Goal: Communication & Community: Ask a question

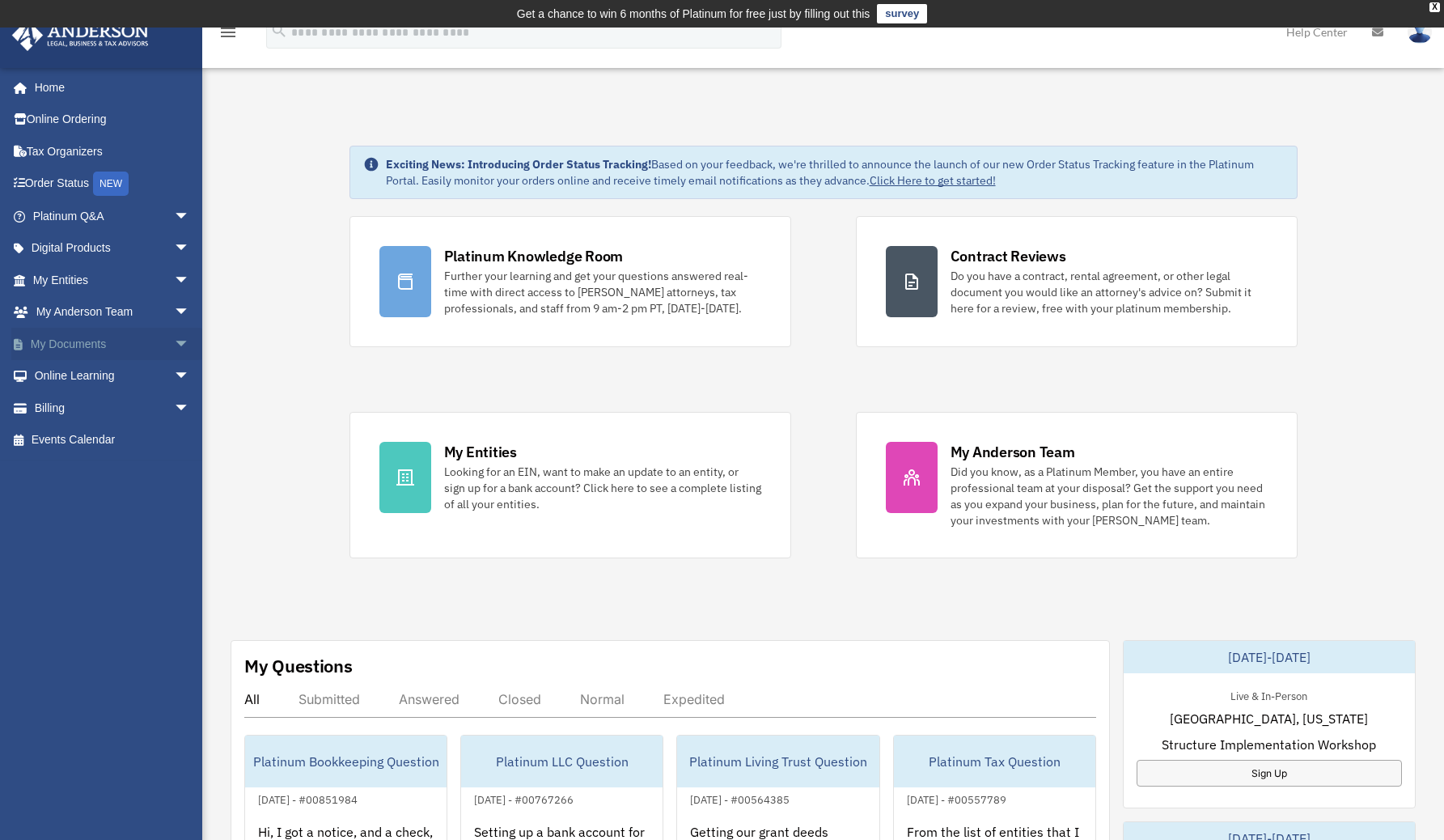
click at [174, 345] on span "arrow_drop_down" at bounding box center [190, 344] width 32 height 33
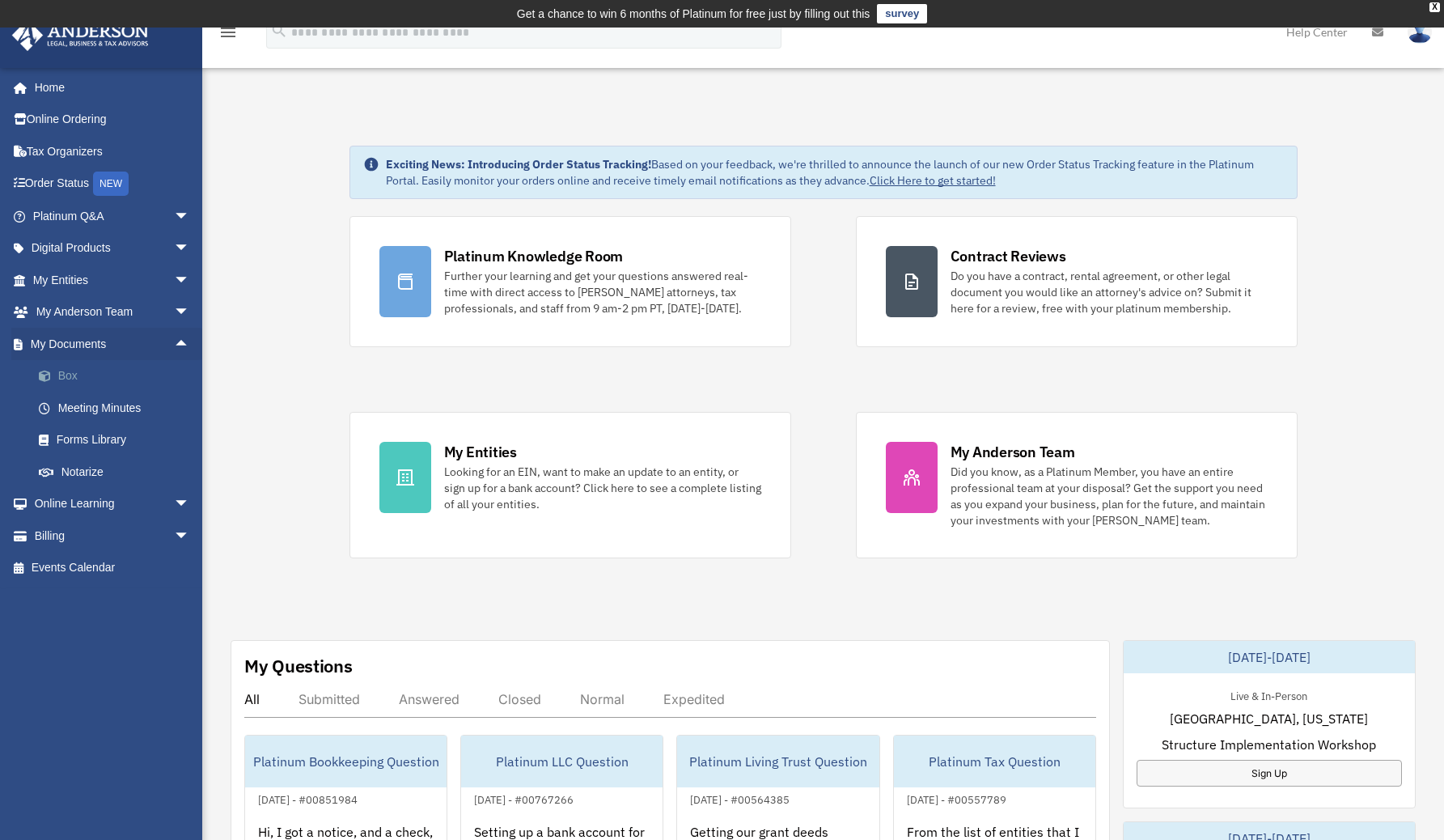
click at [80, 365] on link "Box" at bounding box center [119, 376] width 192 height 32
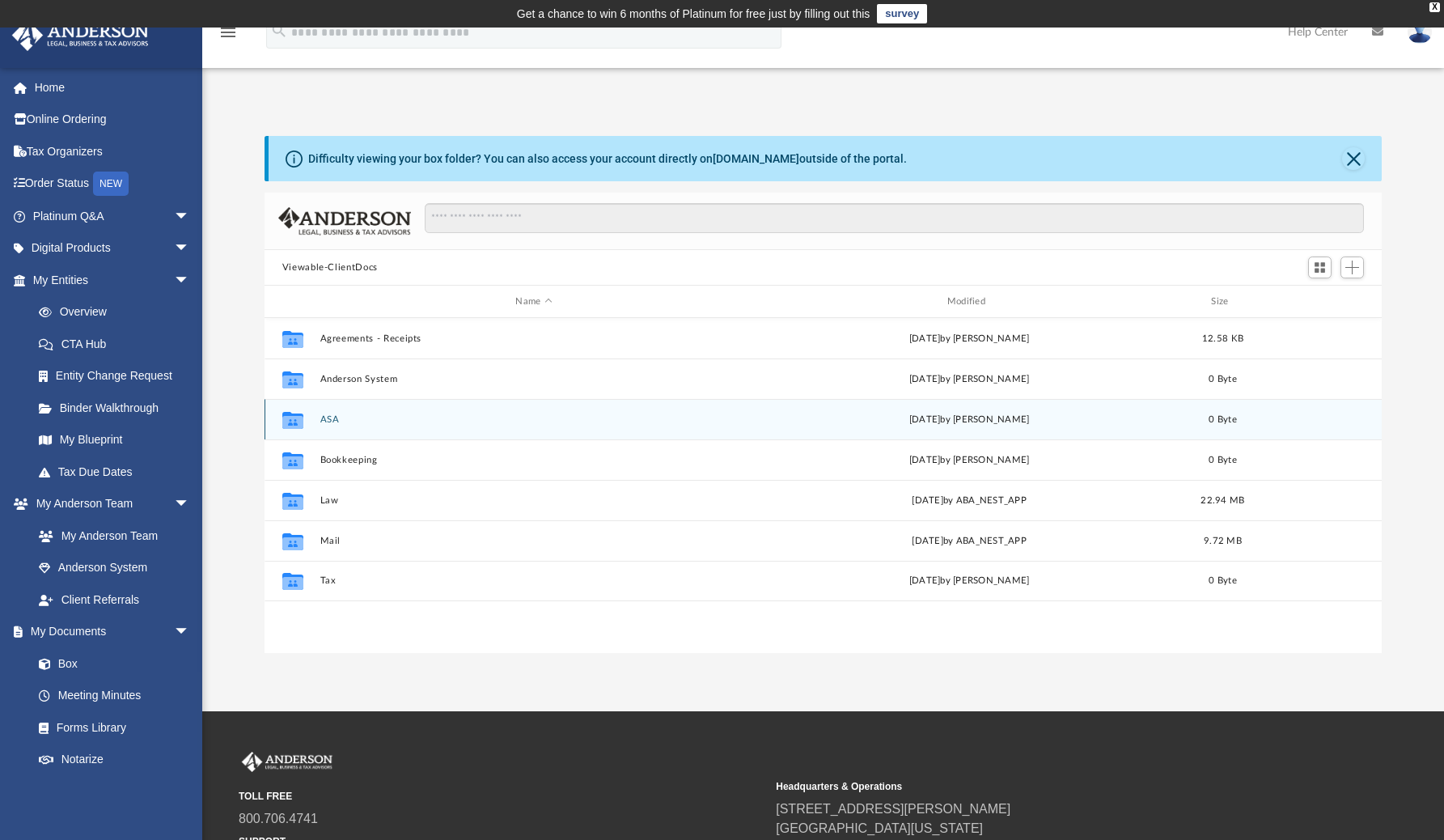
scroll to position [355, 1105]
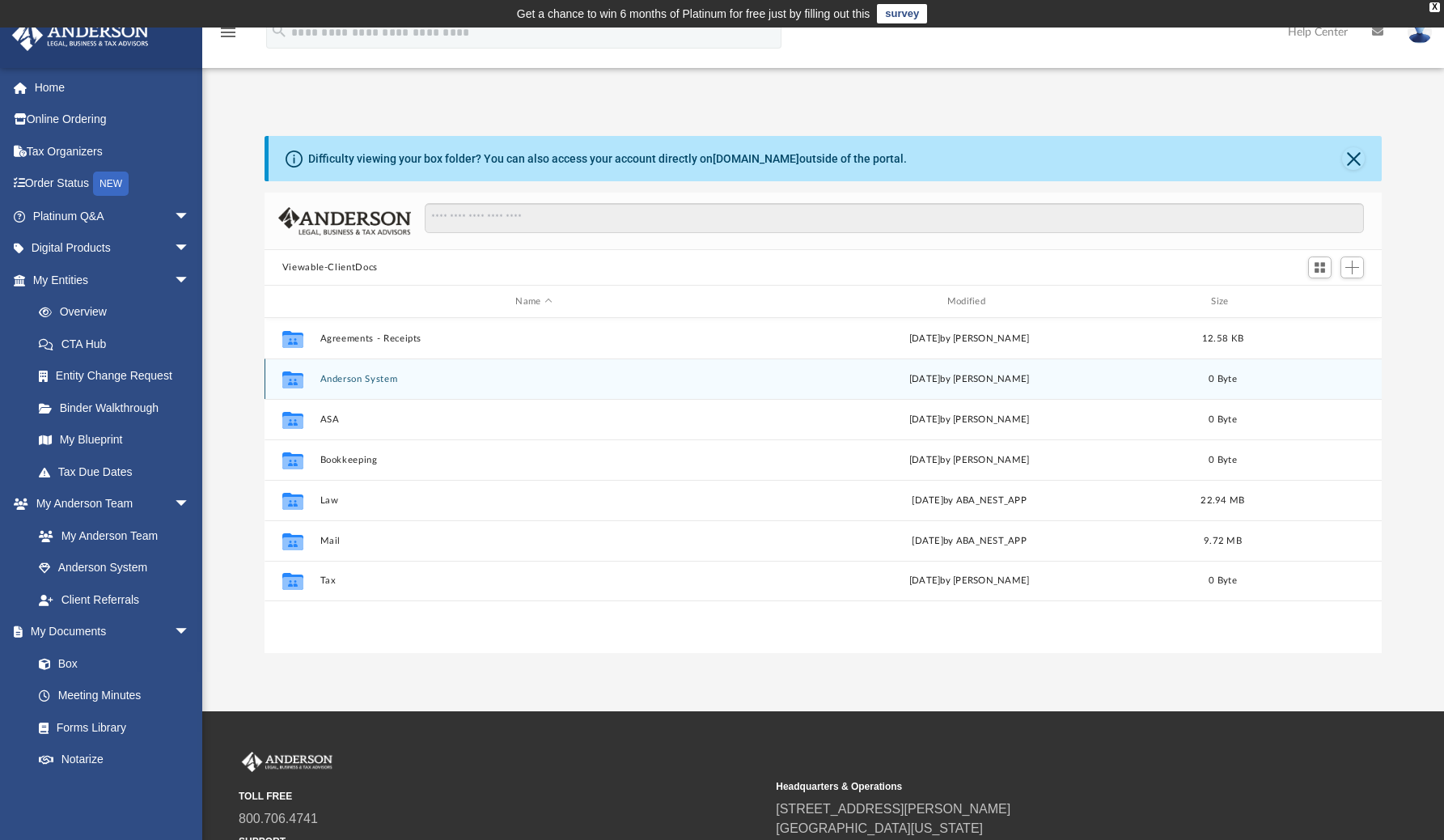
click at [376, 376] on button "Anderson System" at bounding box center [534, 379] width 428 height 10
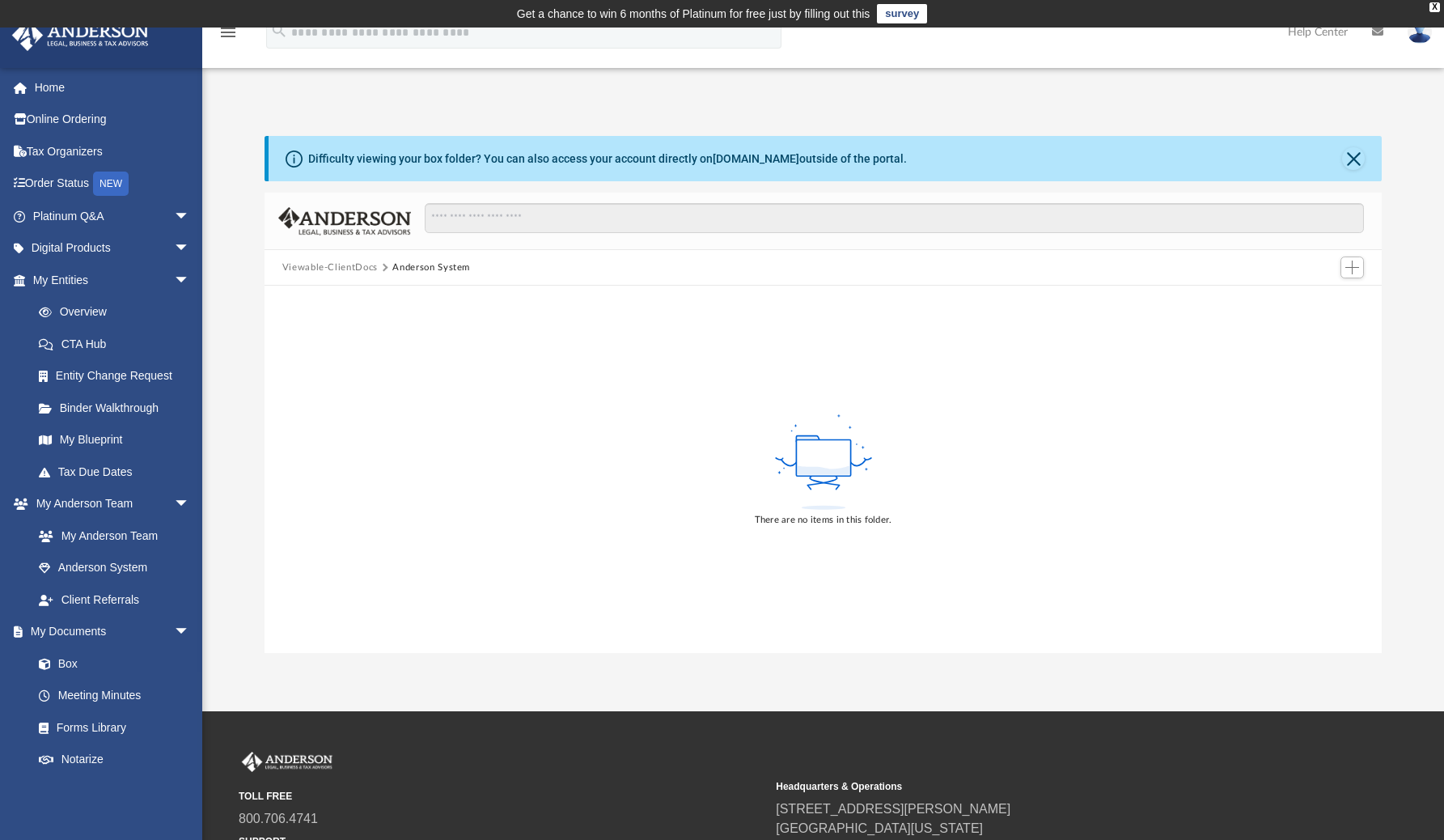
click at [346, 265] on button "Viewable-ClientDocs" at bounding box center [330, 267] width 96 height 14
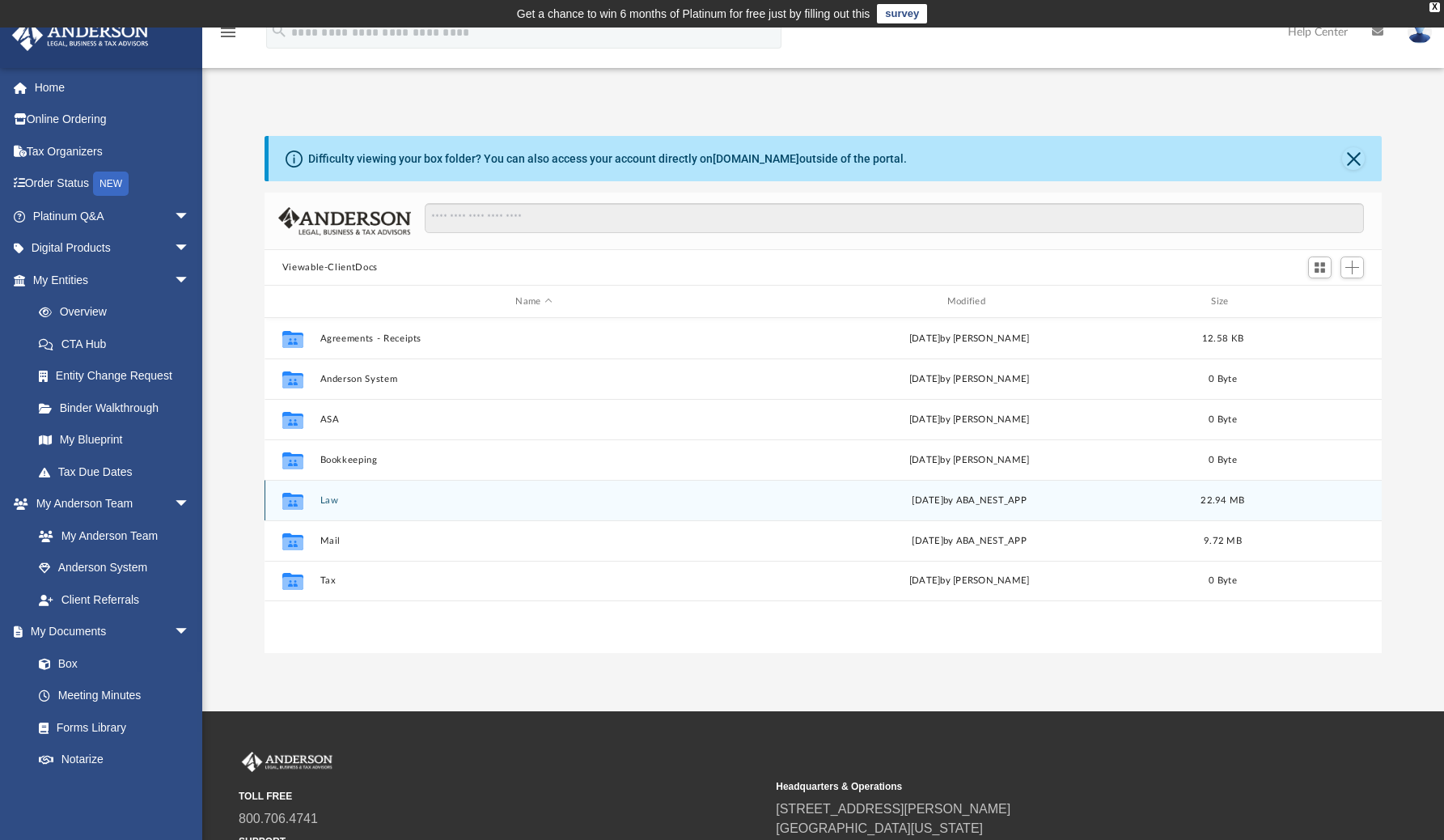
click at [322, 500] on button "Law" at bounding box center [534, 500] width 428 height 10
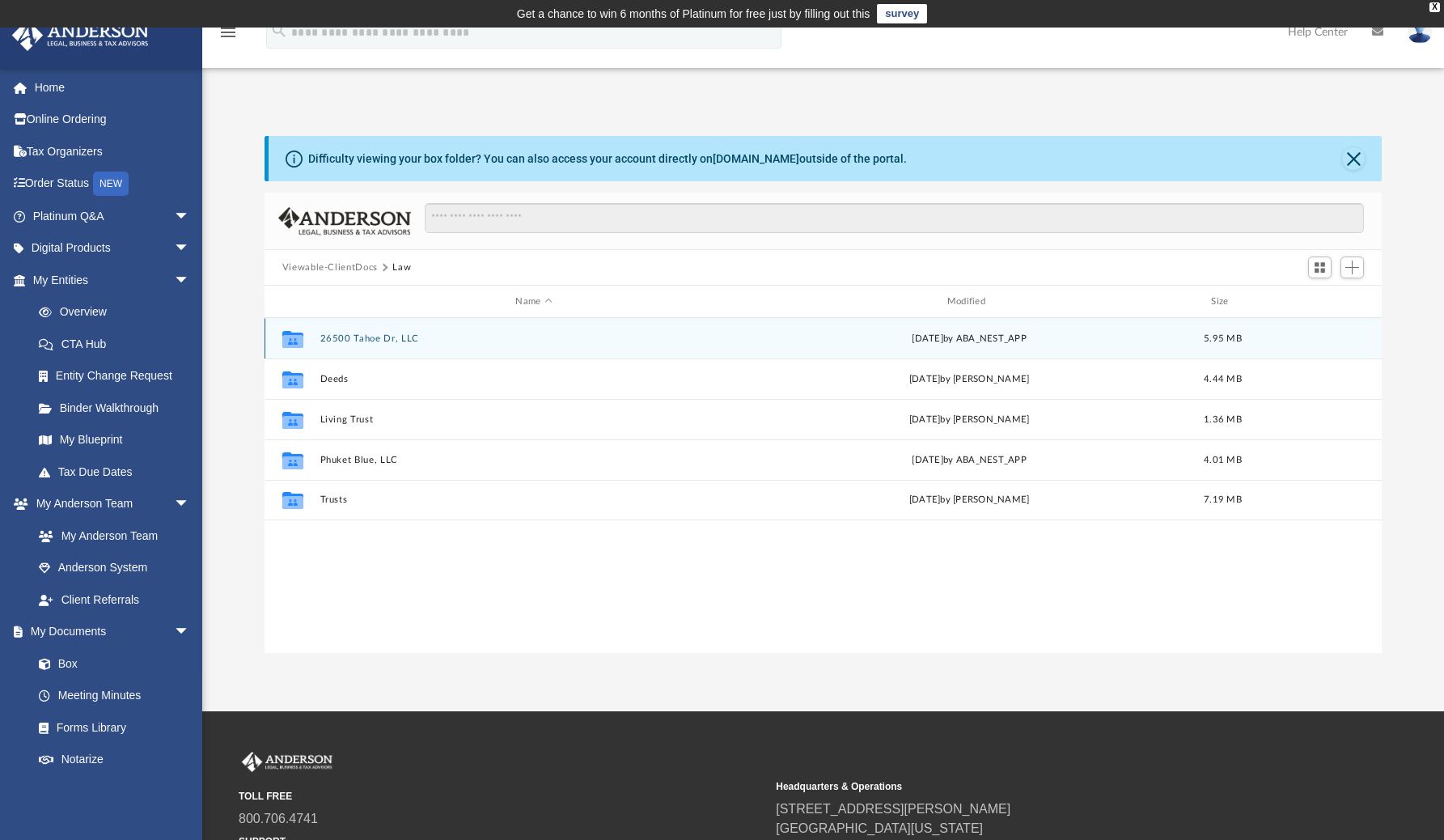
click at [392, 330] on div "Collaborated Folder 26500 Tahoe Dr, LLC Wed Nov 20 2024 by ABA_NEST_APP 5.95 MB" at bounding box center [823, 338] width 1118 height 40
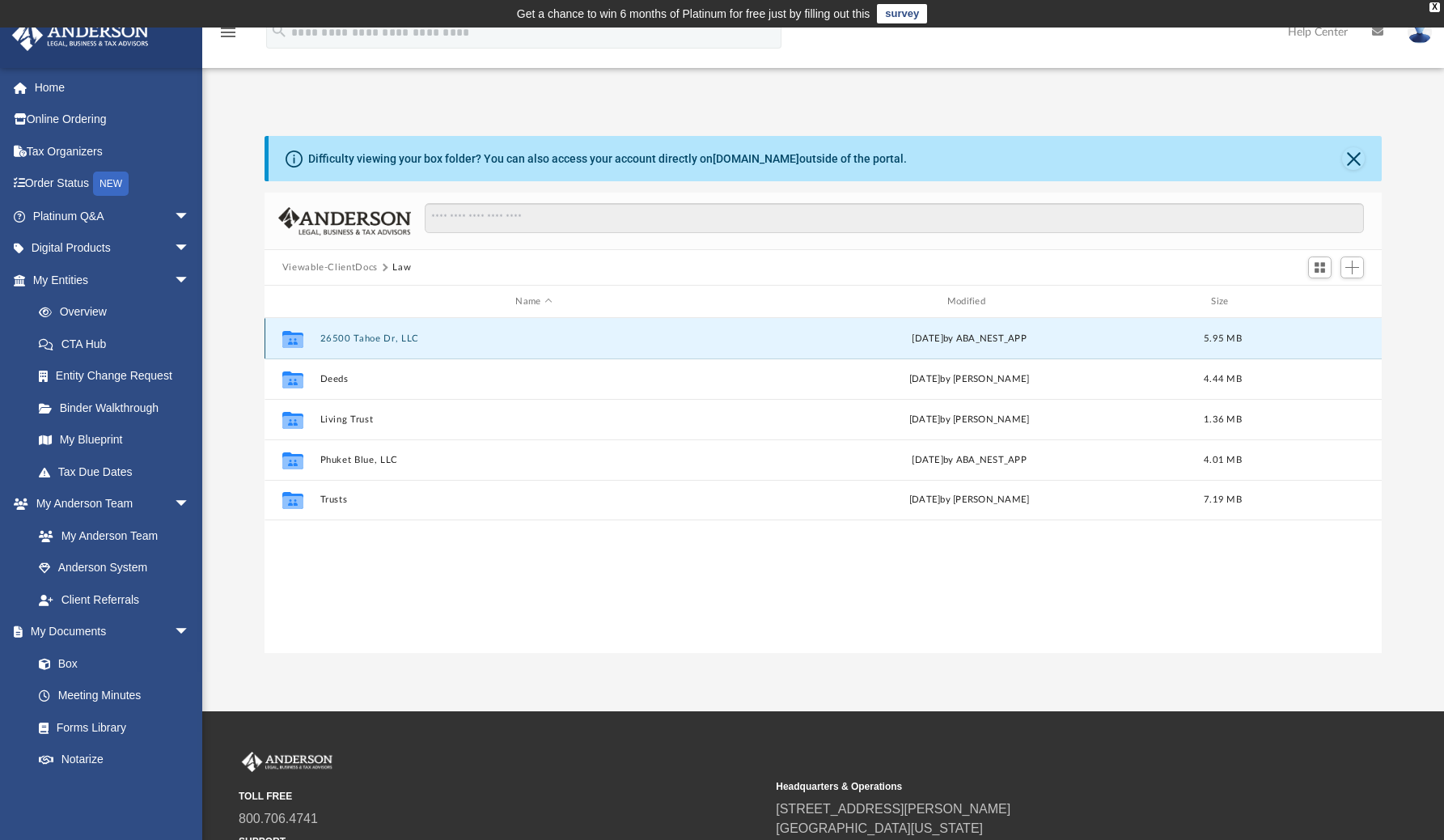
click at [390, 334] on button "26500 Tahoe Dr, LLC" at bounding box center [534, 339] width 428 height 10
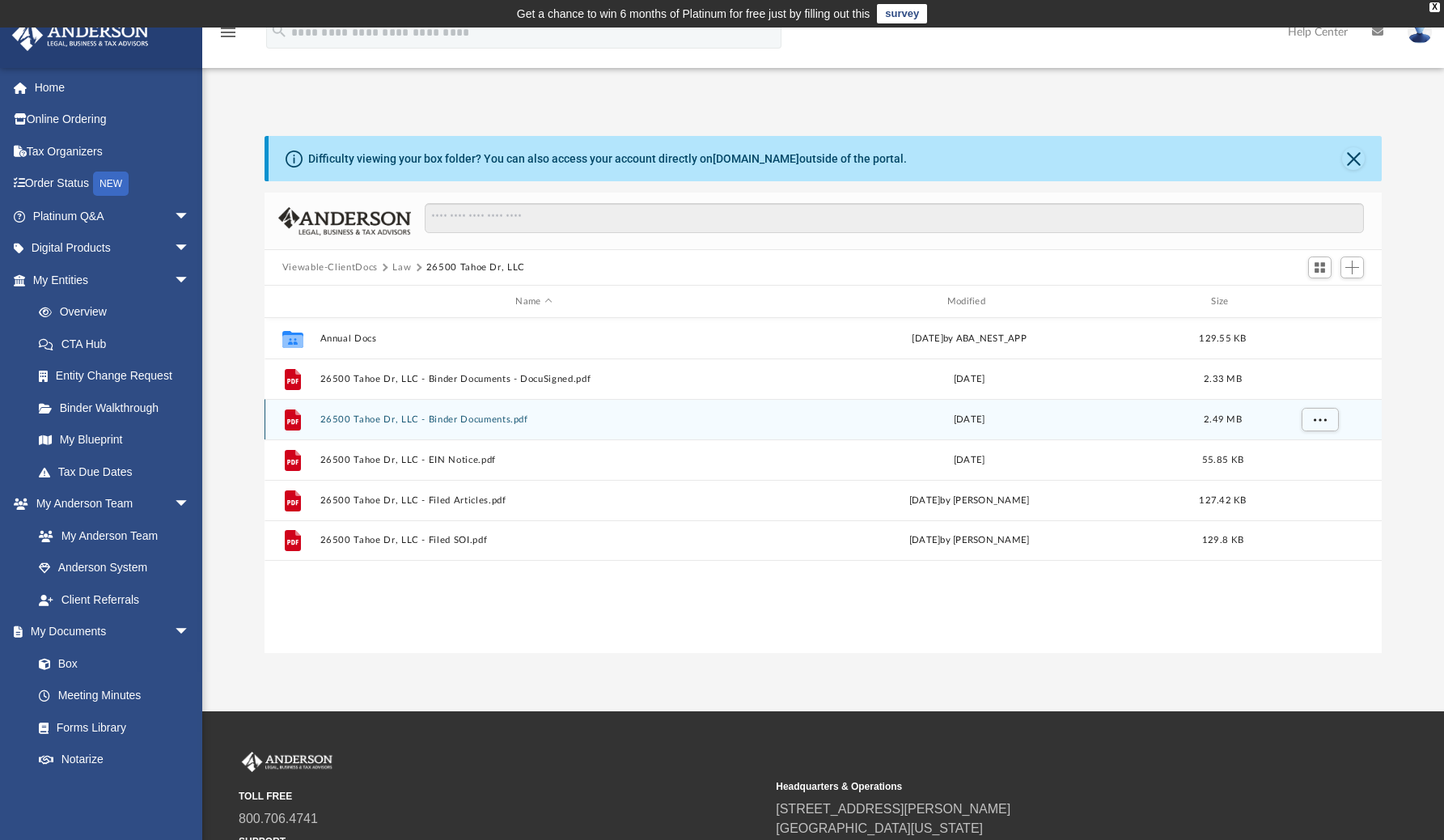
click at [482, 417] on button "26500 Tahoe Dr, LLC - Binder Documents.pdf" at bounding box center [534, 420] width 428 height 10
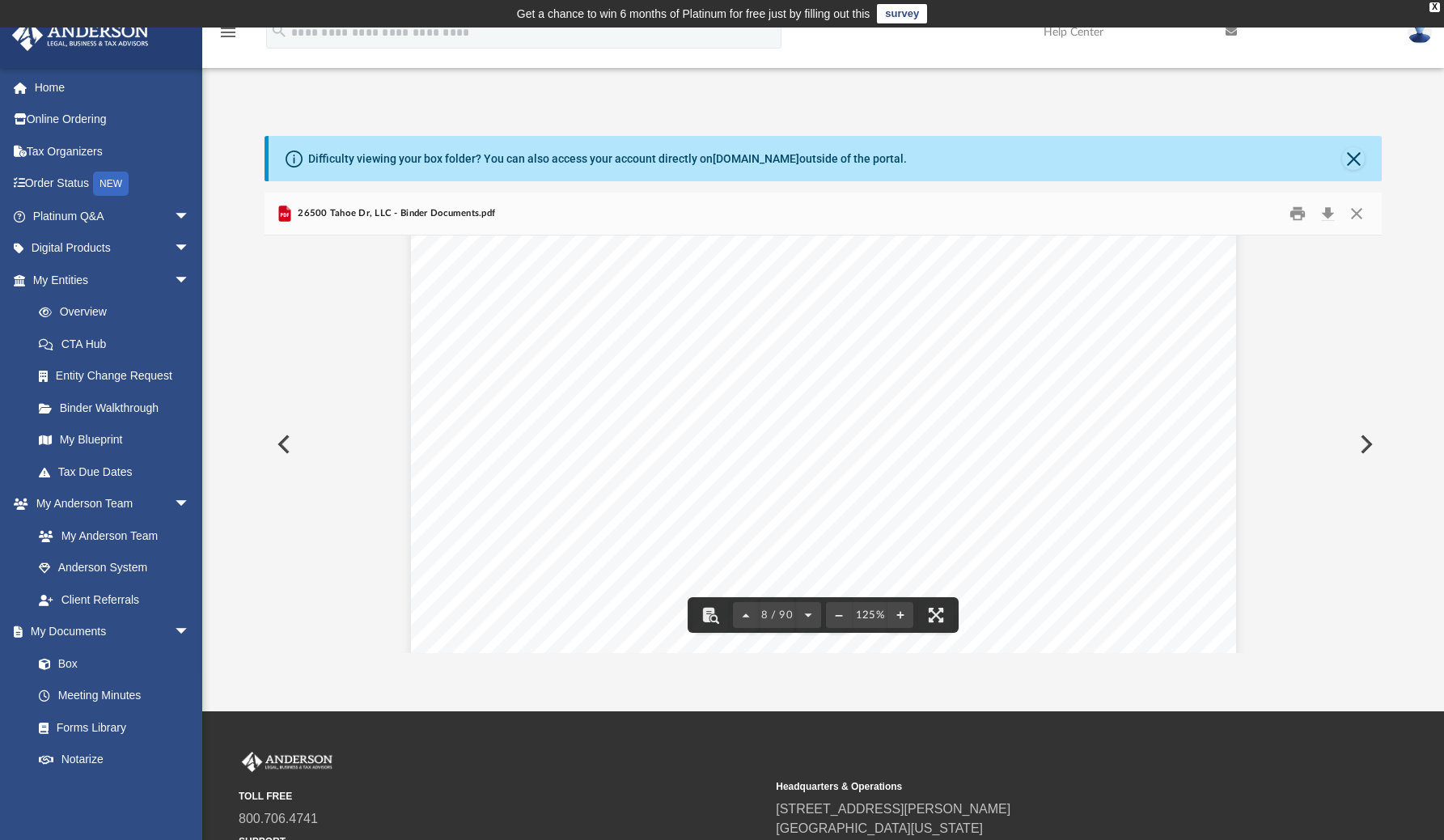
scroll to position [8036, 0]
click at [1331, 217] on button "Download" at bounding box center [1327, 213] width 29 height 25
click at [1350, 211] on button "Close" at bounding box center [1357, 213] width 29 height 25
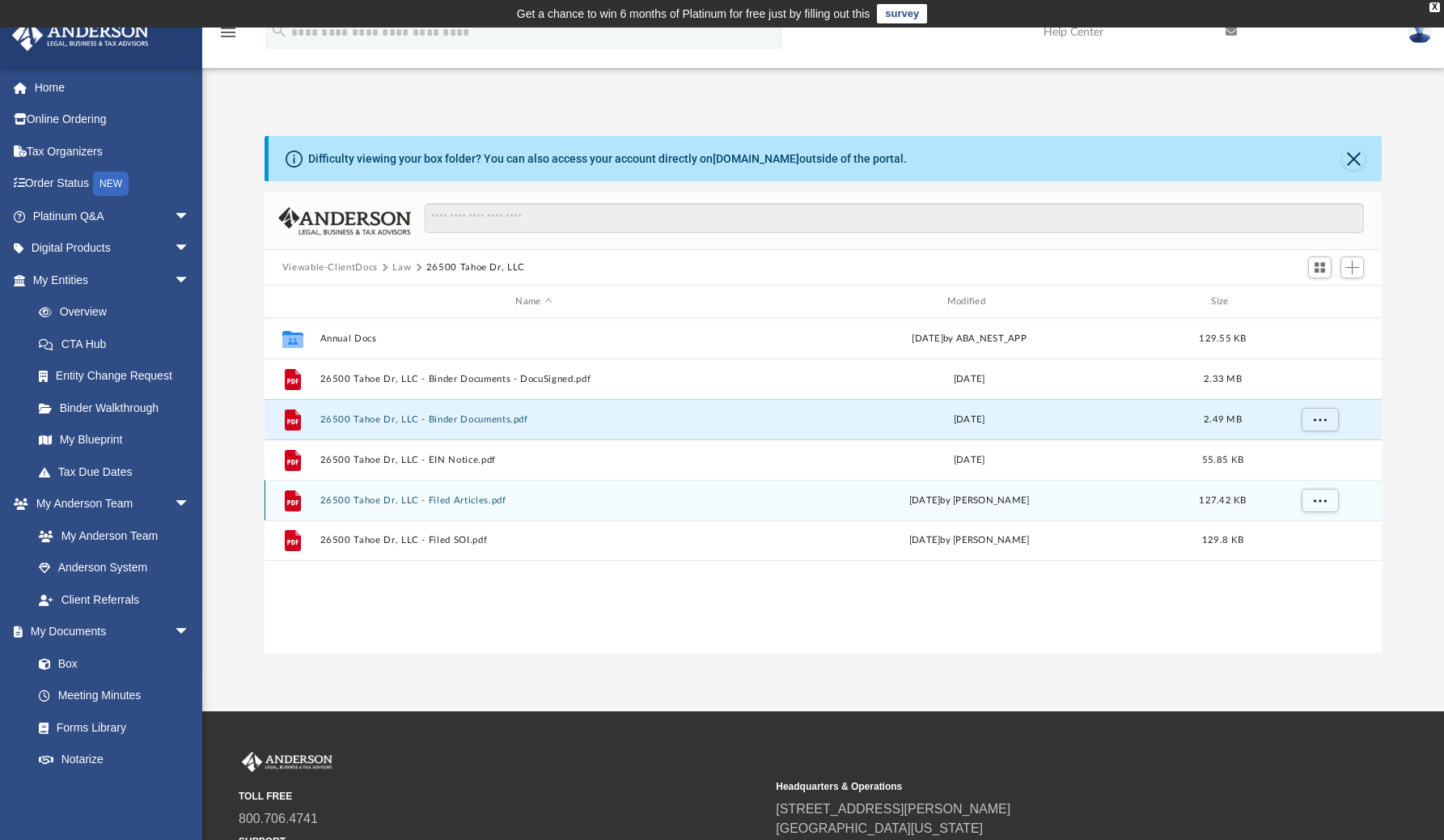
click at [445, 496] on button "26500 Tahoe Dr, LLC - Filed Articles.pdf" at bounding box center [534, 500] width 428 height 10
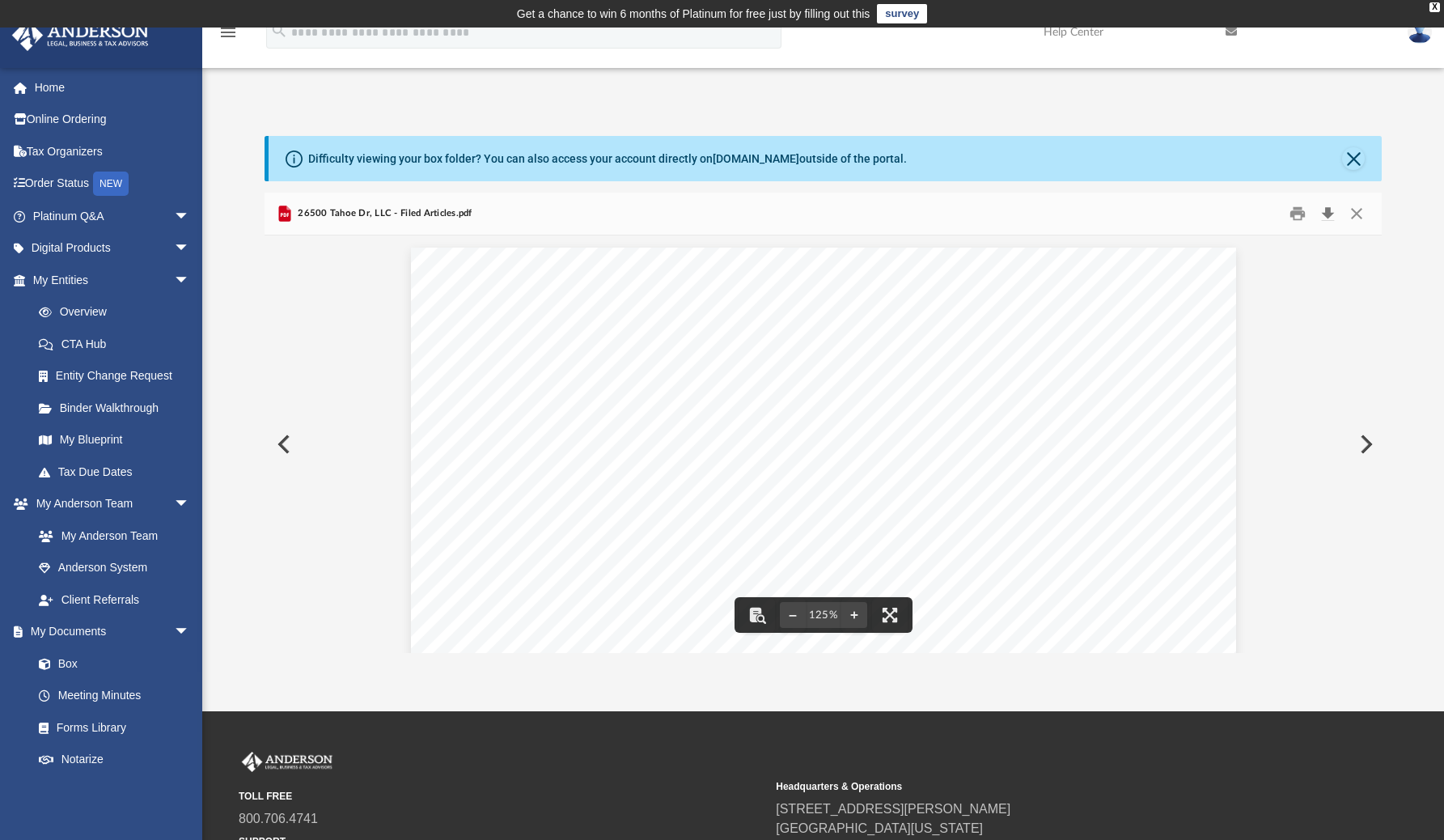
click at [1330, 216] on button "Download" at bounding box center [1327, 213] width 29 height 25
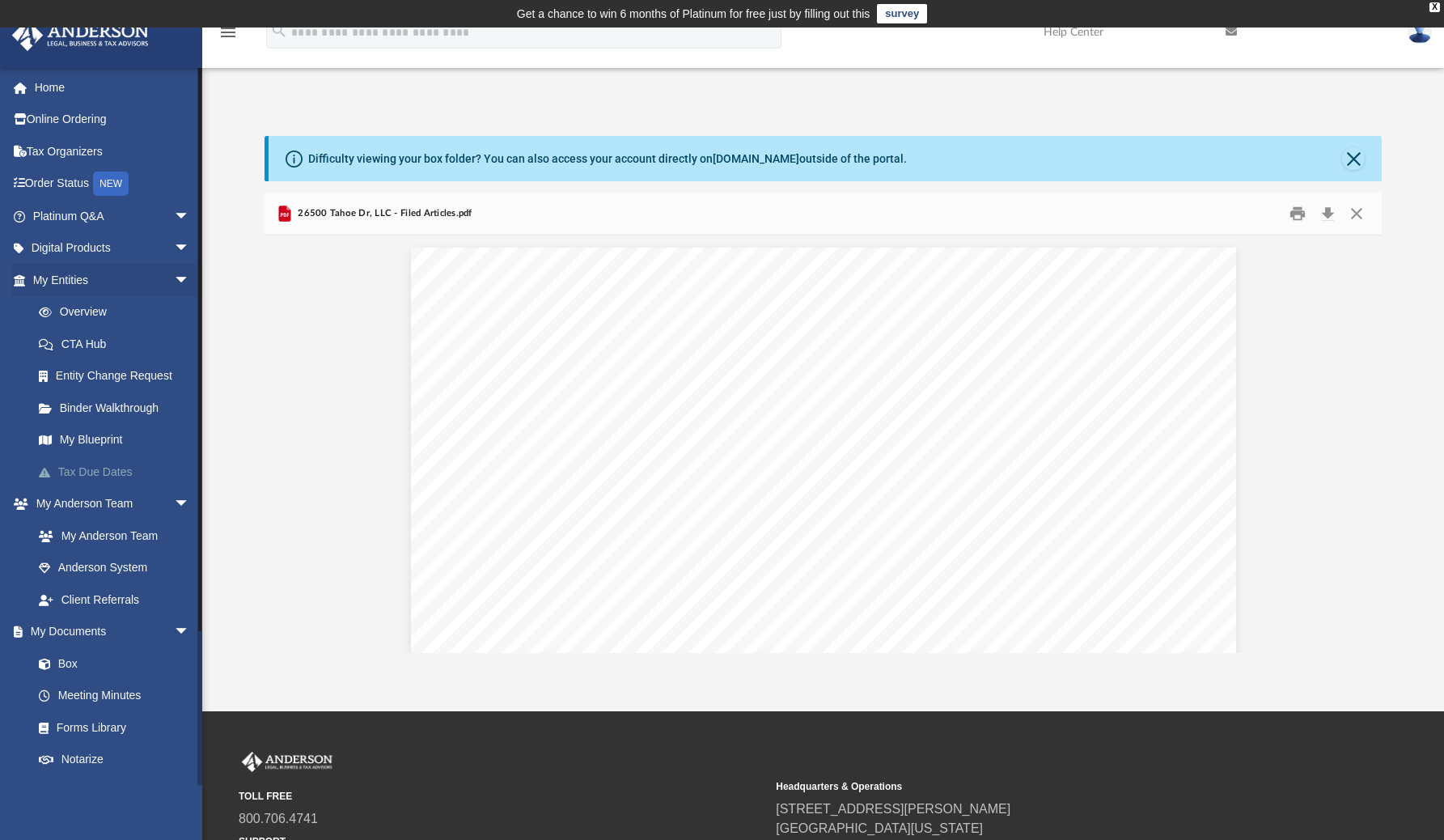
click at [117, 478] on link "Tax Due Dates" at bounding box center [119, 472] width 192 height 32
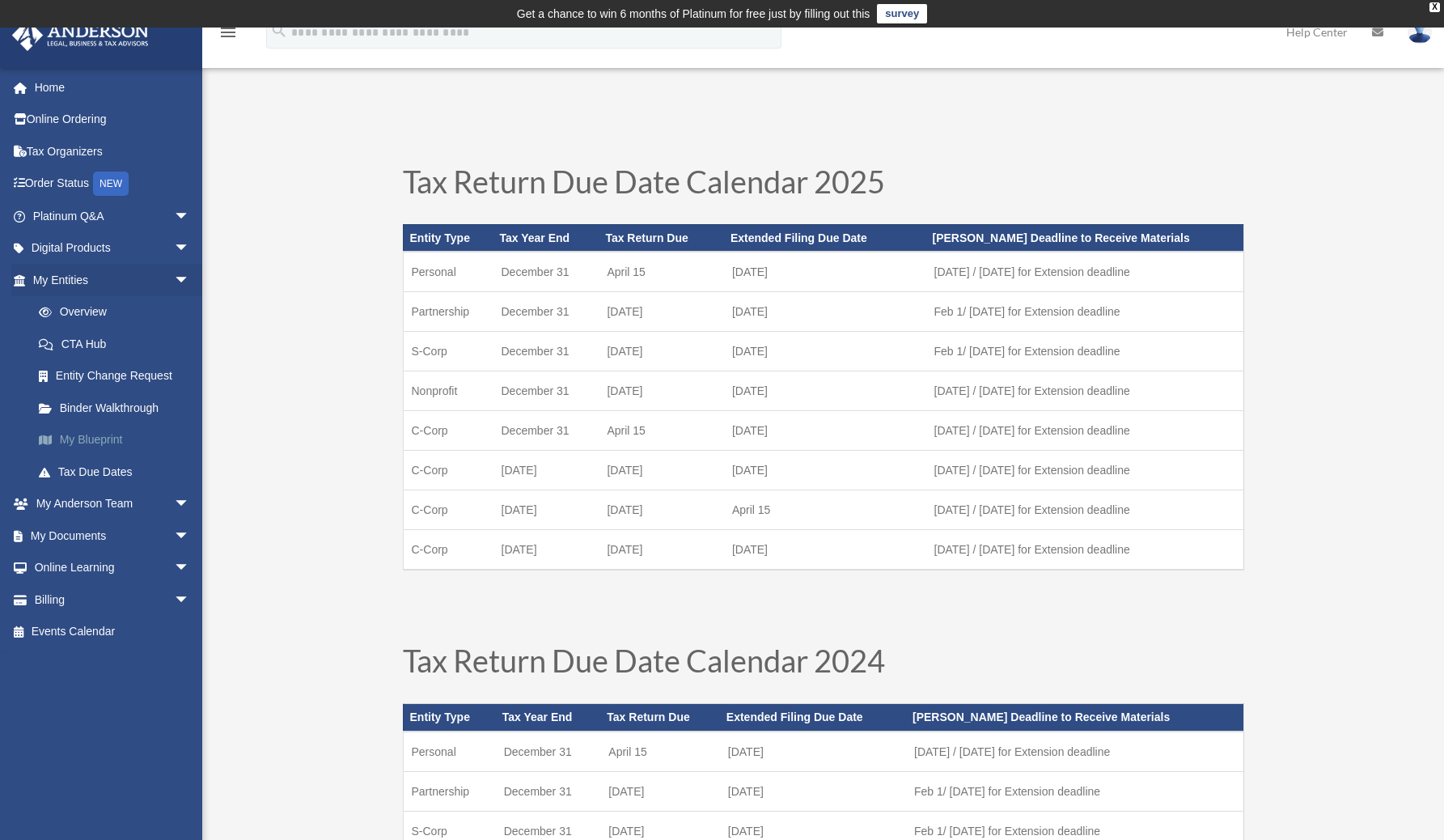
click at [86, 428] on link "My Blueprint" at bounding box center [119, 440] width 192 height 32
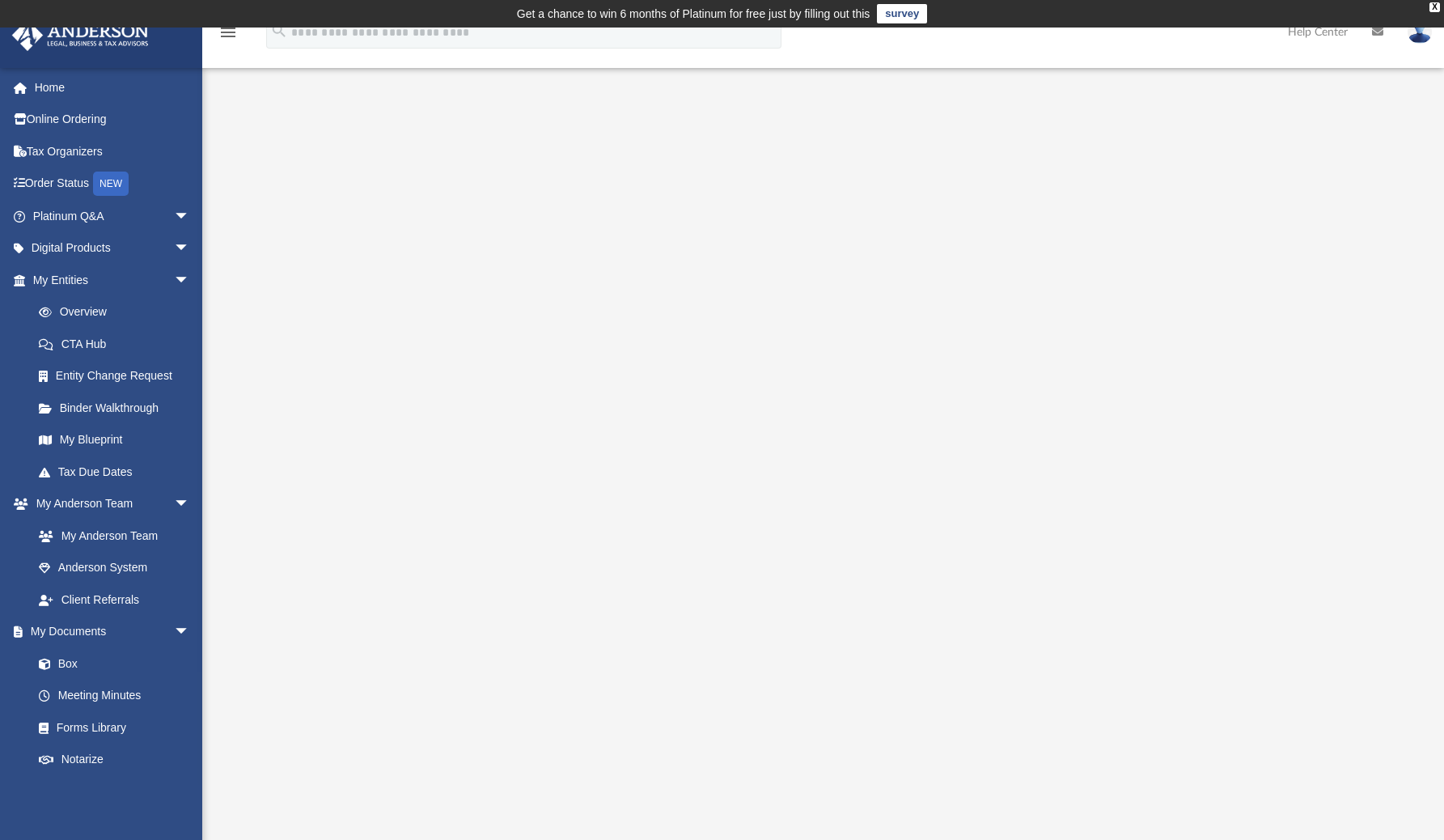
click at [1300, 425] on div at bounding box center [823, 459] width 1118 height 647
click at [84, 318] on link "Overview" at bounding box center [119, 312] width 192 height 32
click at [107, 310] on link "Overview" at bounding box center [119, 312] width 192 height 32
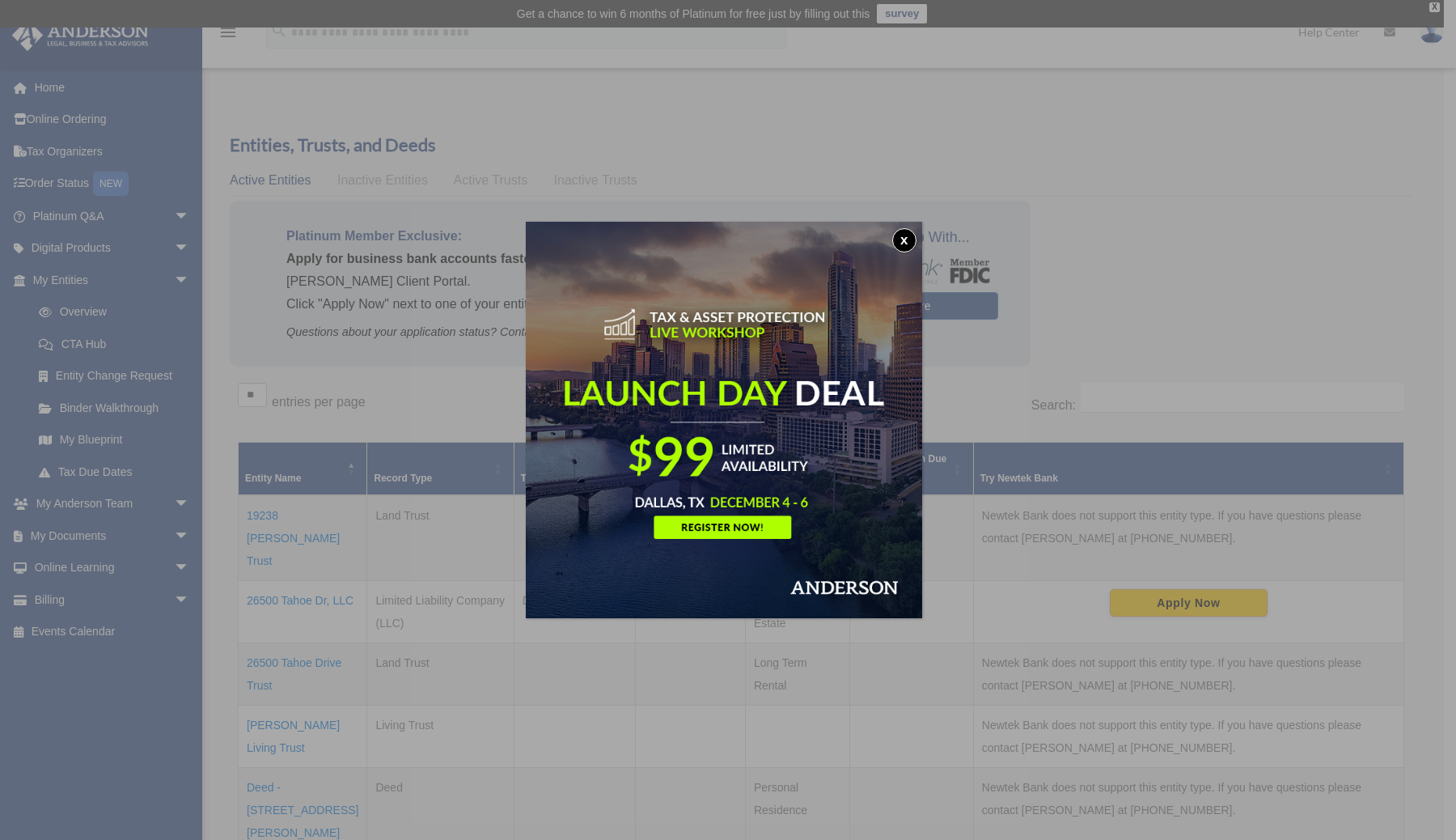
click at [913, 236] on button "x" at bounding box center [904, 240] width 24 height 24
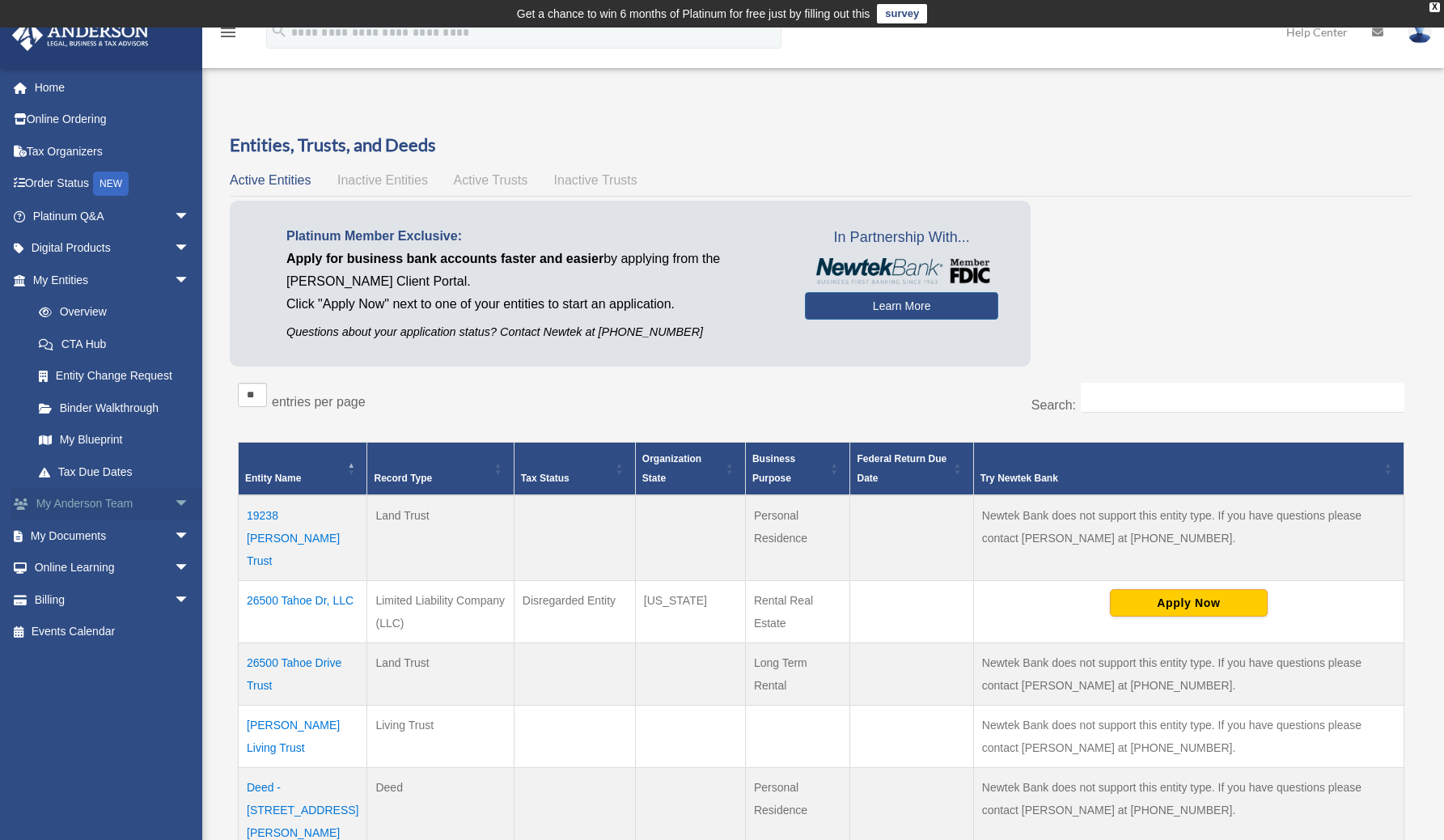
click at [174, 502] on span "arrow_drop_down" at bounding box center [190, 504] width 32 height 33
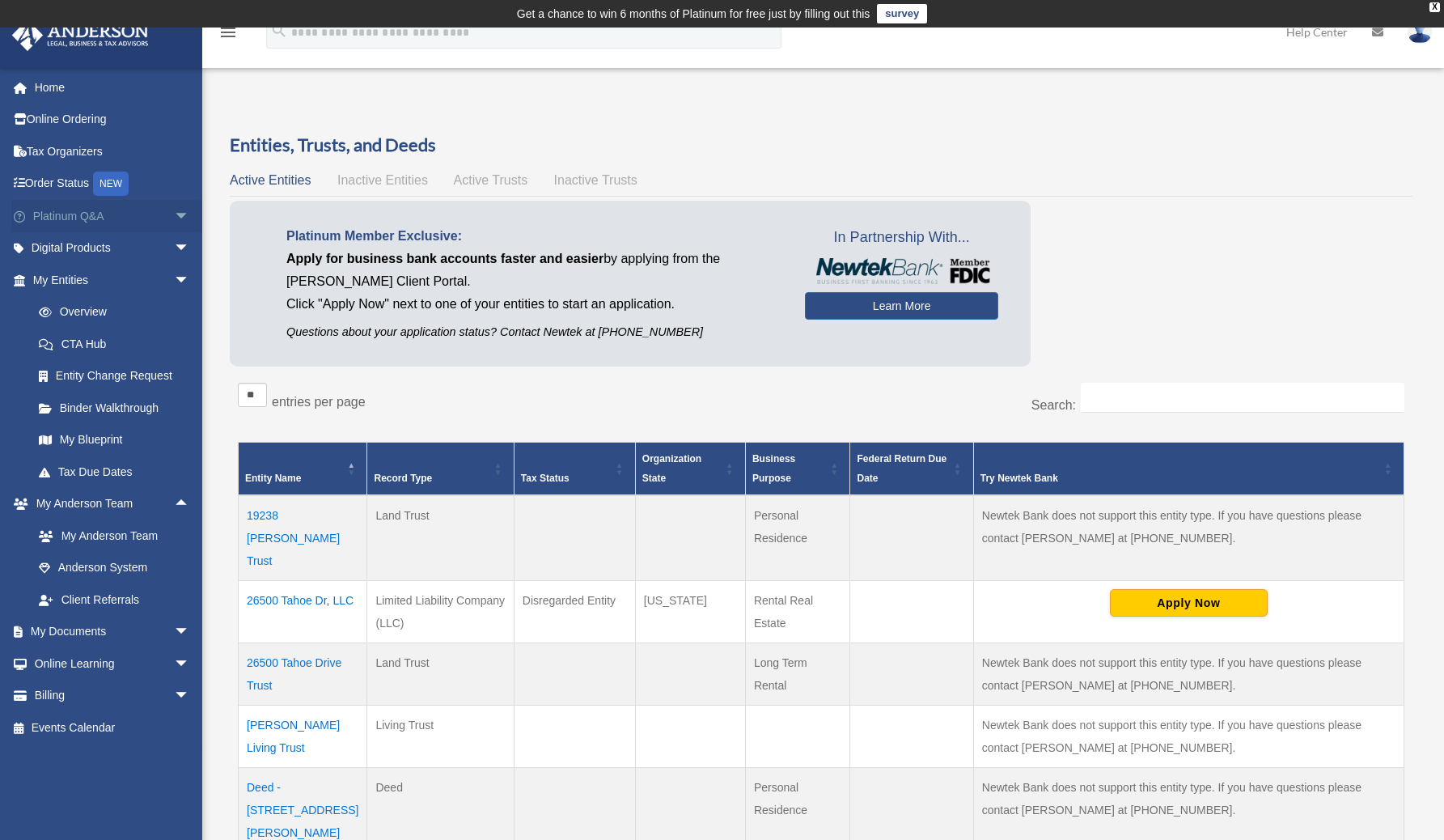
click at [174, 219] on span "arrow_drop_down" at bounding box center [190, 216] width 32 height 33
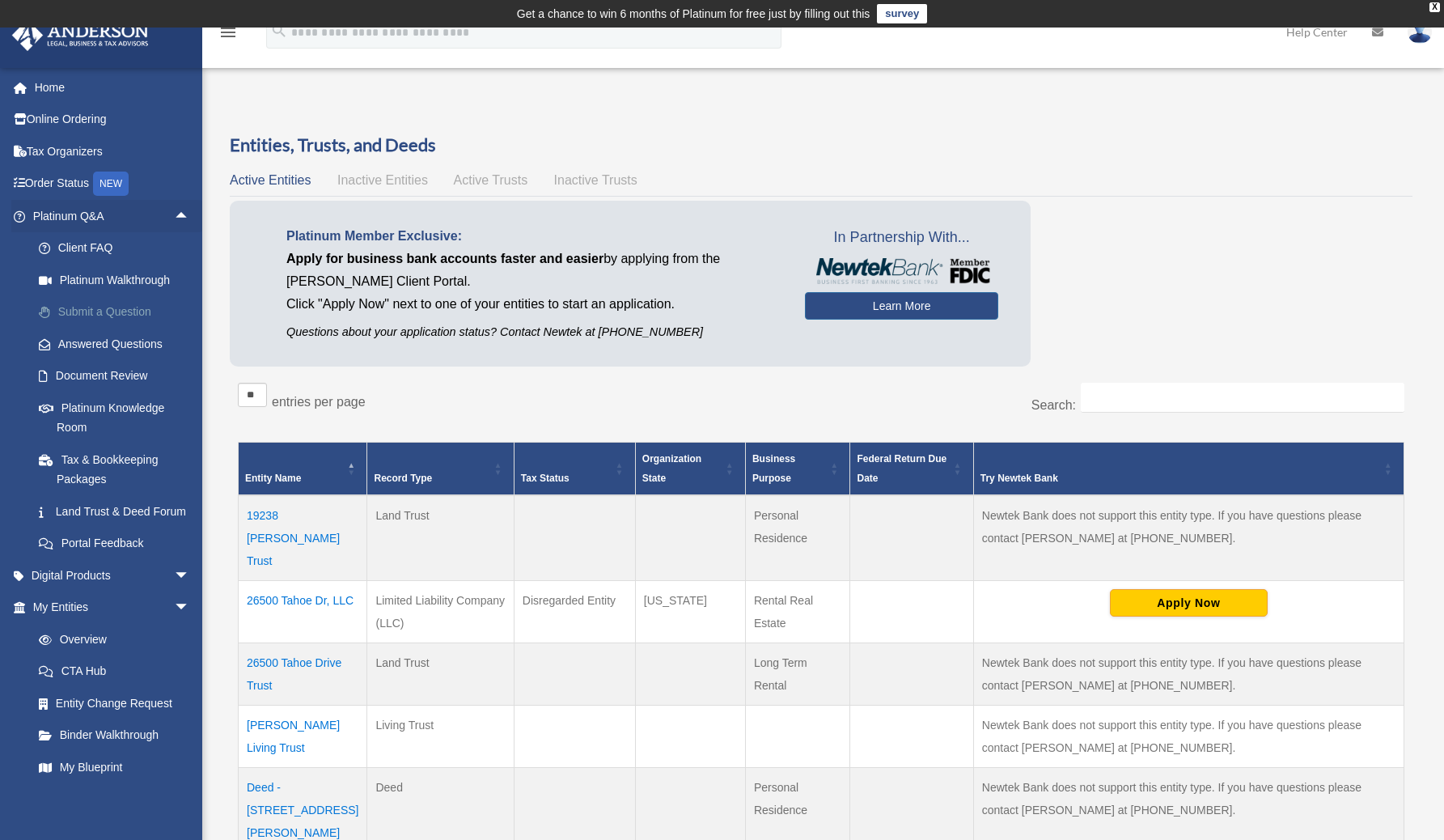
click at [129, 310] on link "Submit a Question" at bounding box center [119, 312] width 192 height 32
click at [122, 342] on link "Answered Questions" at bounding box center [119, 344] width 192 height 32
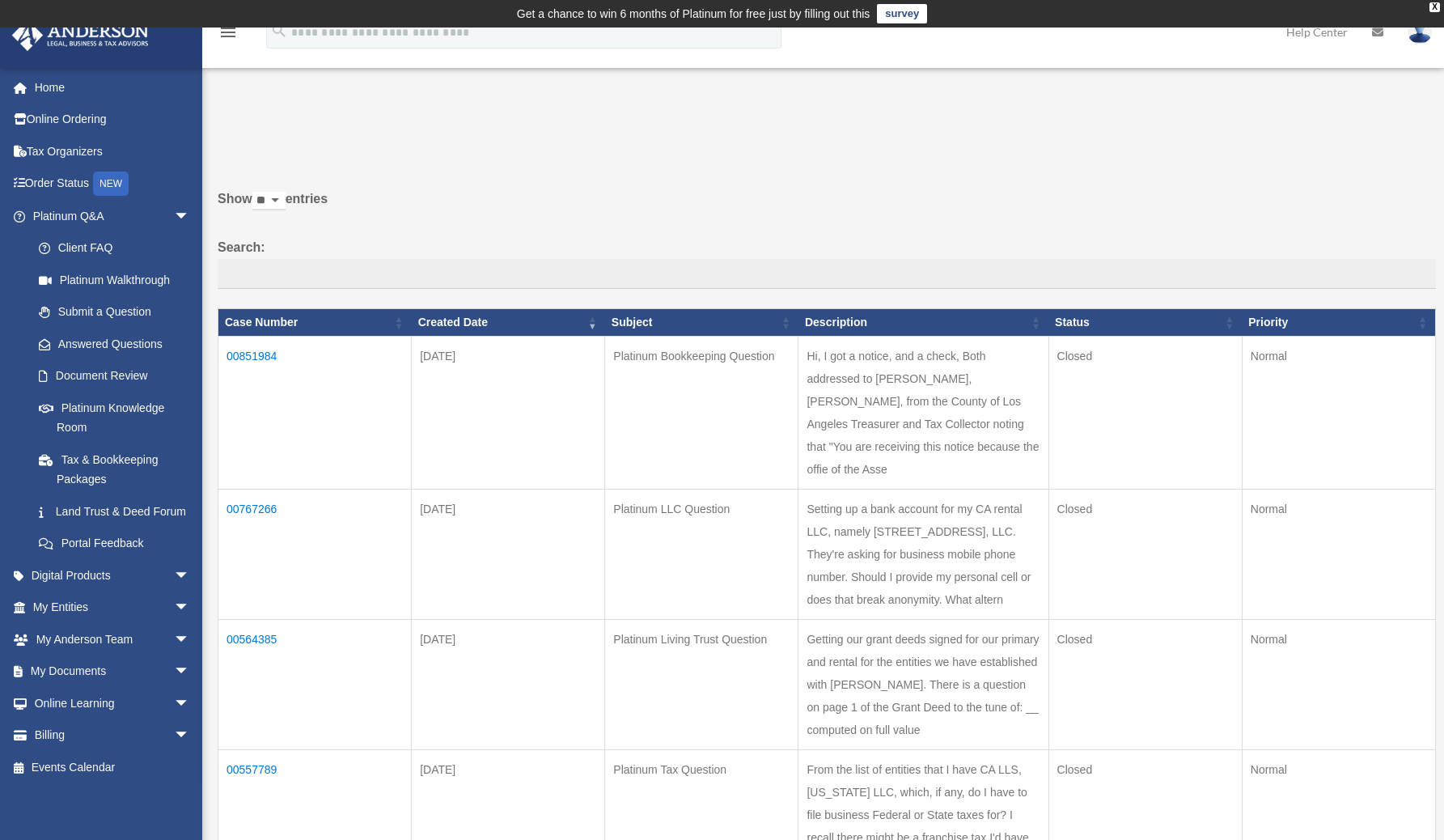
scroll to position [102, 0]
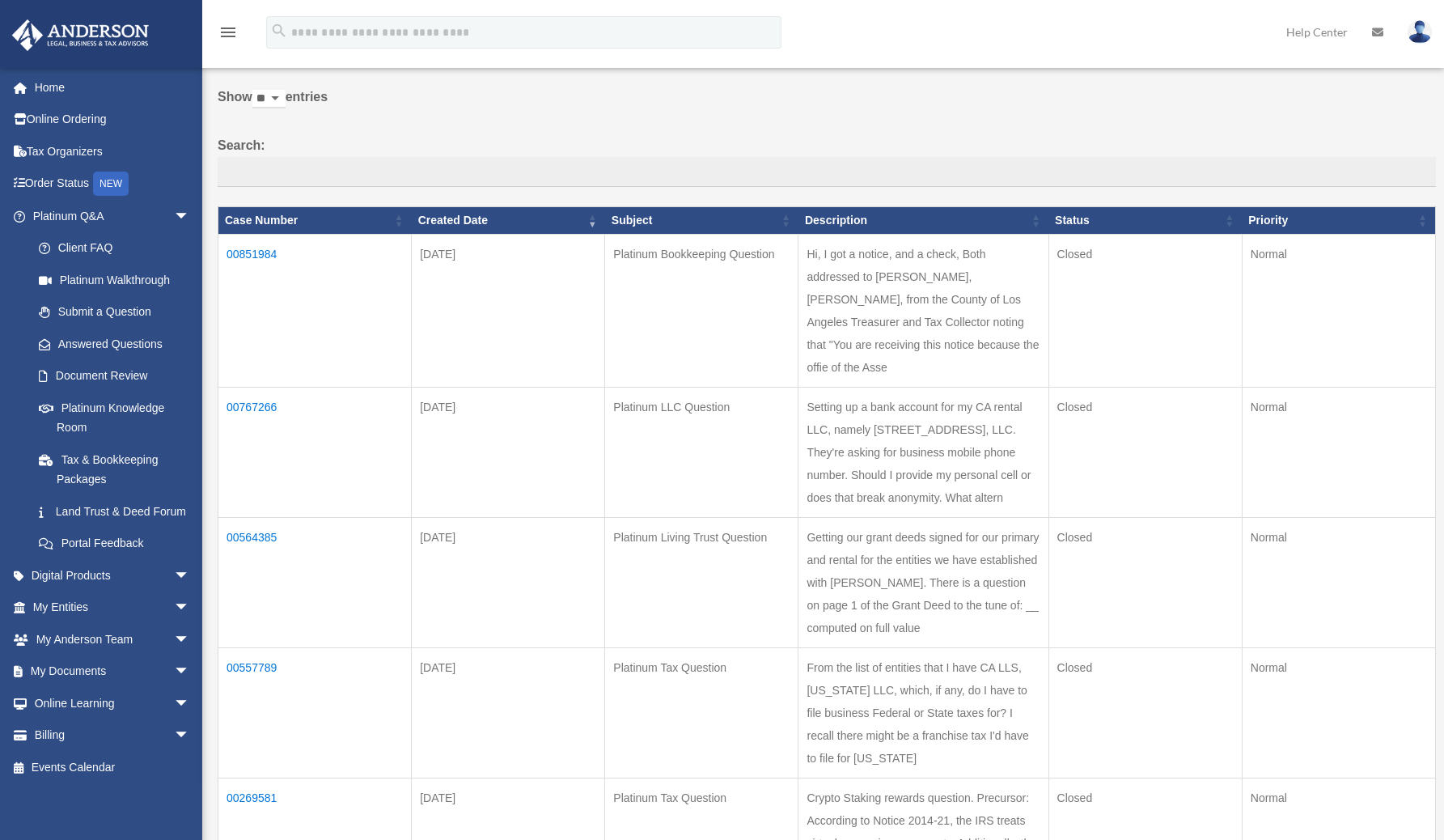
click at [266, 404] on td "00767266" at bounding box center [315, 452] width 194 height 130
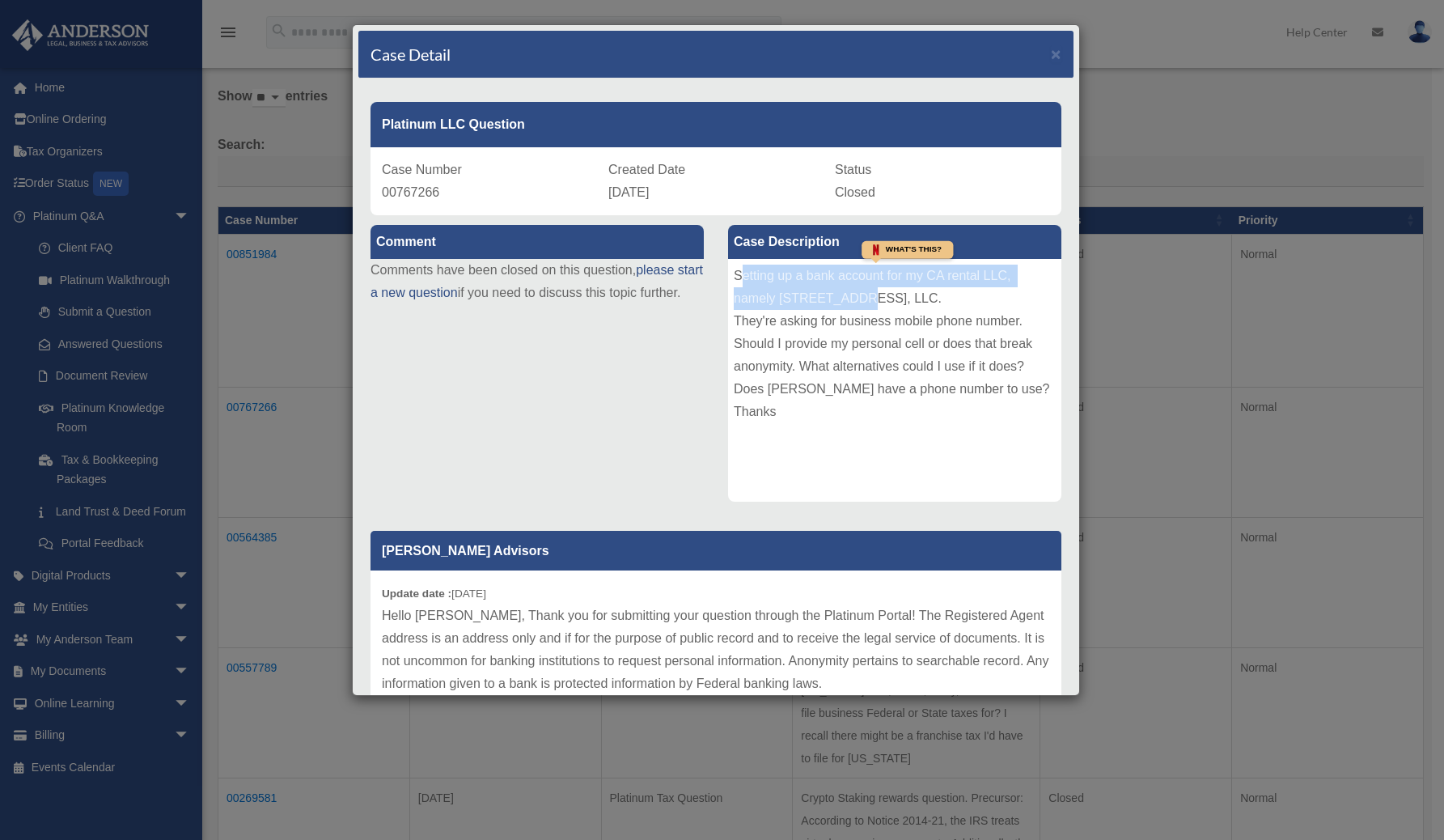
drag, startPoint x: 735, startPoint y: 272, endPoint x: 853, endPoint y: 296, distance: 120.4
click at [853, 296] on div "Setting up a bank account for my CA rental LLC, namely 26500 Tahoe Dr, LLC. The…" at bounding box center [895, 380] width 333 height 243
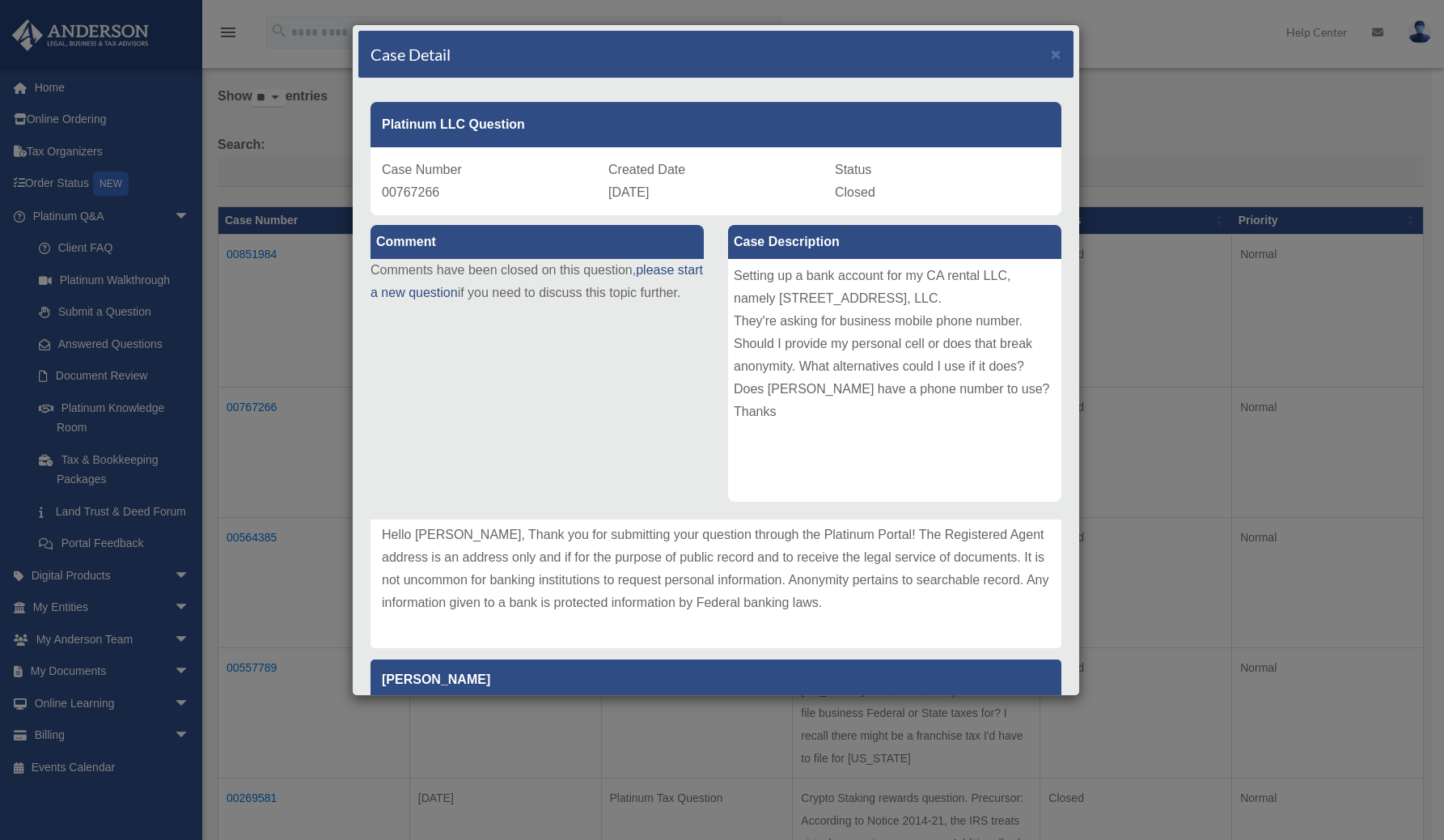
scroll to position [71, 0]
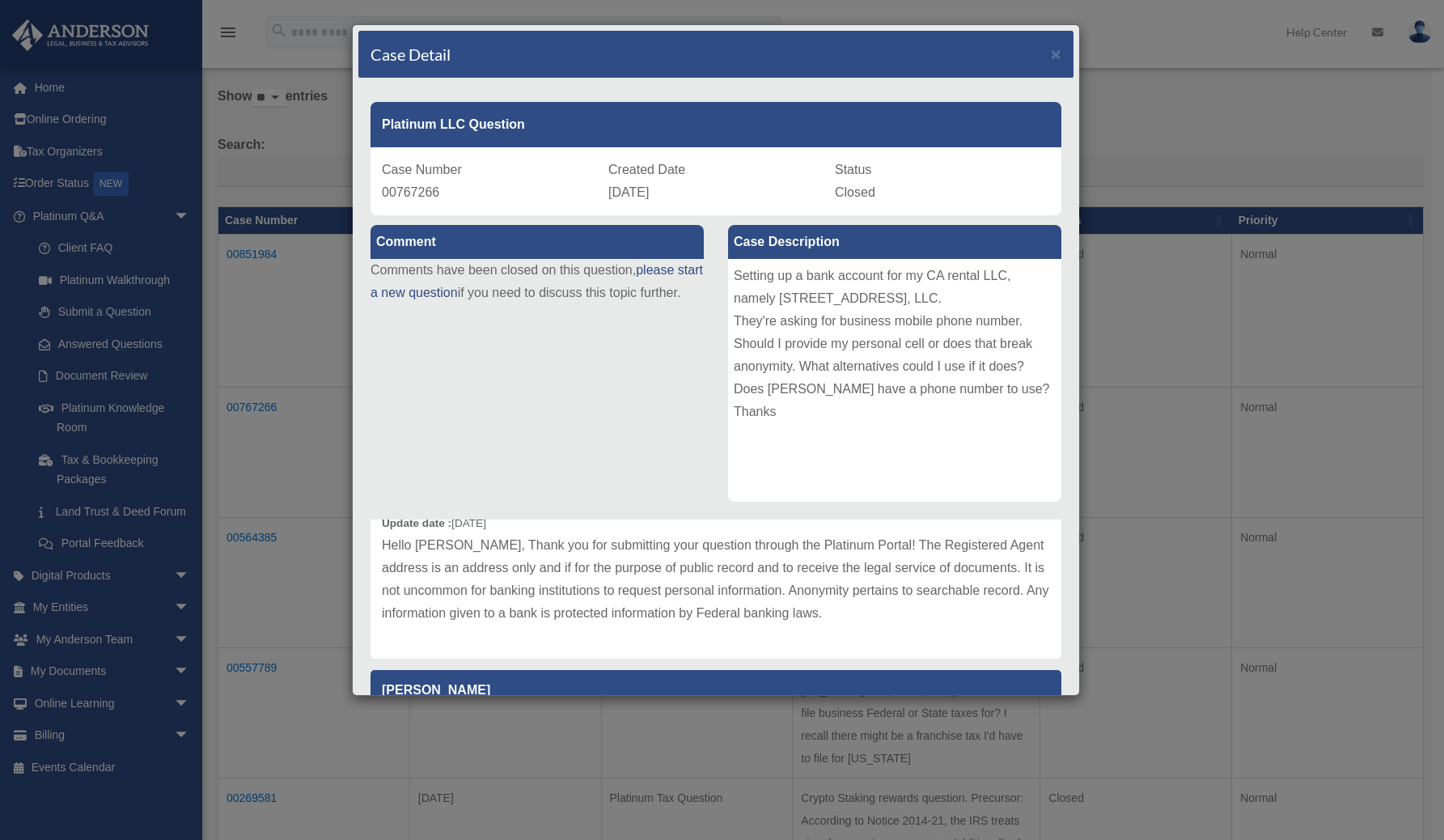
click at [701, 544] on p "Hello Ahmad, Thank you for submitting your question through the Platinum Portal…" at bounding box center [716, 579] width 668 height 90
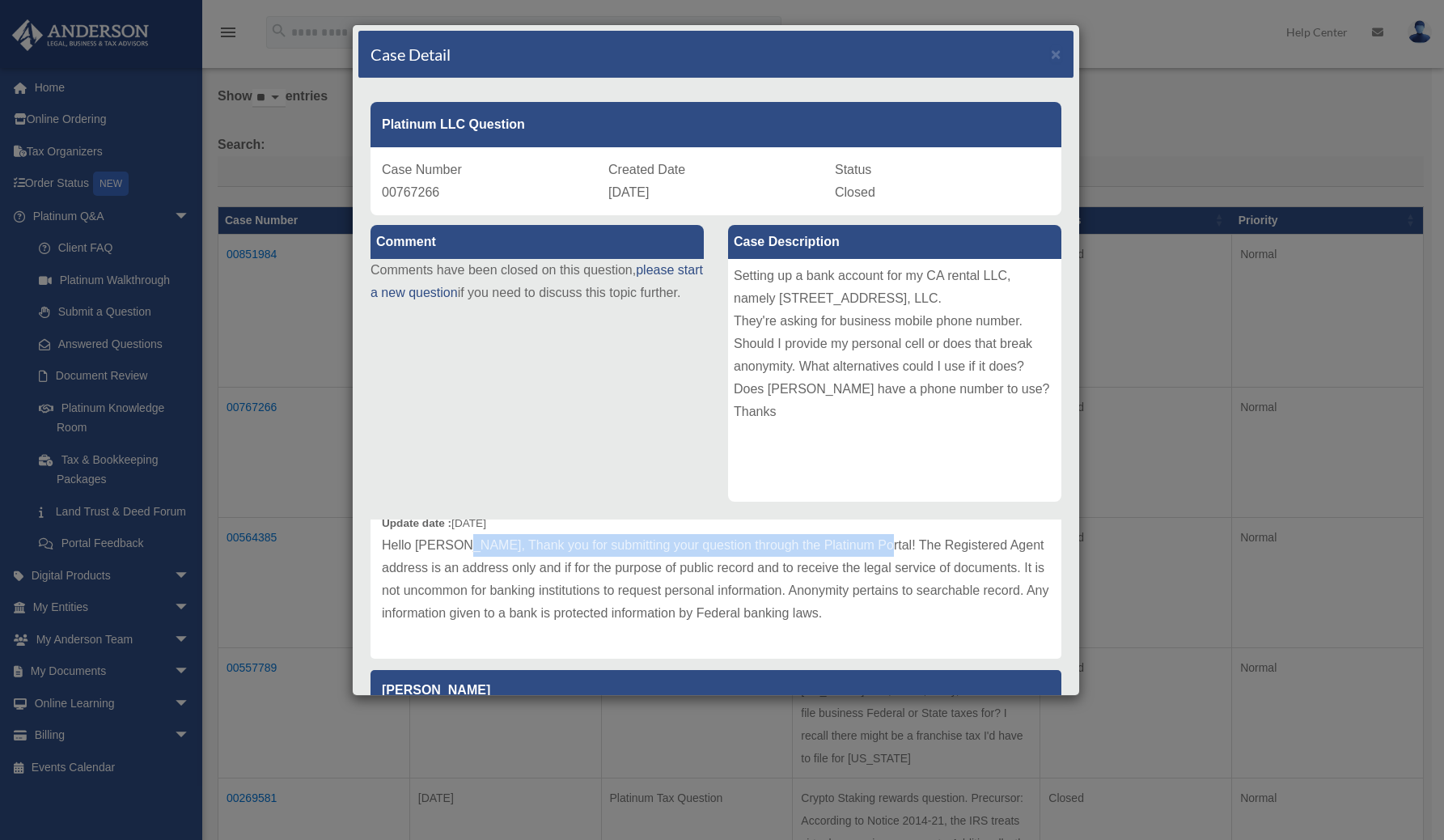
drag, startPoint x: 475, startPoint y: 548, endPoint x: 860, endPoint y: 551, distance: 385.0
click at [862, 550] on p "Hello Ahmad, Thank you for submitting your question through the Platinum Portal…" at bounding box center [716, 579] width 668 height 90
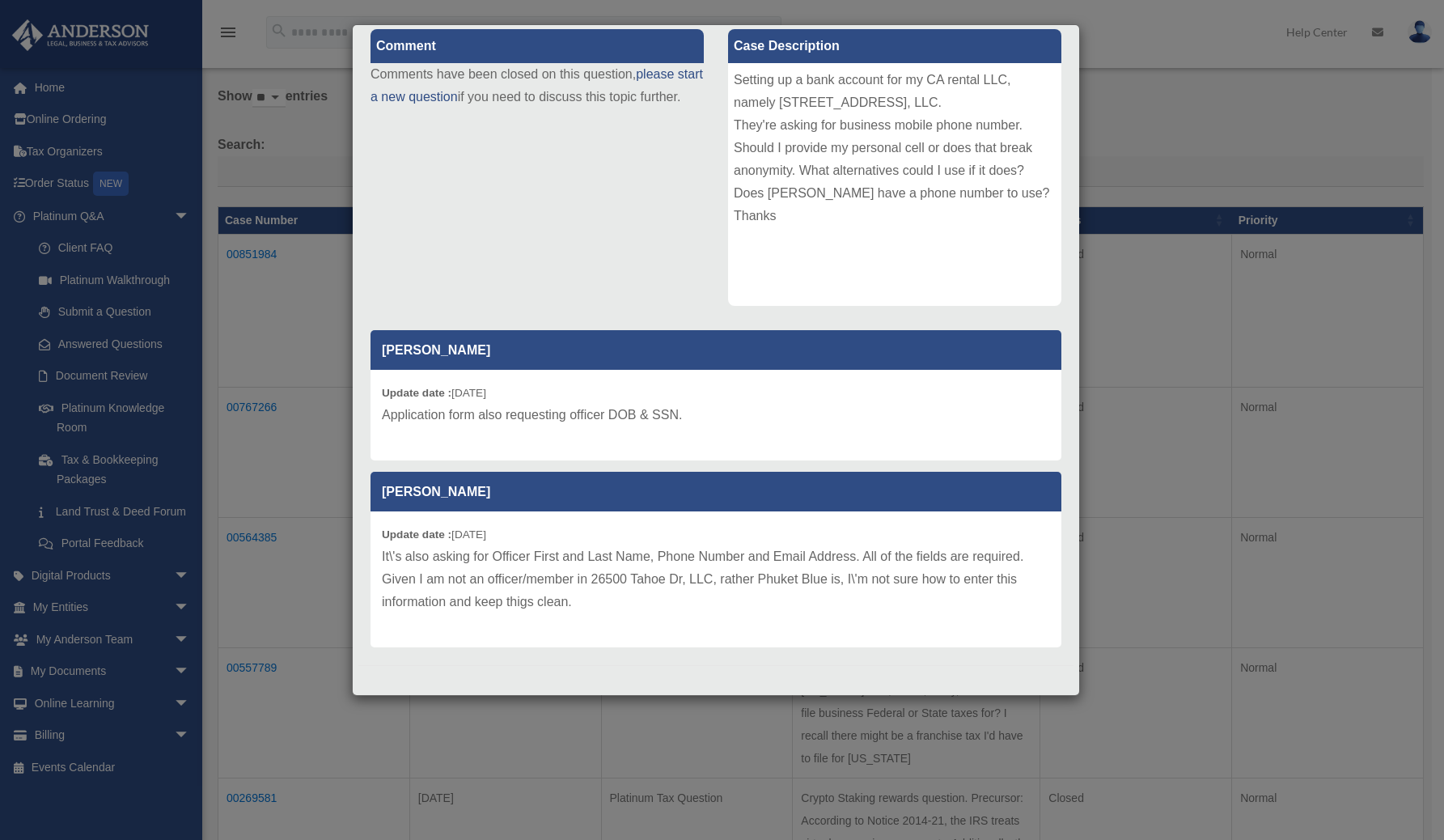
scroll to position [364, 0]
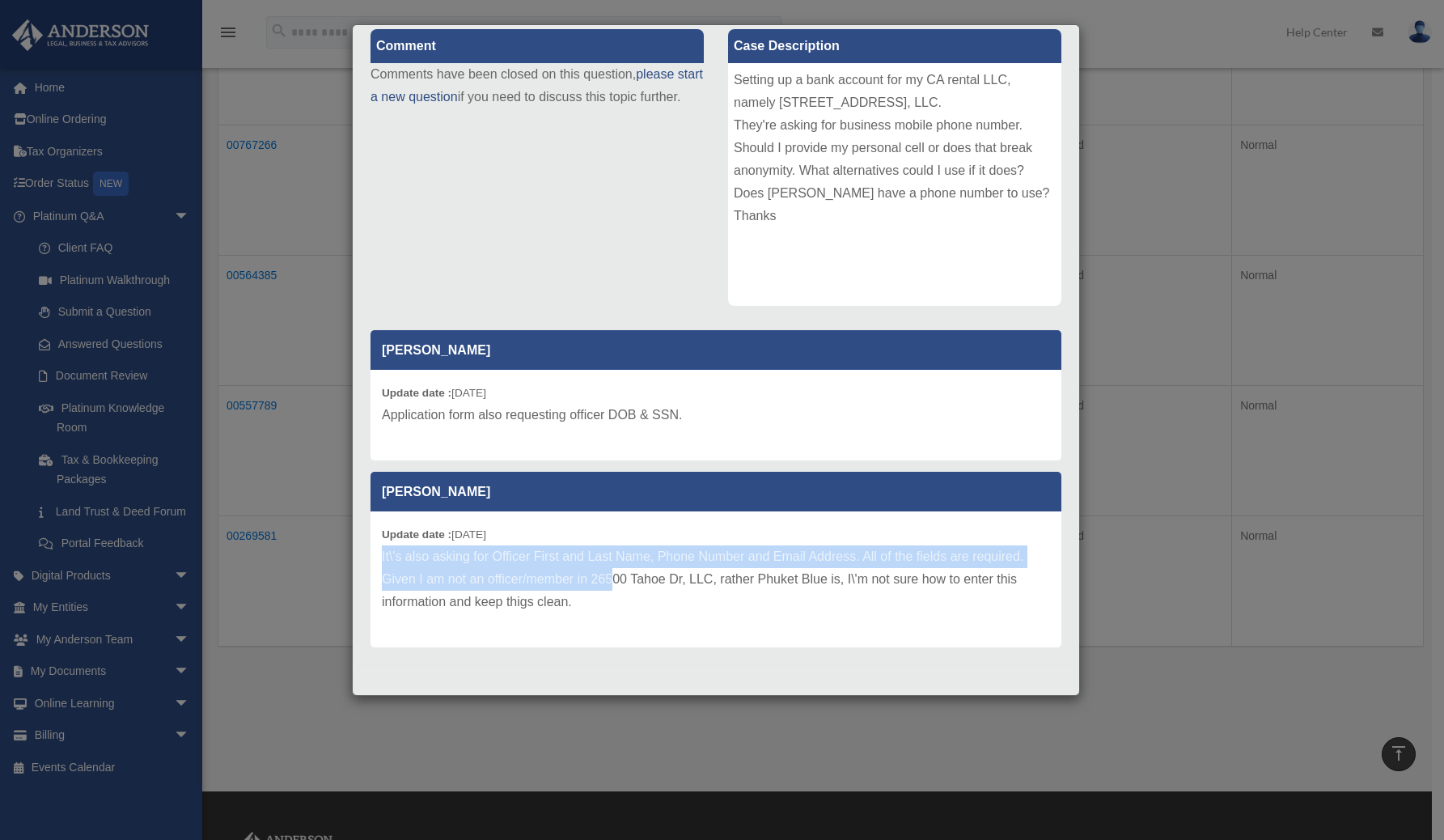
drag, startPoint x: 384, startPoint y: 557, endPoint x: 615, endPoint y: 578, distance: 232.0
click at [615, 578] on p "It\'s also asking for Officer First and Last Name, Phone Number and Email Addre…" at bounding box center [716, 579] width 668 height 68
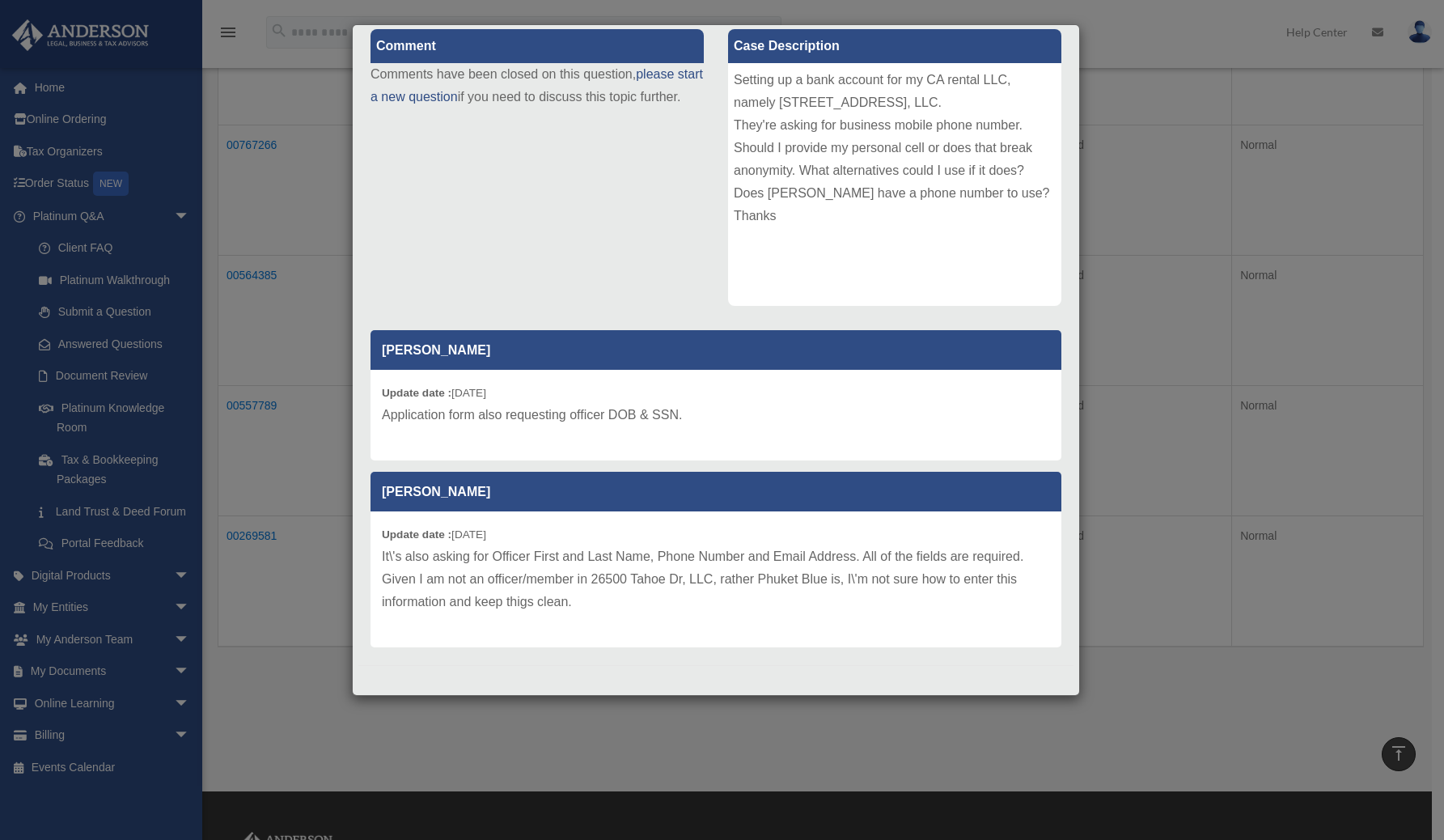
click at [705, 597] on p "It\'s also asking for Officer First and Last Name, Phone Number and Email Addre…" at bounding box center [716, 579] width 668 height 68
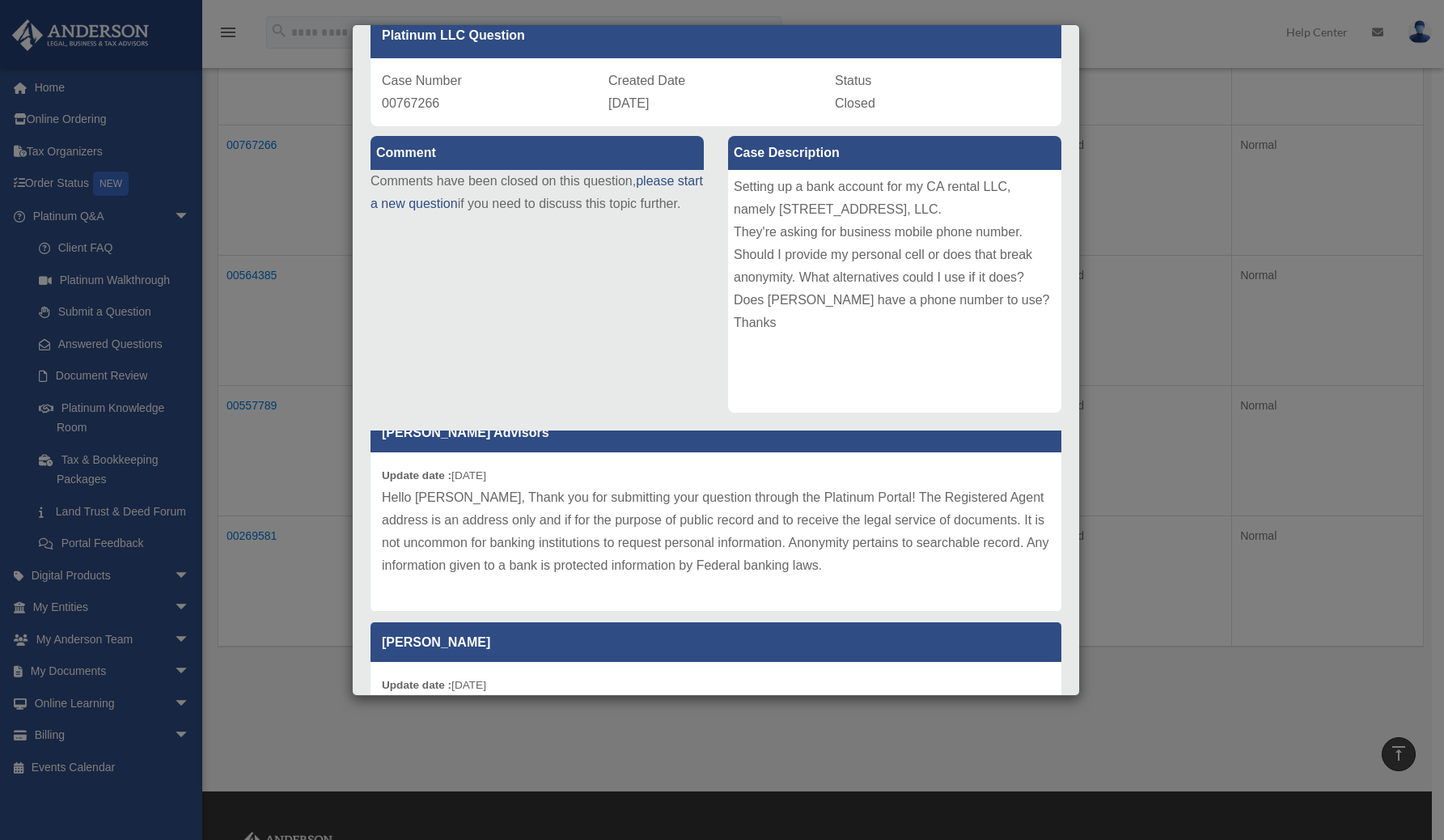
scroll to position [89, 0]
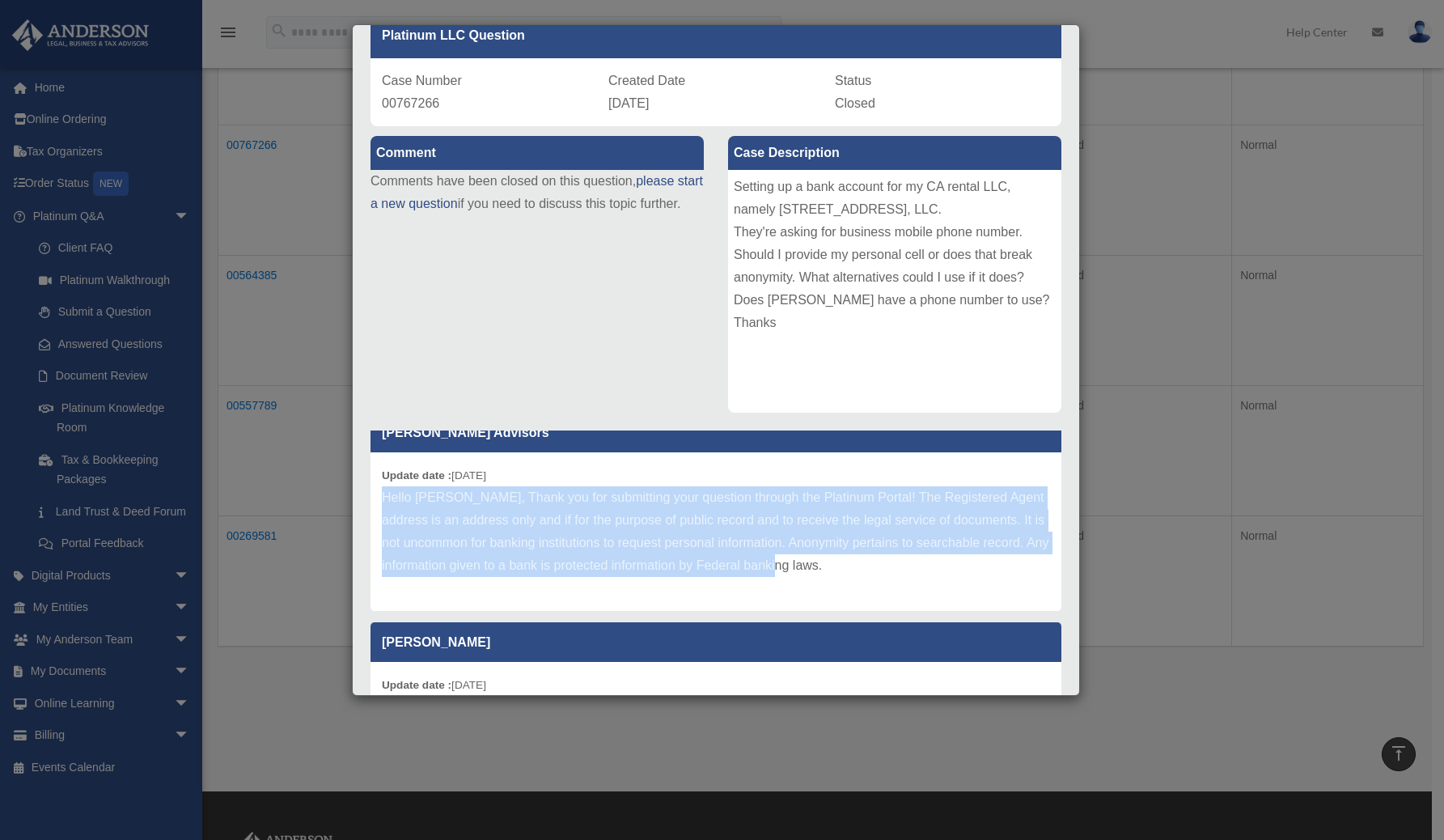
drag, startPoint x: 382, startPoint y: 499, endPoint x: 926, endPoint y: 568, distance: 548.4
click at [926, 568] on p "Hello Ahmad, Thank you for submitting your question through the Platinum Portal…" at bounding box center [716, 531] width 668 height 90
click at [854, 548] on p "Hello Ahmad, Thank you for submitting your question through the Platinum Portal…" at bounding box center [716, 531] width 668 height 90
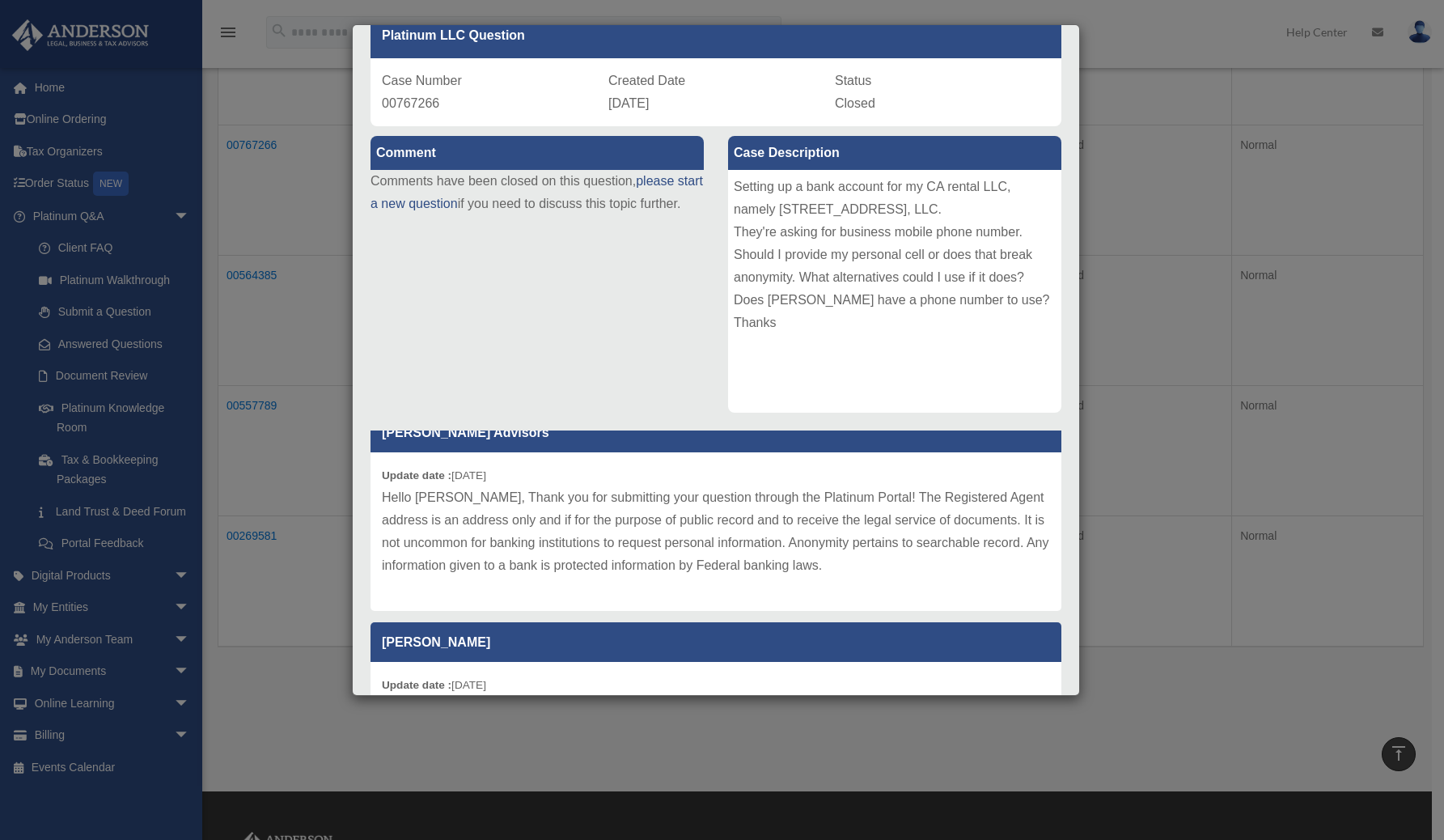
scroll to position [0, 0]
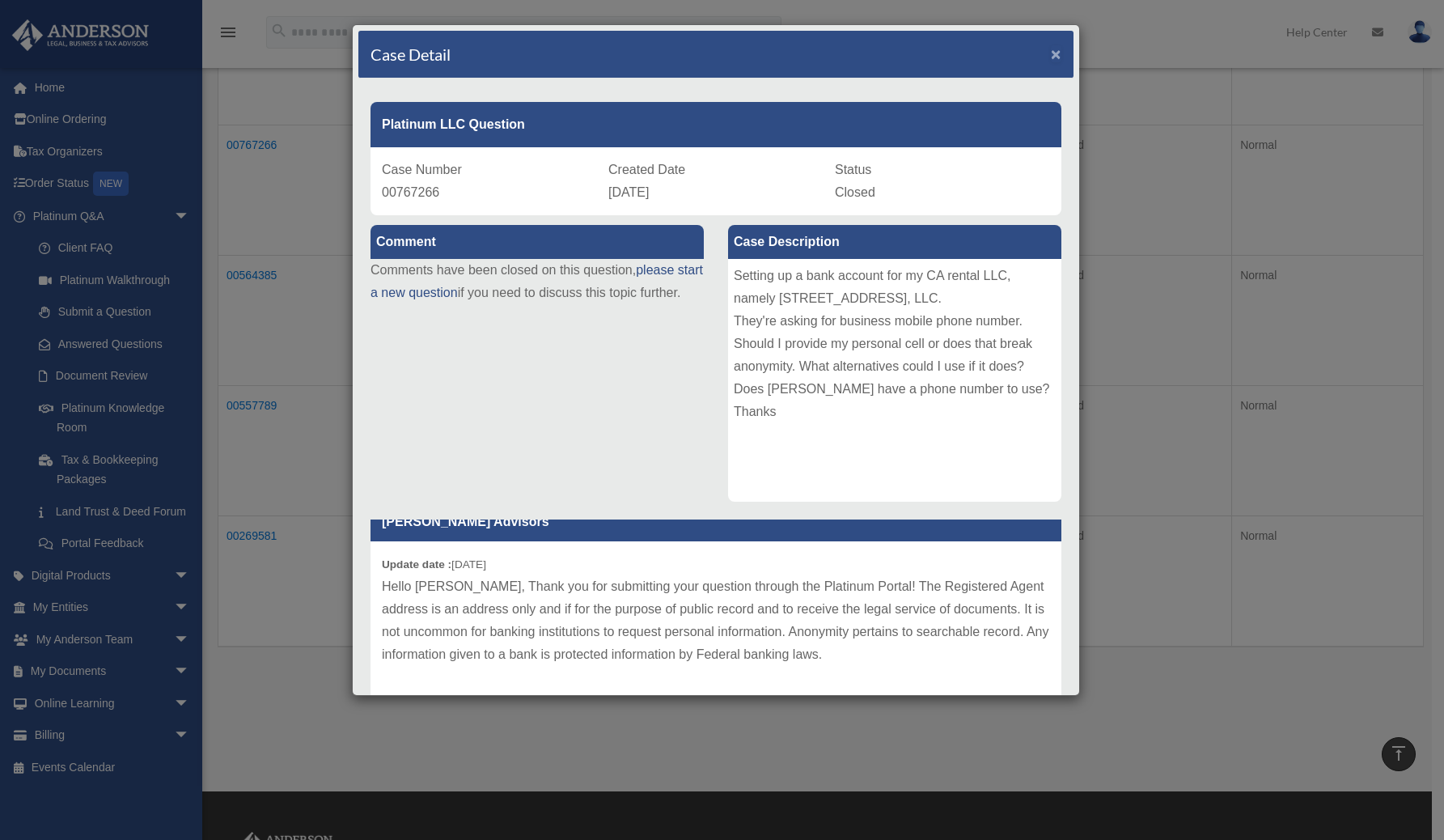
click at [1051, 55] on span "×" at bounding box center [1056, 54] width 10 height 19
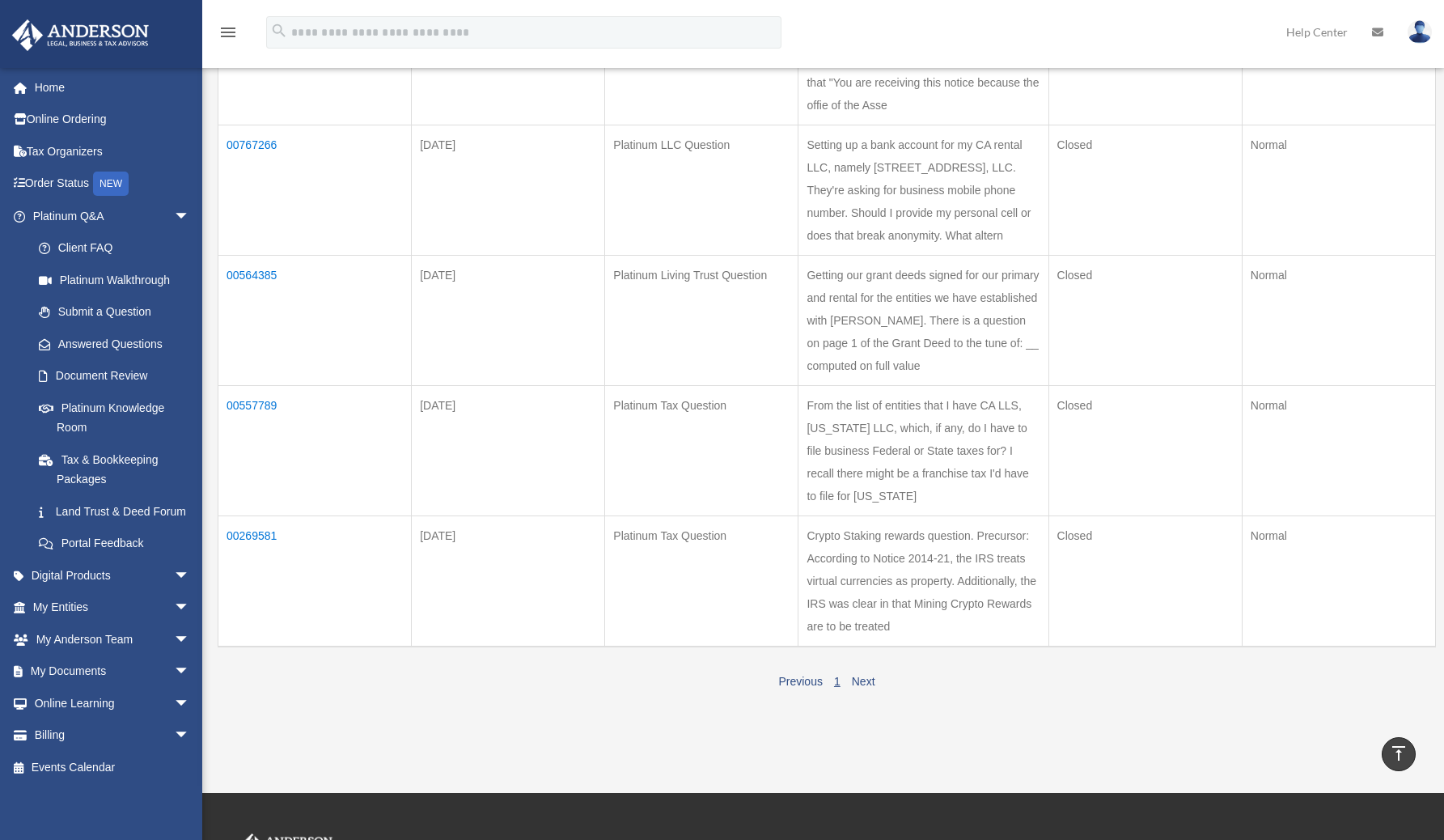
click at [235, 446] on td "00557789" at bounding box center [315, 450] width 194 height 130
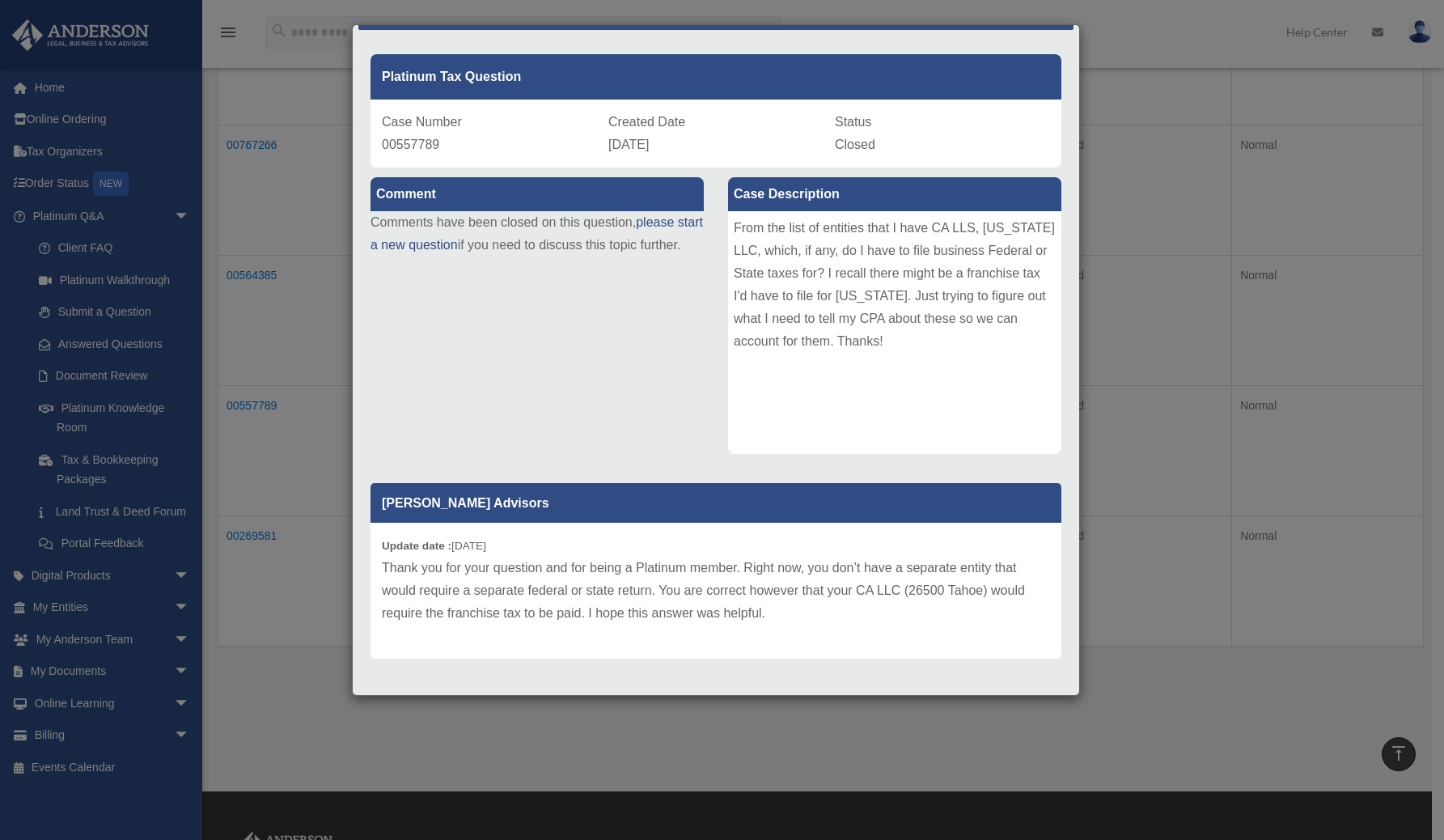
scroll to position [59, 0]
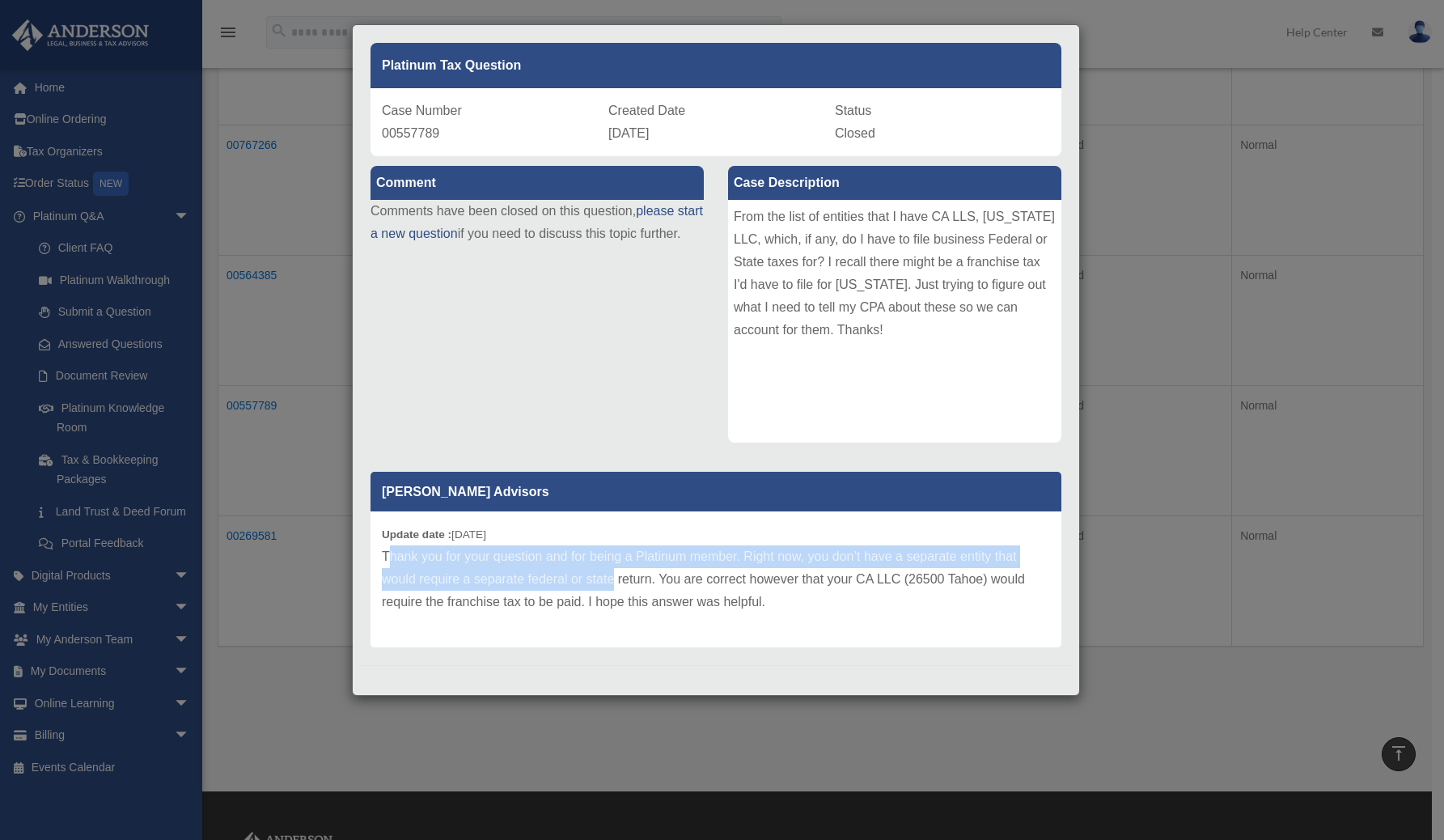
drag, startPoint x: 454, startPoint y: 556, endPoint x: 612, endPoint y: 577, distance: 159.4
click at [612, 577] on p "Thank you for your question and for being a Platinum member. Right now, you don…" at bounding box center [716, 579] width 668 height 68
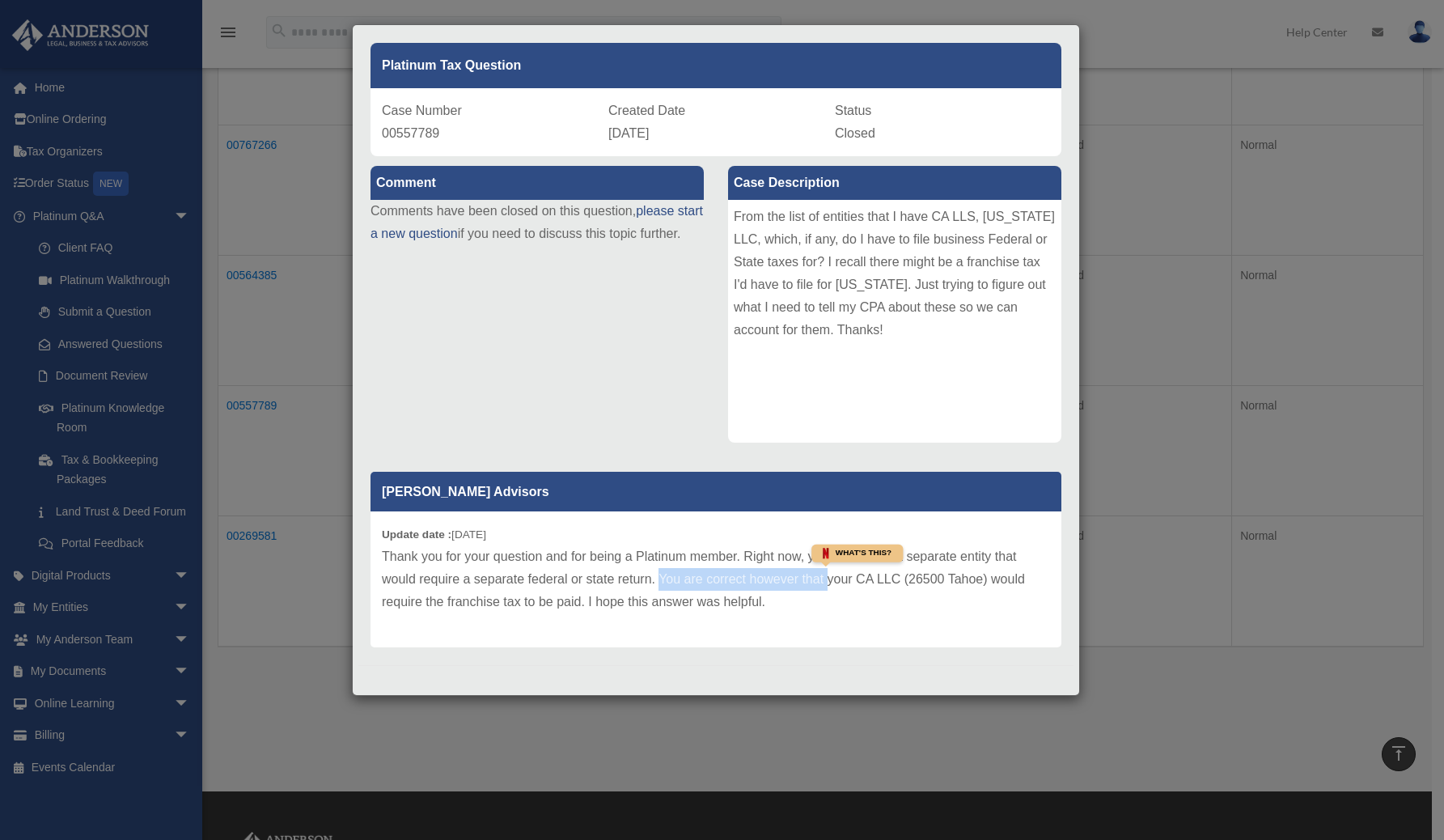
drag, startPoint x: 658, startPoint y: 584, endPoint x: 830, endPoint y: 584, distance: 172.0
click at [830, 584] on p "Thank you for your question and for being a Platinum member. Right now, you don…" at bounding box center [716, 579] width 668 height 68
click at [500, 588] on p "Thank you for your question and for being a Platinum member. Right now, you don…" at bounding box center [716, 579] width 668 height 68
drag, startPoint x: 621, startPoint y: 604, endPoint x: 797, endPoint y: 608, distance: 176.0
click at [765, 605] on p "Thank you for your question and for being a Platinum member. Right now, you don…" at bounding box center [716, 579] width 668 height 68
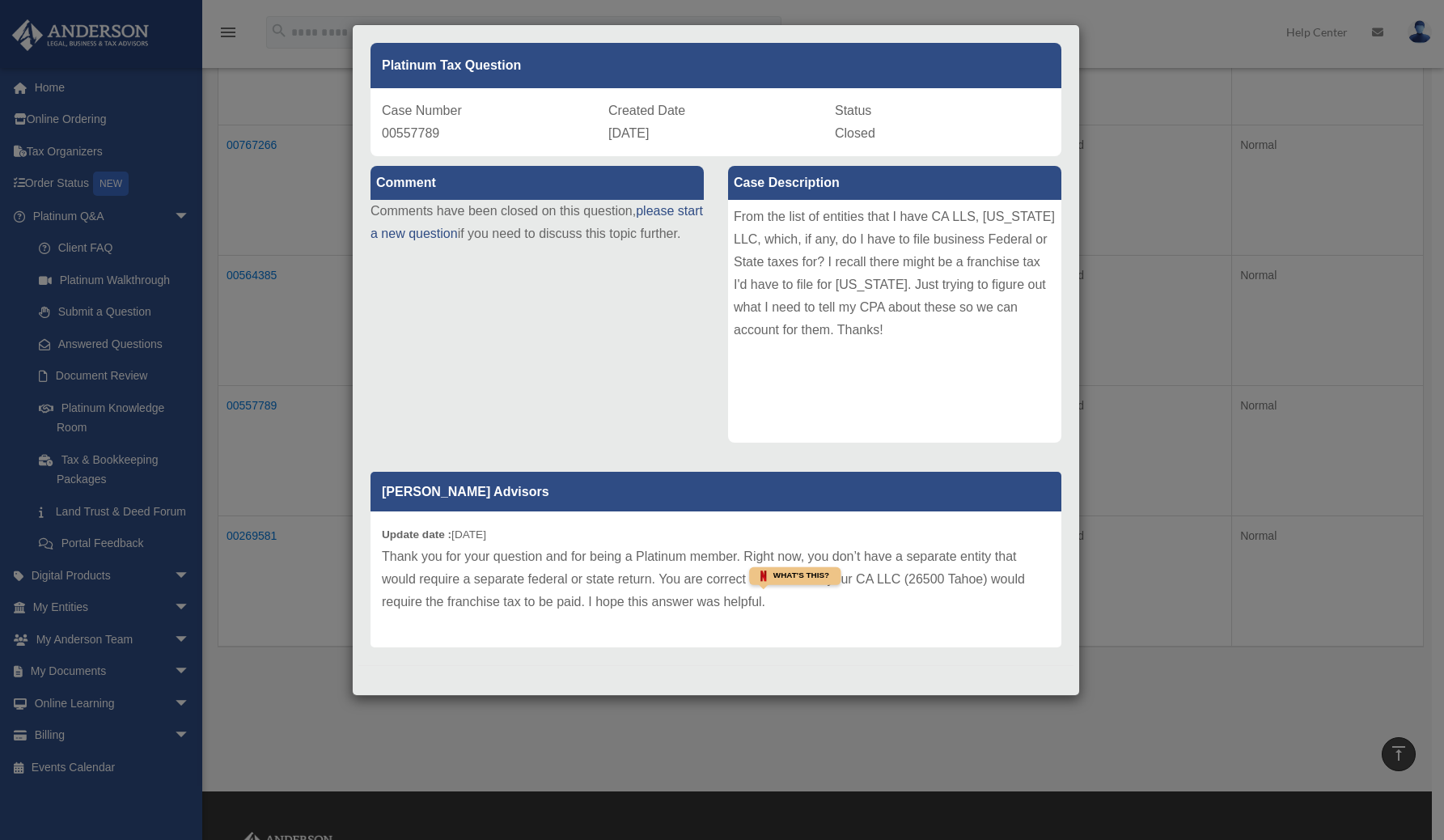
click at [929, 351] on div "From the list of entities that I have CA LLS, Wyoming LLC, which, if any, do I …" at bounding box center [895, 321] width 333 height 243
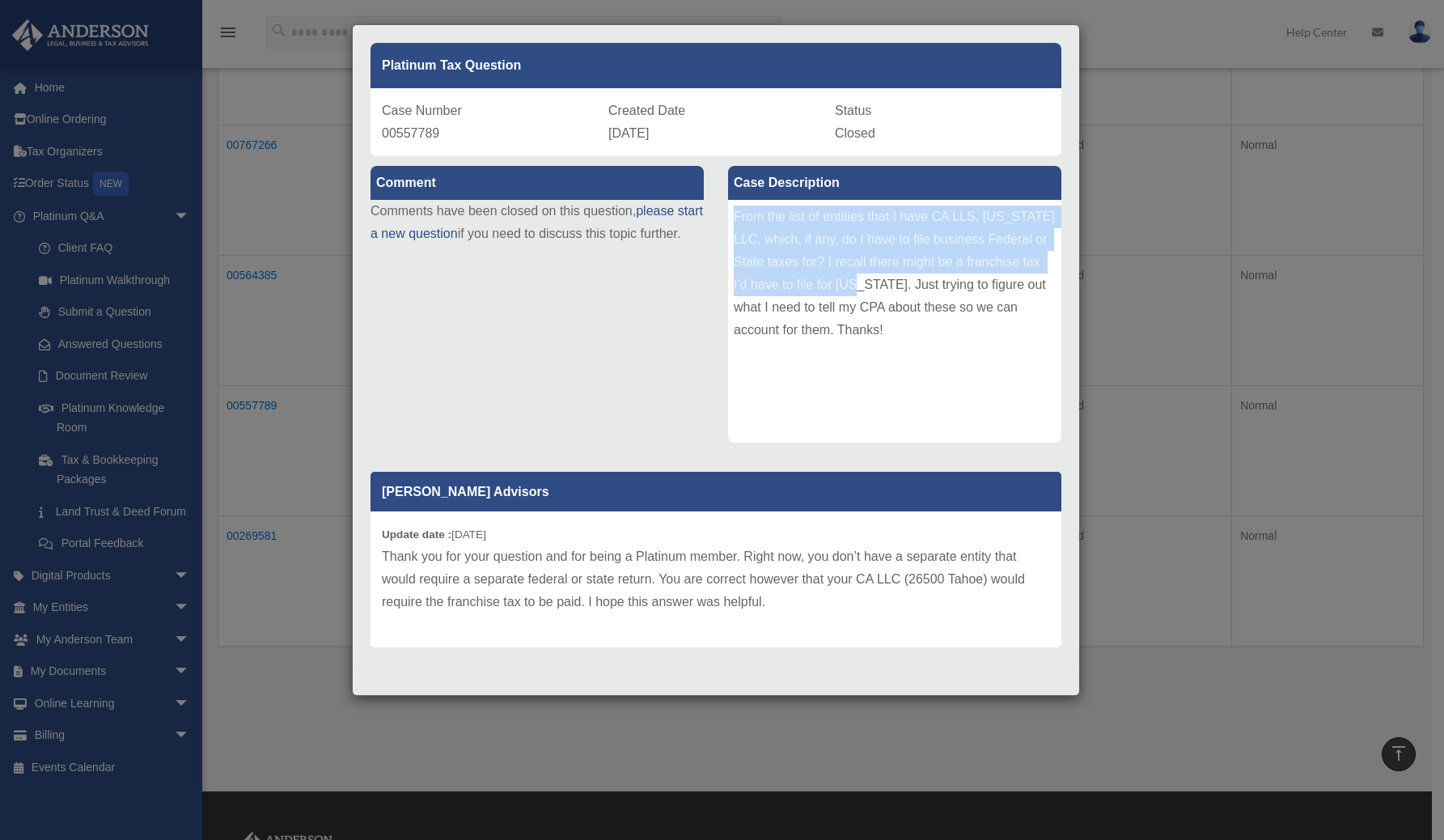
drag, startPoint x: 724, startPoint y: 206, endPoint x: 887, endPoint y: 279, distance: 178.6
click at [862, 280] on div "From the list of entities that I have CA LLS, Wyoming LLC, which, if any, do I …" at bounding box center [895, 321] width 333 height 243
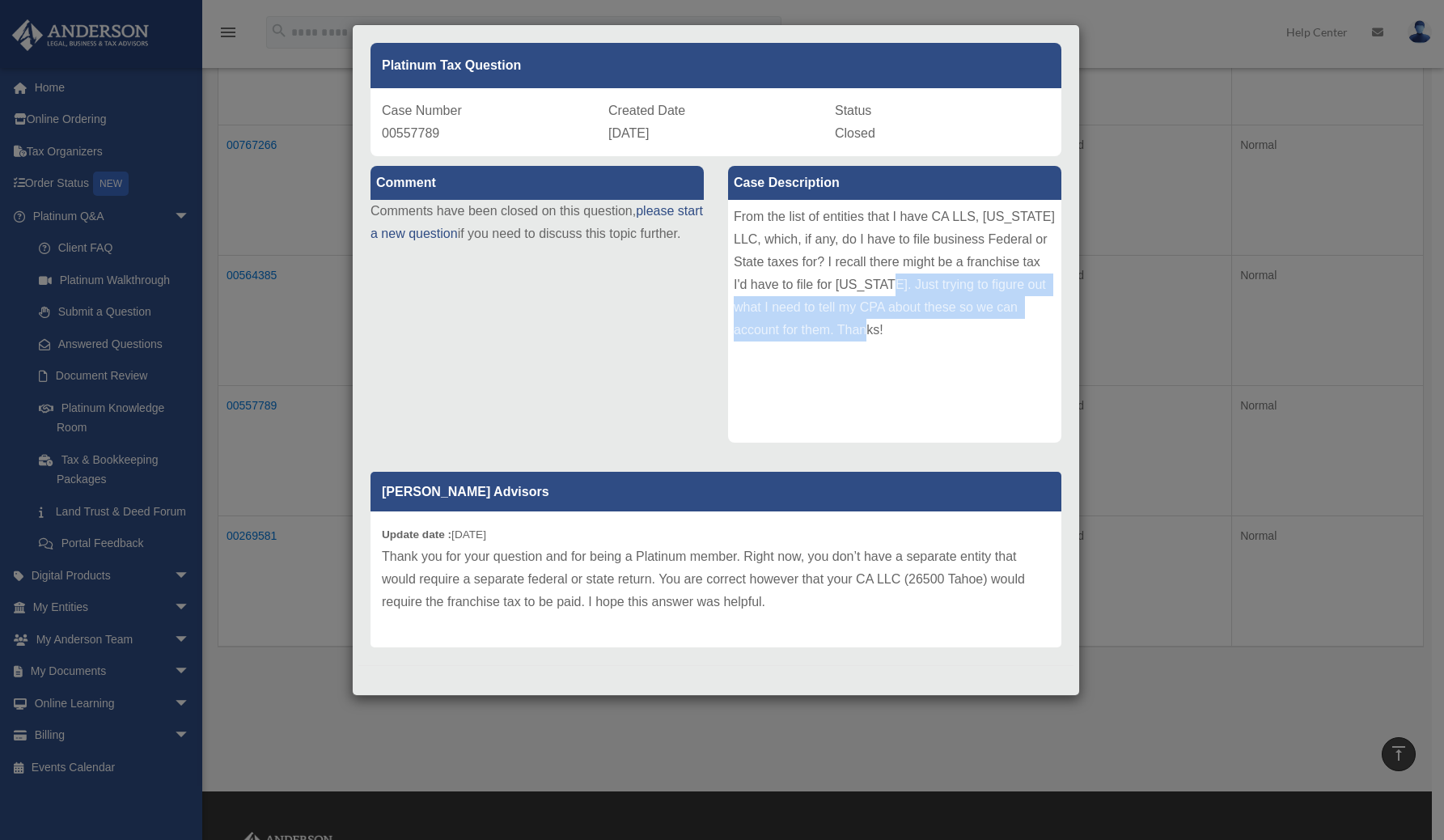
drag, startPoint x: 980, startPoint y: 300, endPoint x: 993, endPoint y: 338, distance: 40.2
click at [993, 338] on div "From the list of entities that I have CA LLS, Wyoming LLC, which, if any, do I …" at bounding box center [895, 321] width 333 height 243
click at [936, 356] on div "From the list of entities that I have CA LLS, Wyoming LLC, which, if any, do I …" at bounding box center [895, 321] width 333 height 243
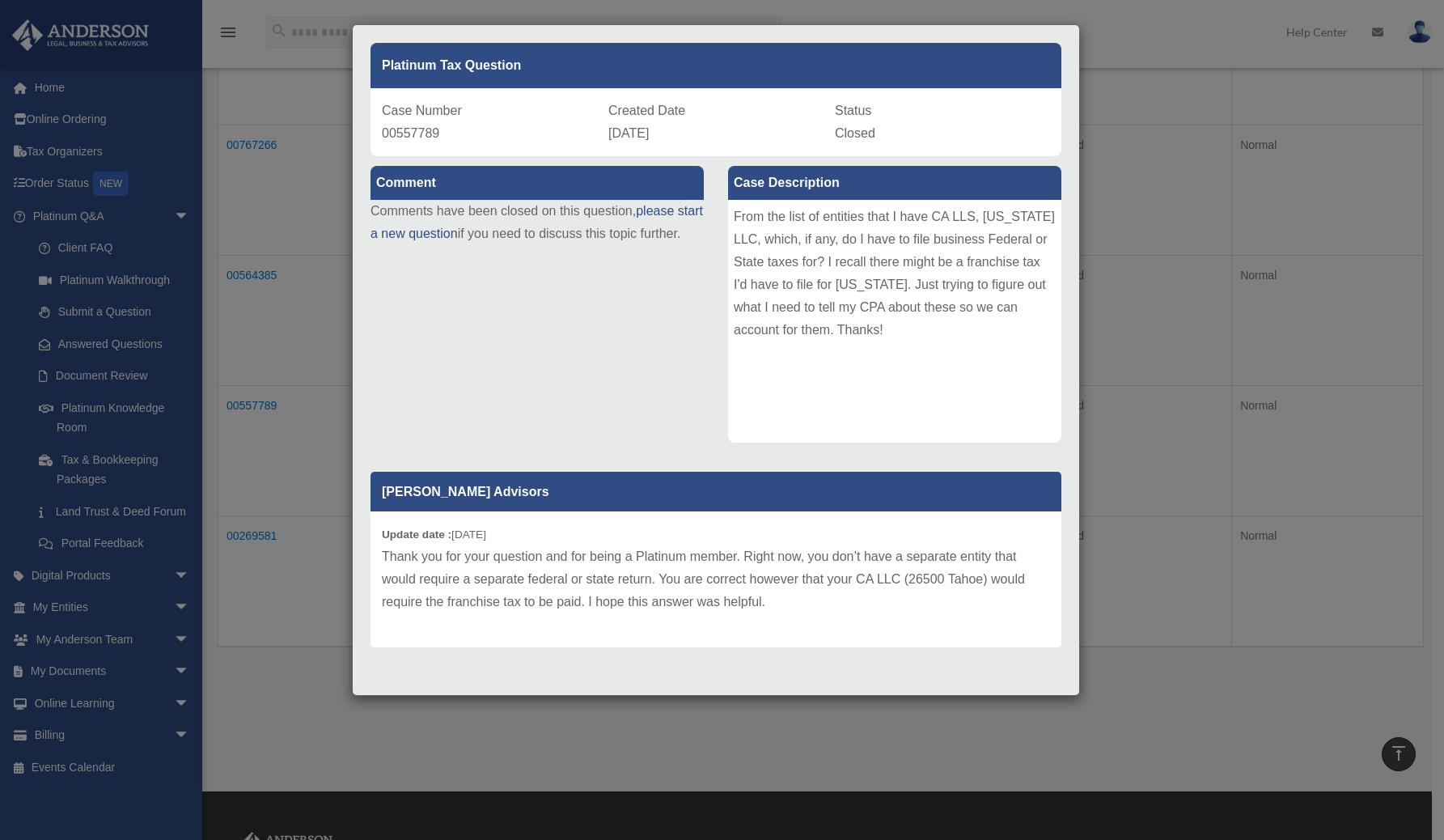
click at [1124, 342] on div "Case Detail × Platinum Tax Question Case Number 00557789 Created Date February …" at bounding box center [722, 420] width 1444 height 840
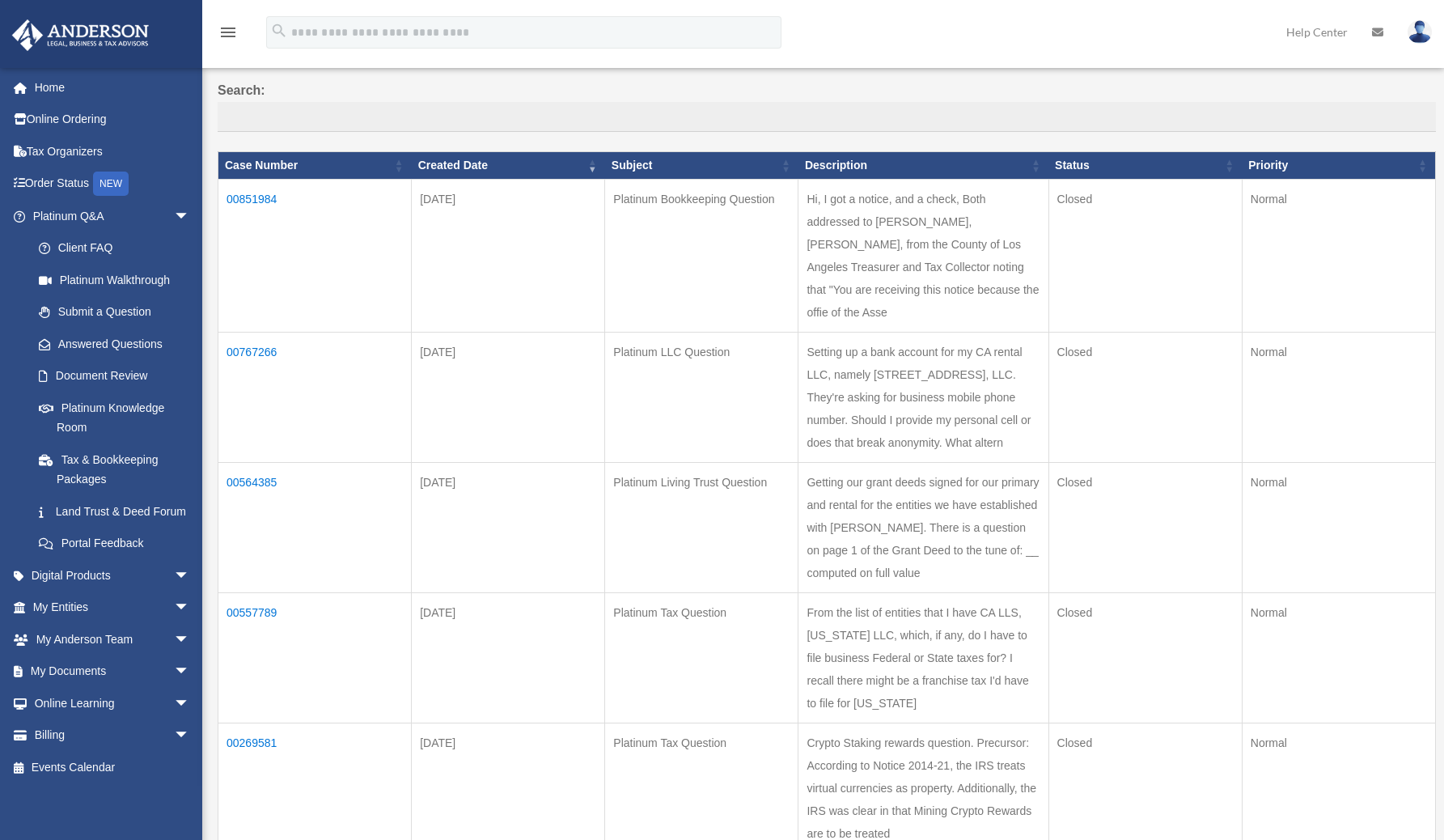
scroll to position [147, 0]
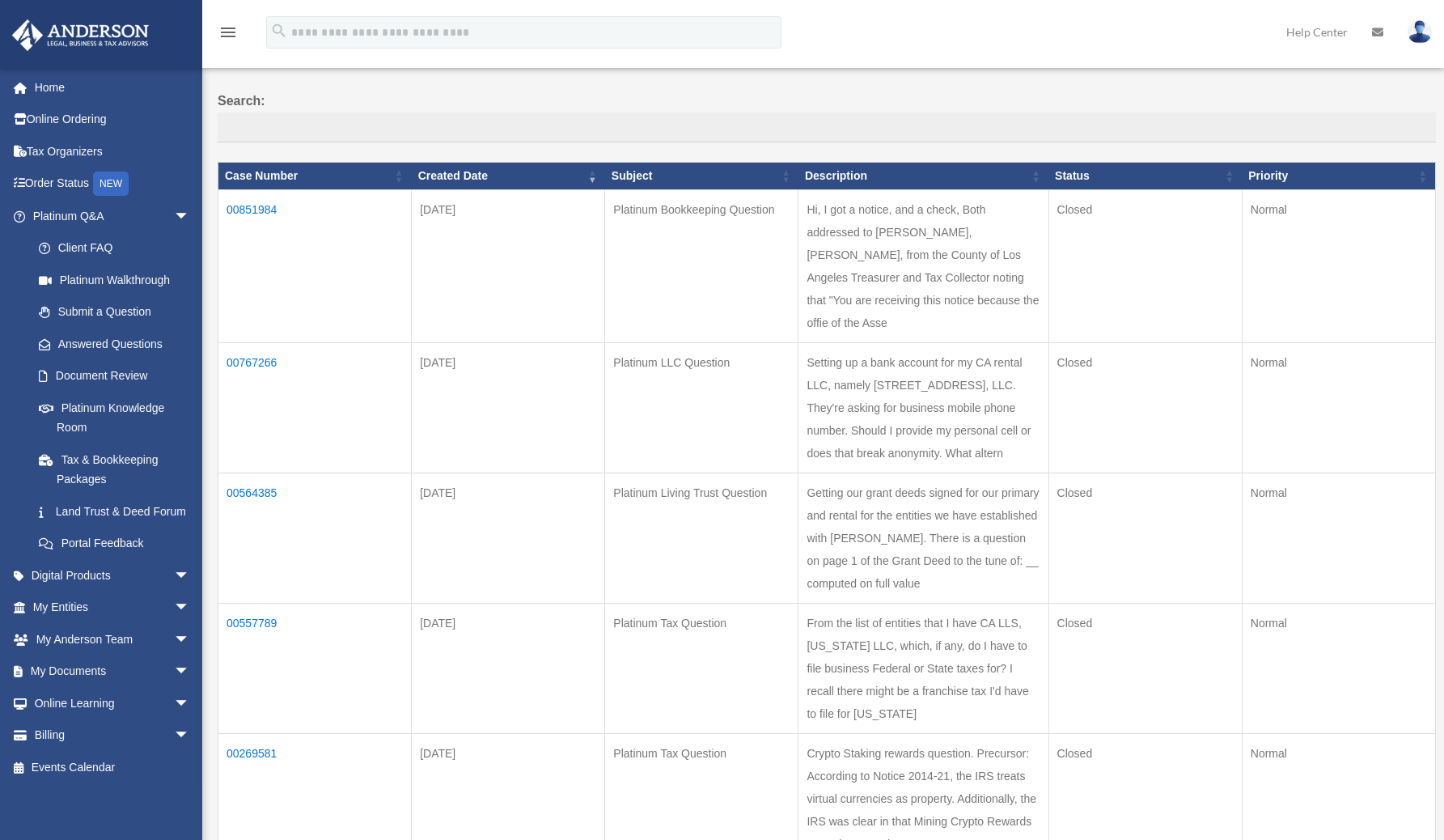
click at [250, 212] on td "00851984" at bounding box center [315, 266] width 194 height 153
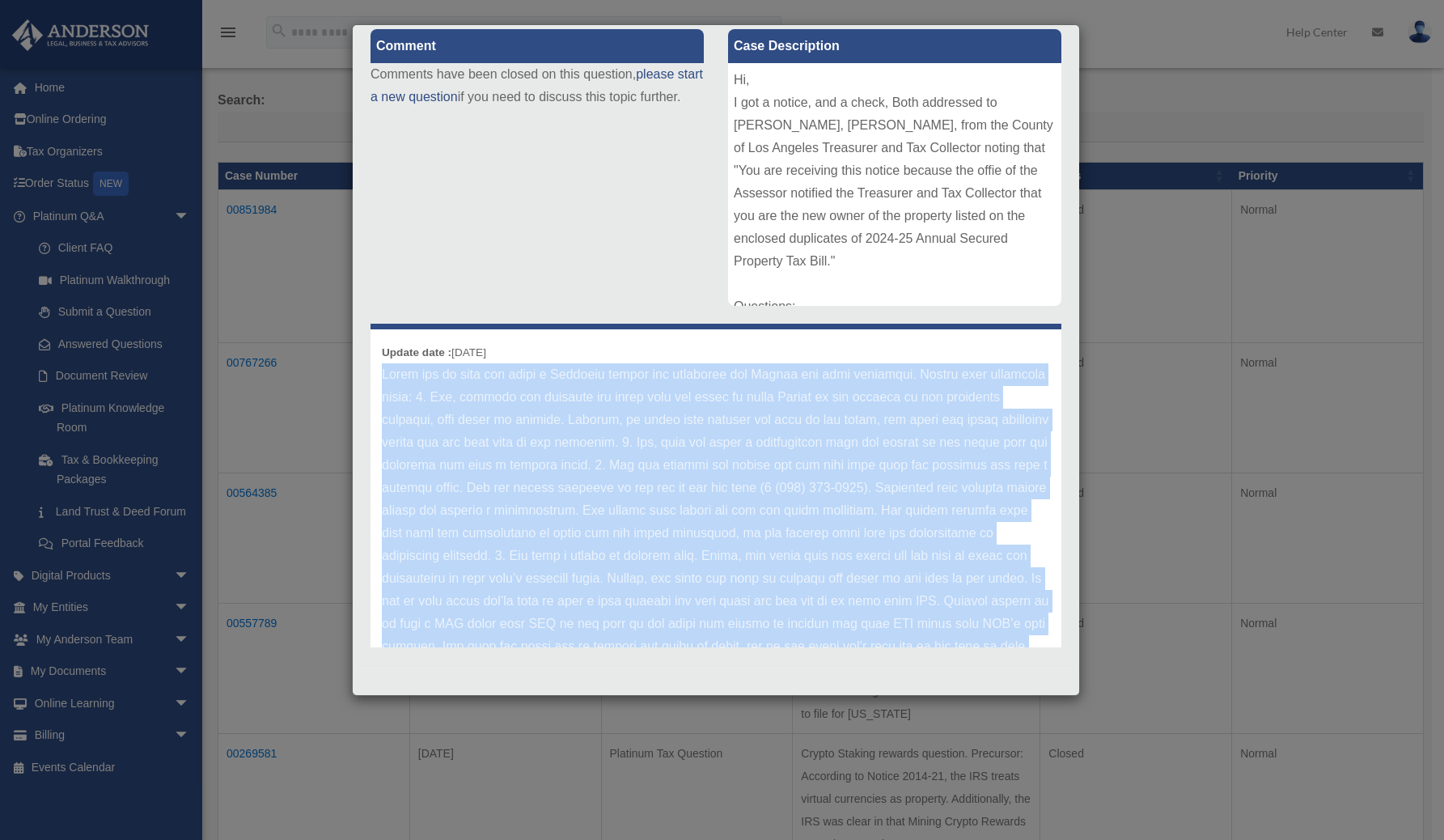
scroll to position [158, 0]
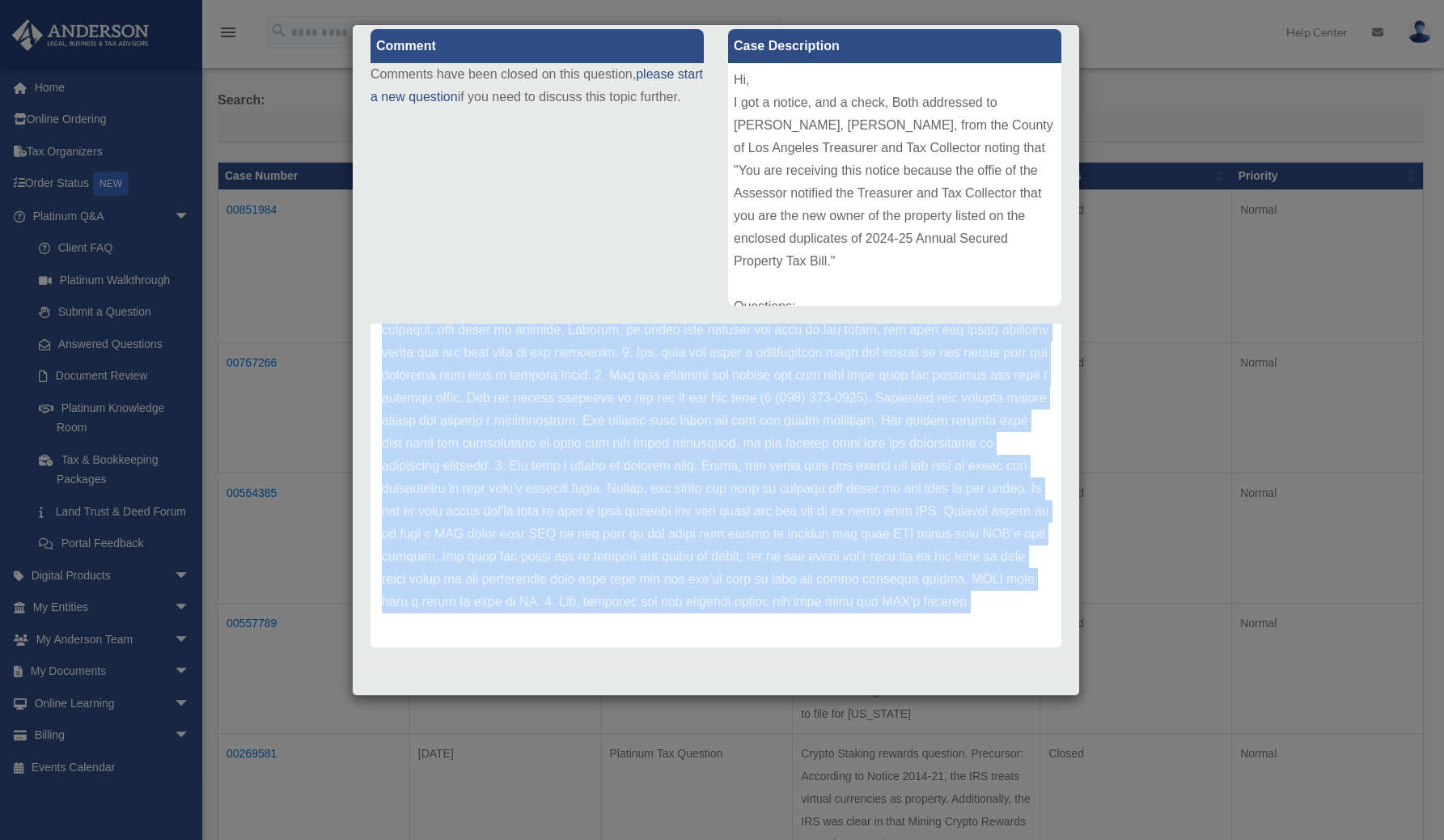
drag, startPoint x: 385, startPoint y: 370, endPoint x: 746, endPoint y: 606, distance: 431.3
click at [746, 606] on p at bounding box center [716, 443] width 668 height 339
copy p "Thank you so much for being a Platinum client and utilizing the Portal for your…"
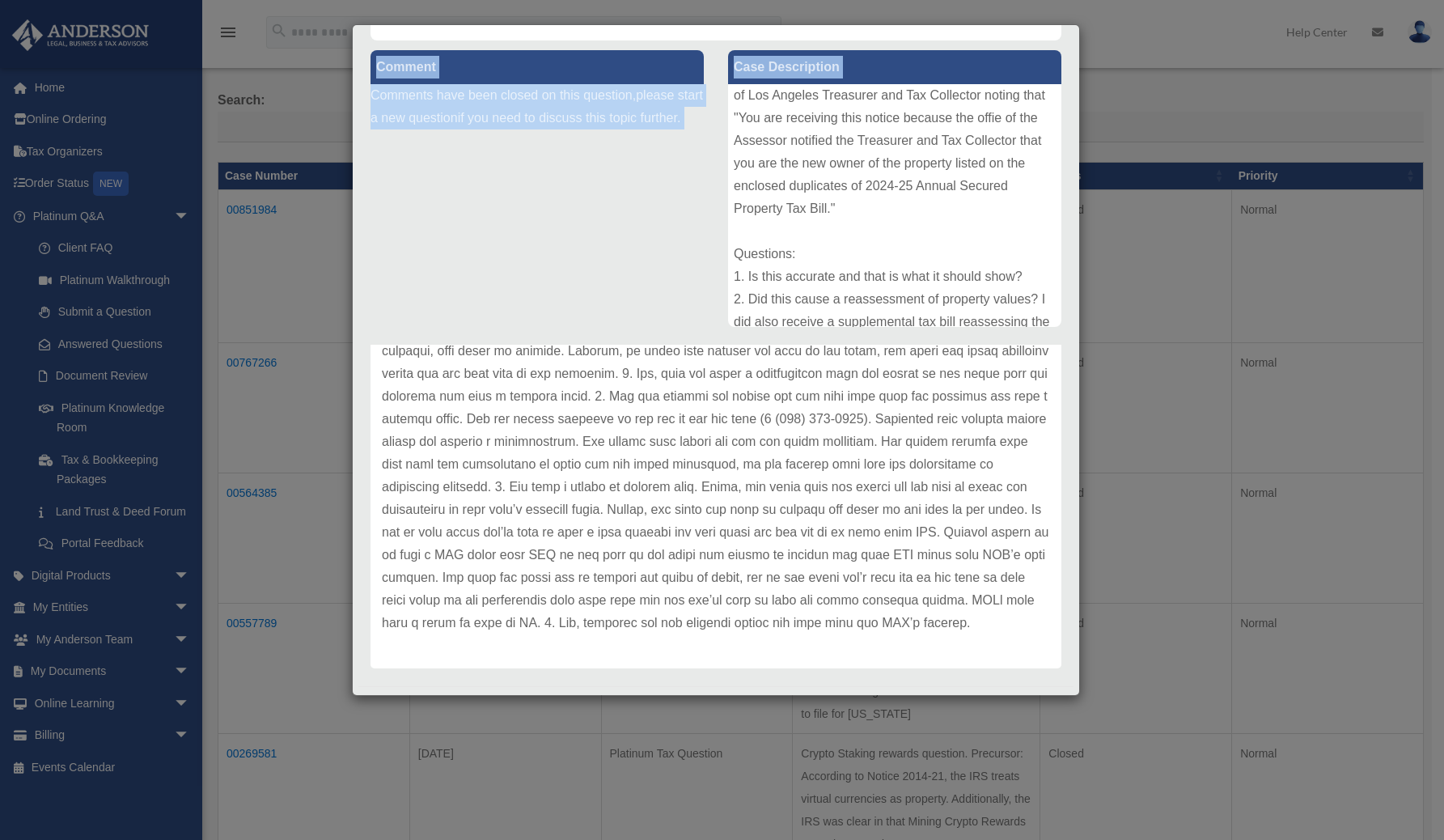
scroll to position [380, 0]
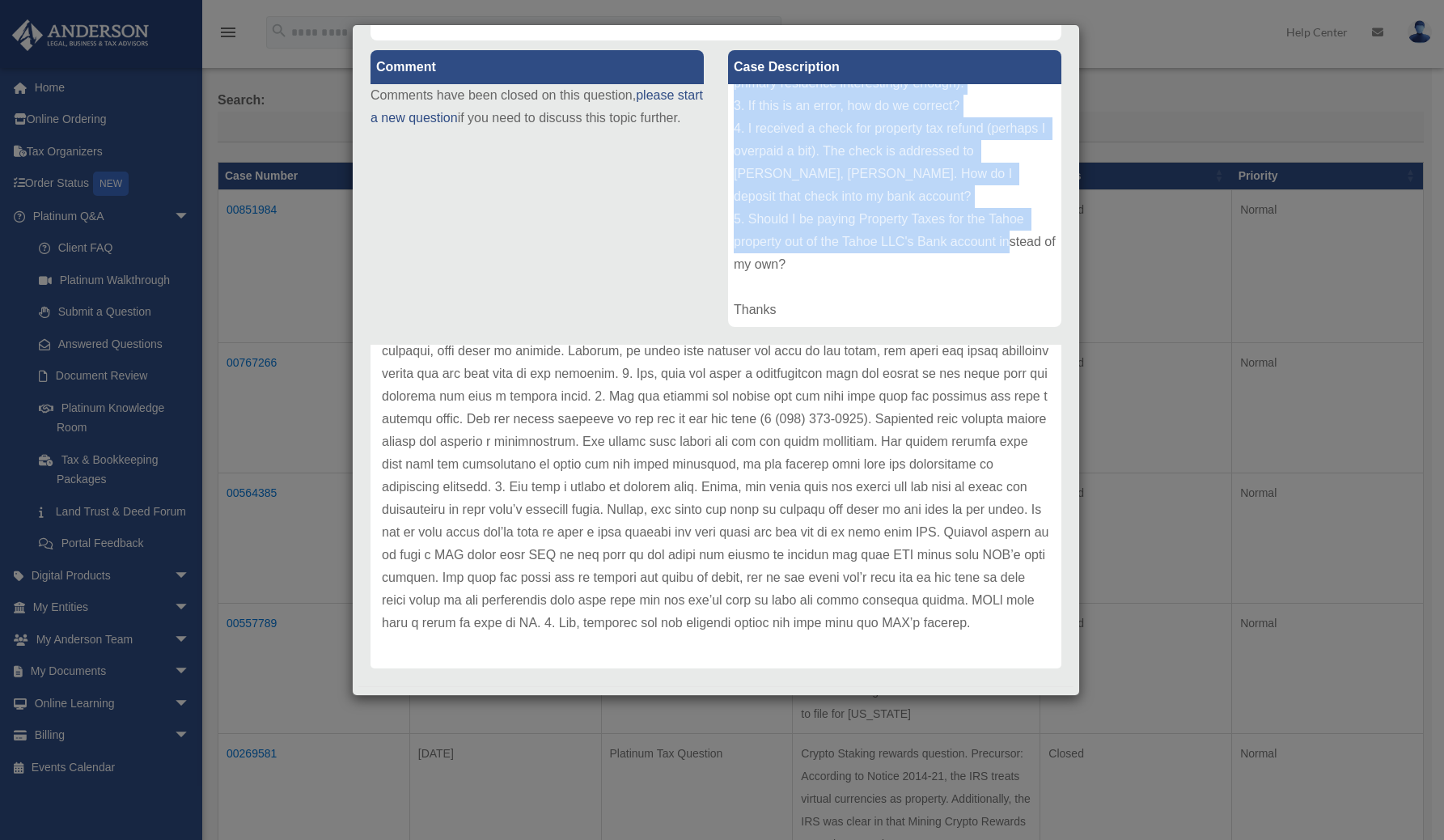
drag, startPoint x: 728, startPoint y: 95, endPoint x: 815, endPoint y: 304, distance: 226.4
click at [815, 304] on div "Hi, I got a notice, and a check, Both addressed to COONS, CARTER TR, from the C…" at bounding box center [895, 206] width 333 height 243
copy div "Hi, I got a notice, and a check, Both addressed to COONS, CARTER TR, from the C…"
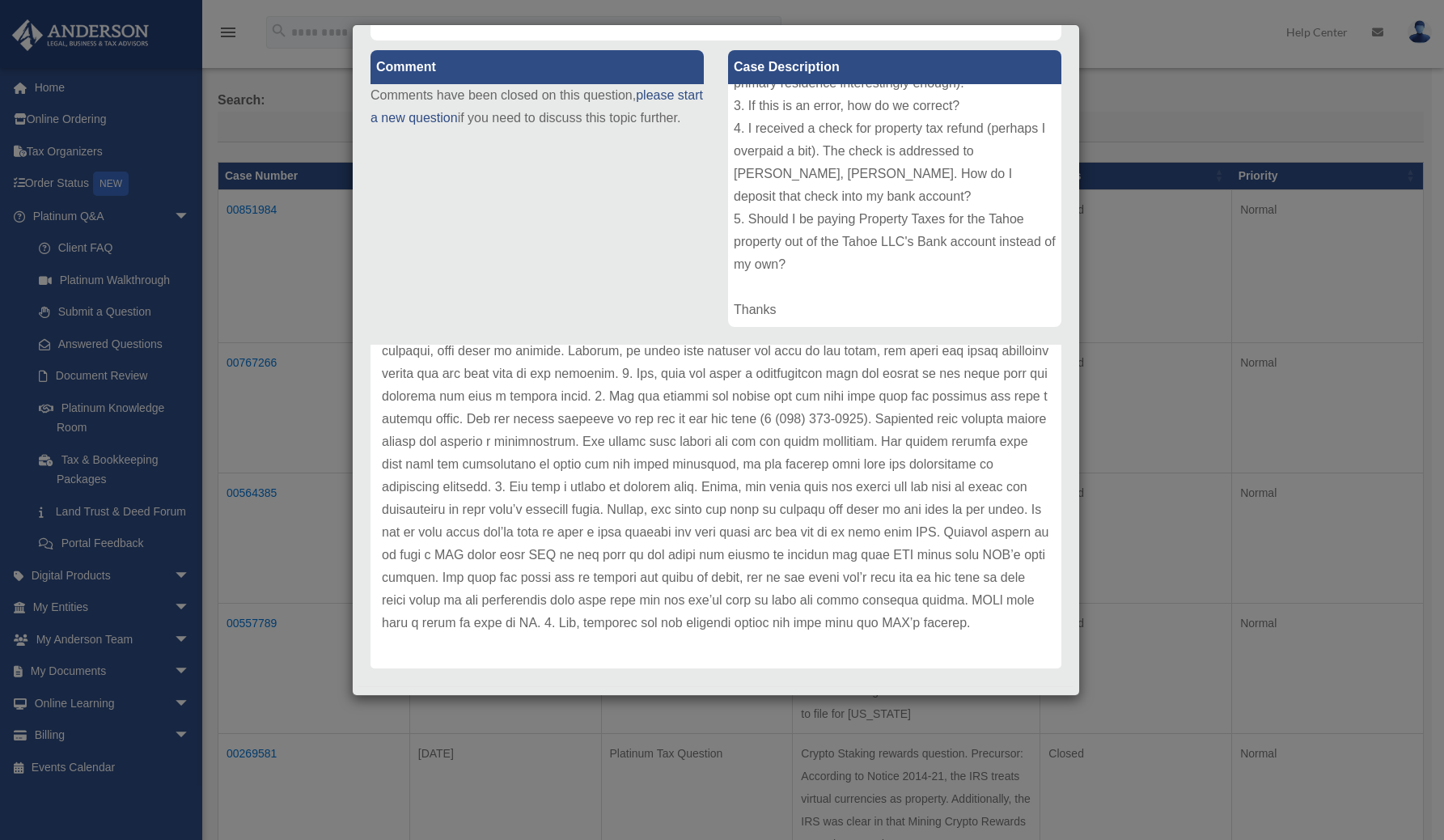
click at [861, 463] on p at bounding box center [716, 464] width 668 height 339
drag, startPoint x: 659, startPoint y: 600, endPoint x: 862, endPoint y: 613, distance: 203.4
click at [912, 630] on p at bounding box center [716, 464] width 668 height 339
click at [741, 573] on p at bounding box center [716, 464] width 668 height 339
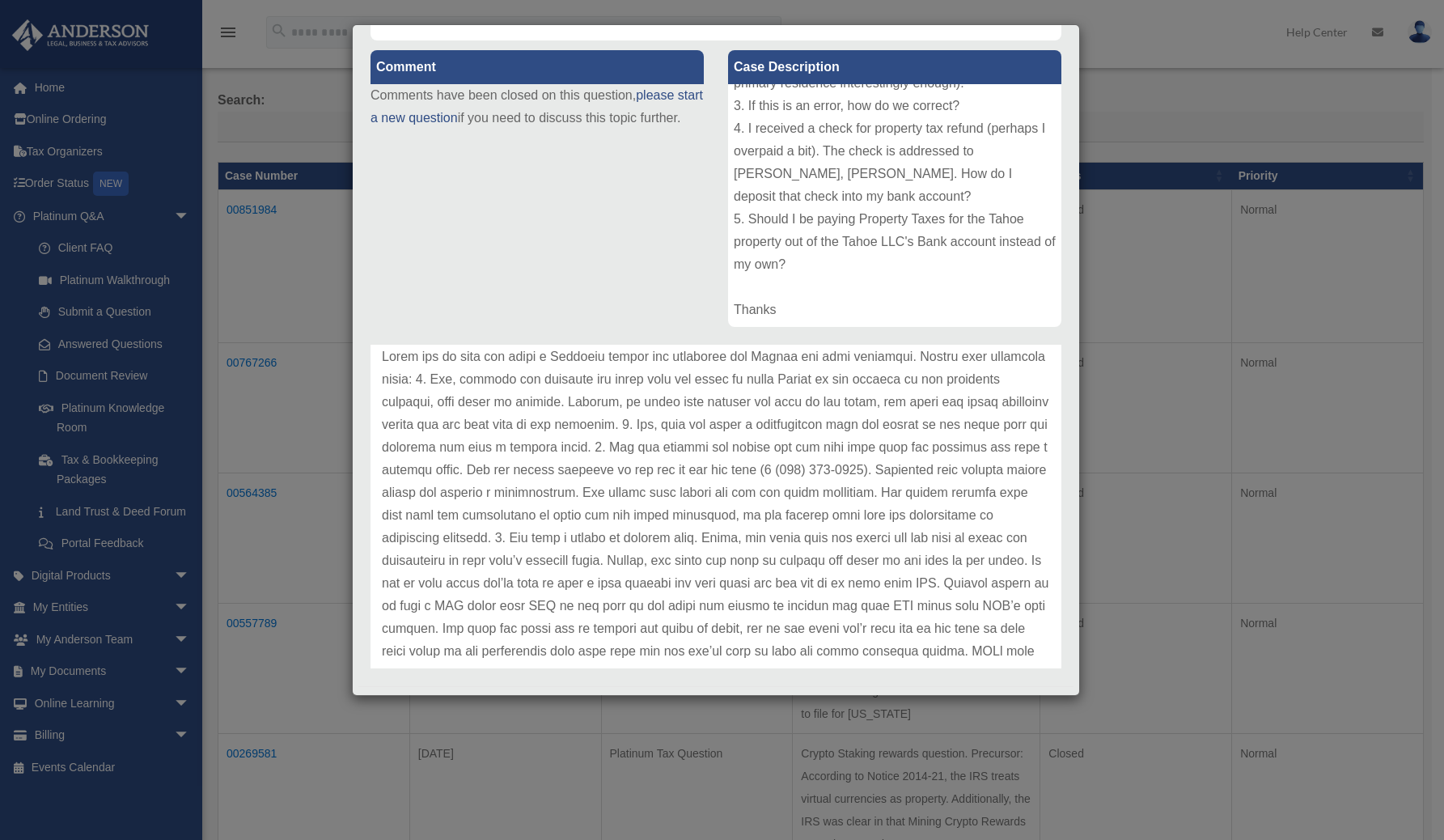
scroll to position [0, 0]
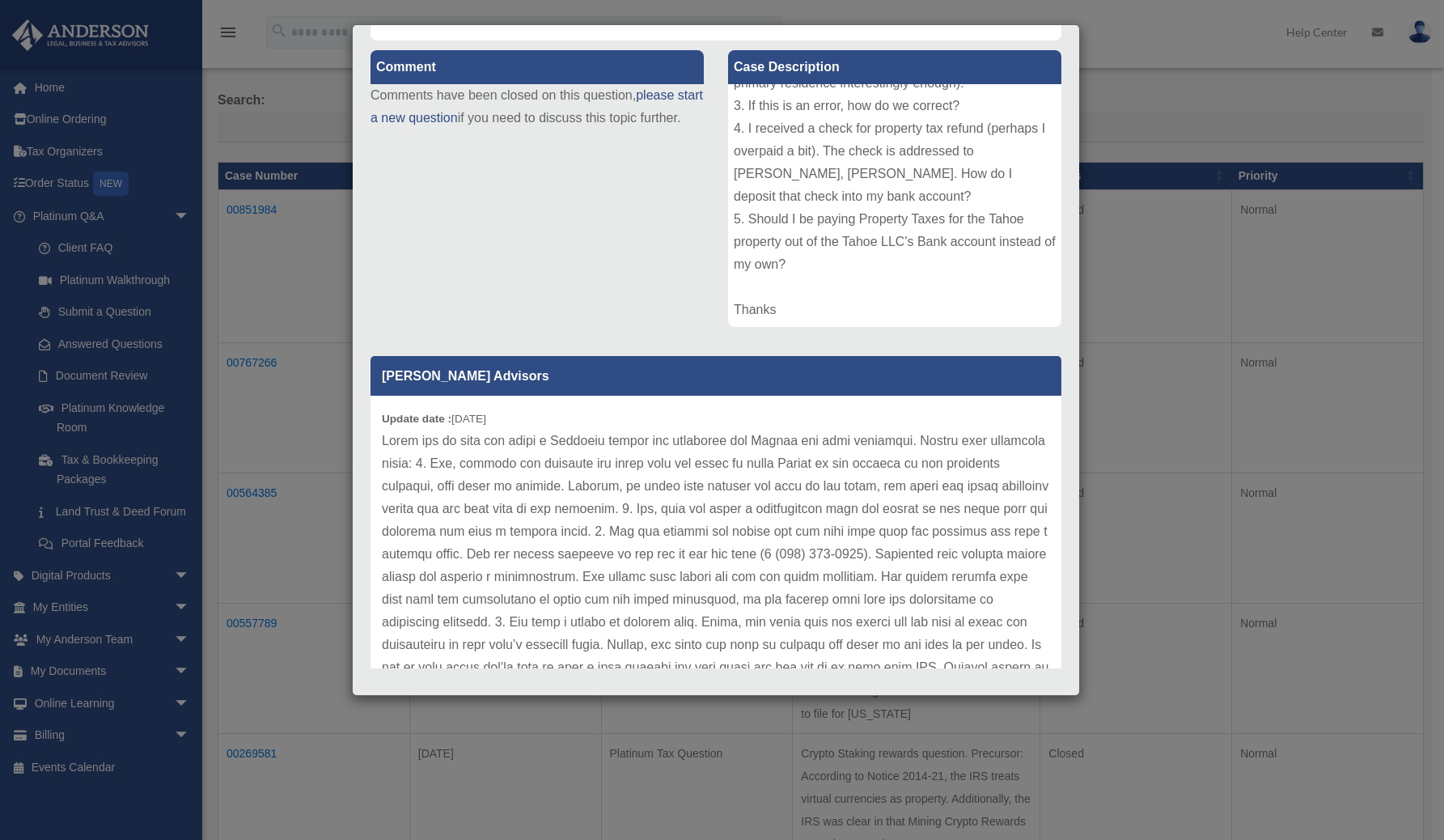
click at [1137, 245] on div "Case Detail × Platinum Bookkeeping Question Case Number 00851984 Created Date J…" at bounding box center [722, 420] width 1444 height 840
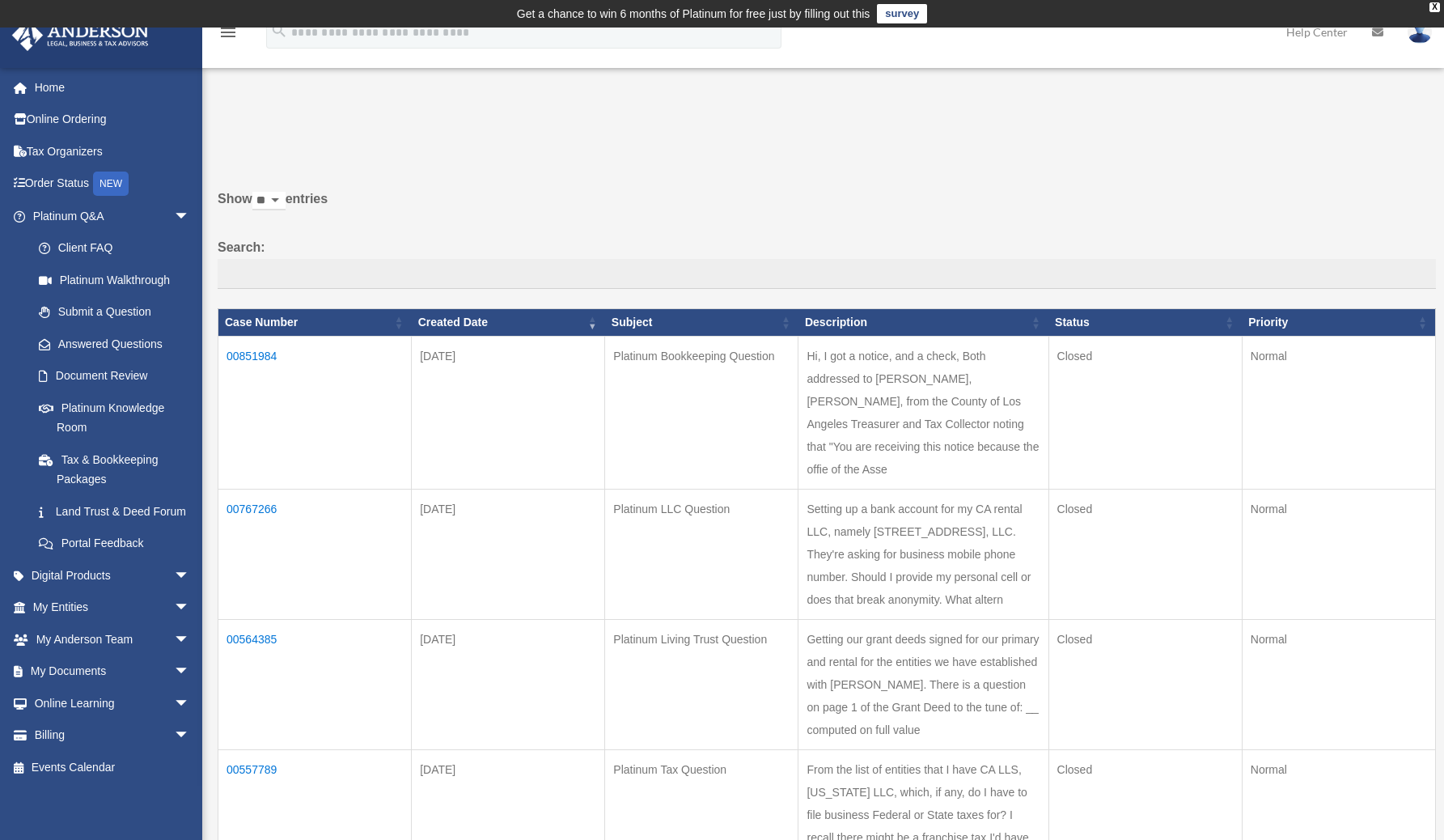
click at [567, 239] on label "Search:" at bounding box center [826, 263] width 1218 height 54
click at [567, 259] on input "Search:" at bounding box center [826, 275] width 1218 height 31
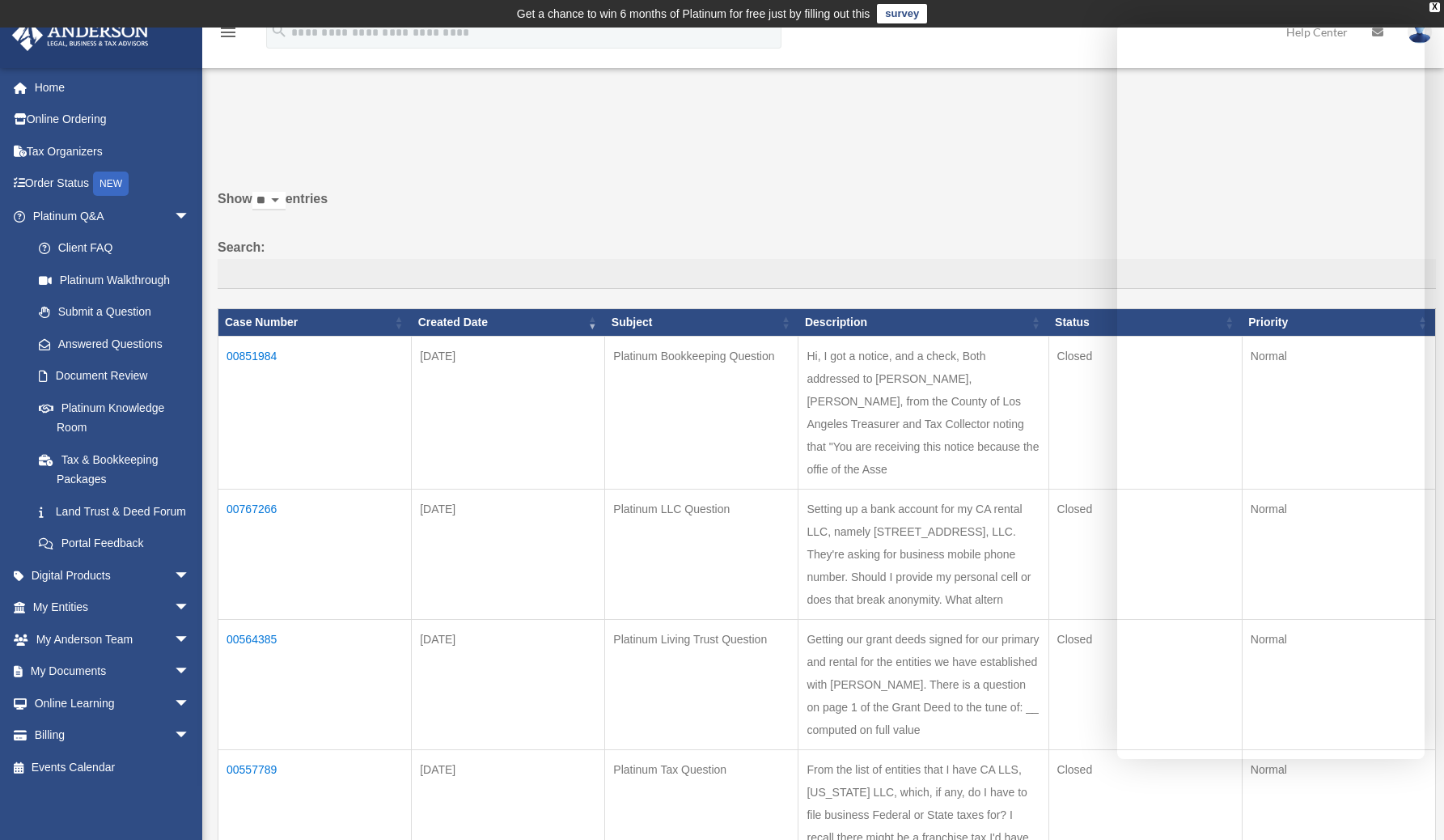
drag, startPoint x: 893, startPoint y: 221, endPoint x: 1178, endPoint y: 168, distance: 289.9
click at [893, 221] on label "Show ** ** ** *** entries" at bounding box center [826, 207] width 1218 height 39
click at [286, 211] on select "** ** ** ***" at bounding box center [269, 201] width 33 height 19
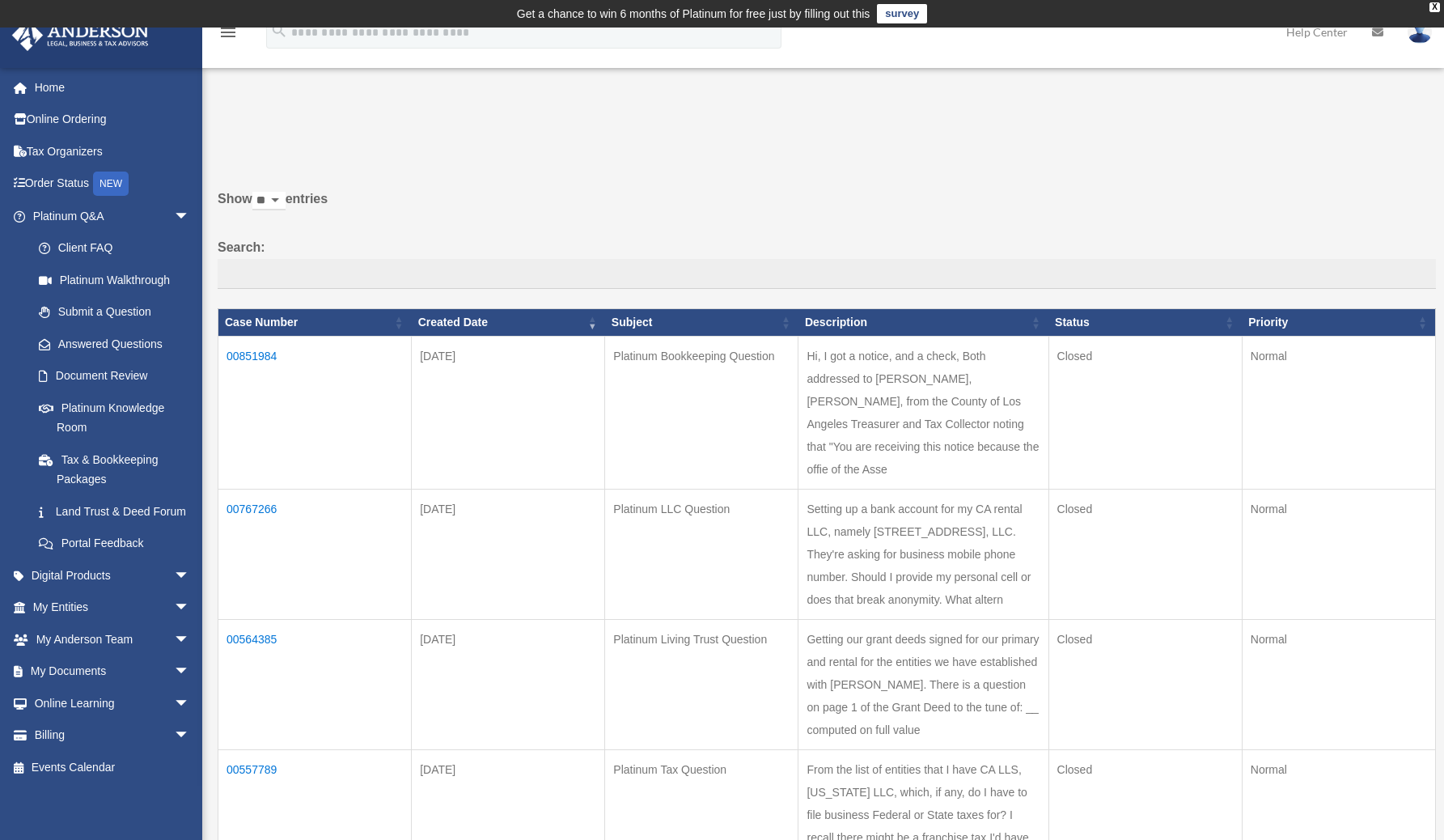
click at [630, 212] on label "Show ** ** ** *** entries" at bounding box center [826, 207] width 1218 height 39
click at [286, 211] on select "** ** ** ***" at bounding box center [269, 201] width 33 height 19
click at [132, 312] on link "Submit a Question" at bounding box center [119, 312] width 192 height 32
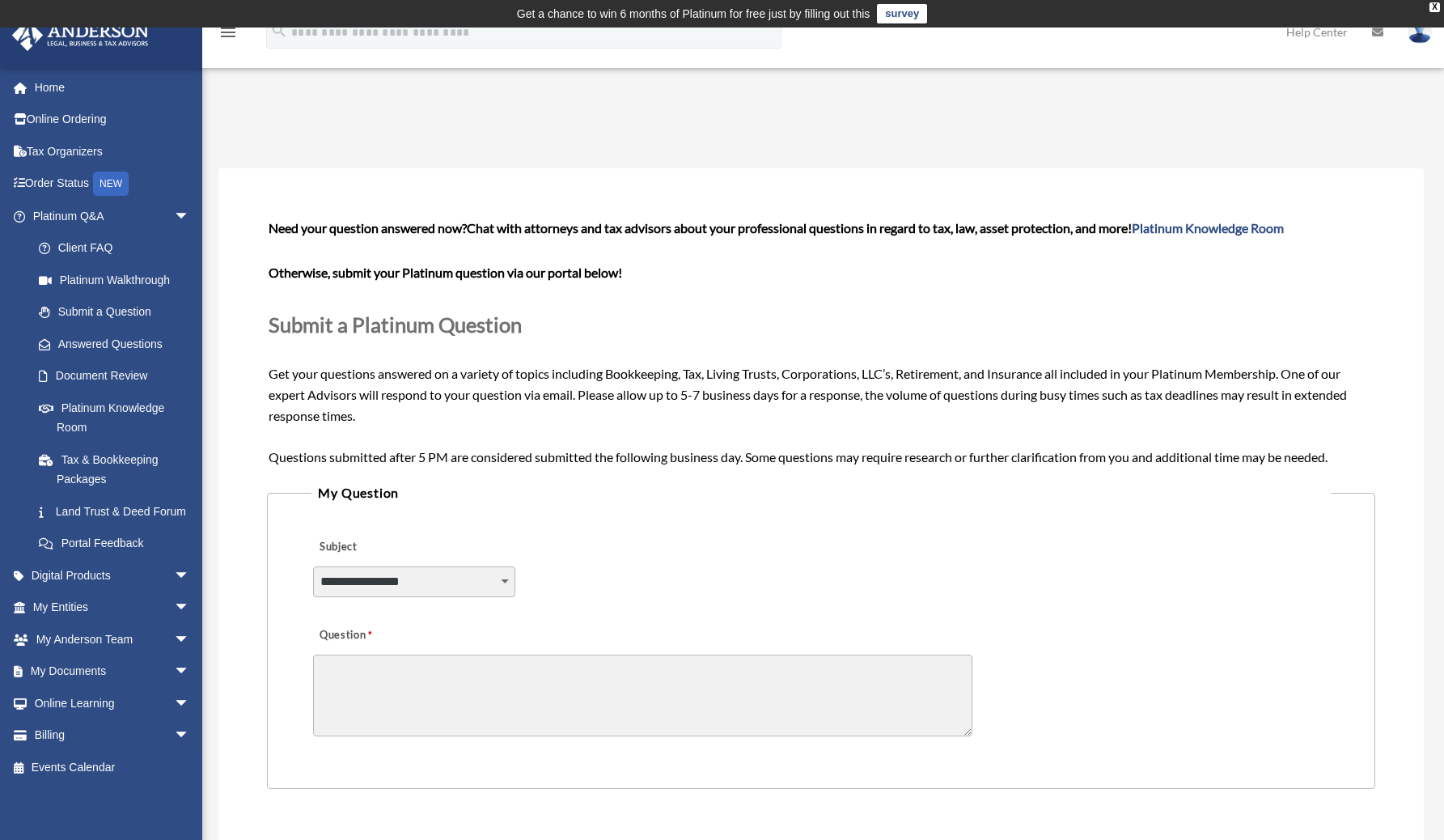
click at [503, 584] on select "**********" at bounding box center [414, 582] width 202 height 31
select select "******"
click at [313, 566] on select "**********" at bounding box center [414, 582] width 202 height 31
click at [652, 675] on textarea "Question" at bounding box center [642, 695] width 659 height 82
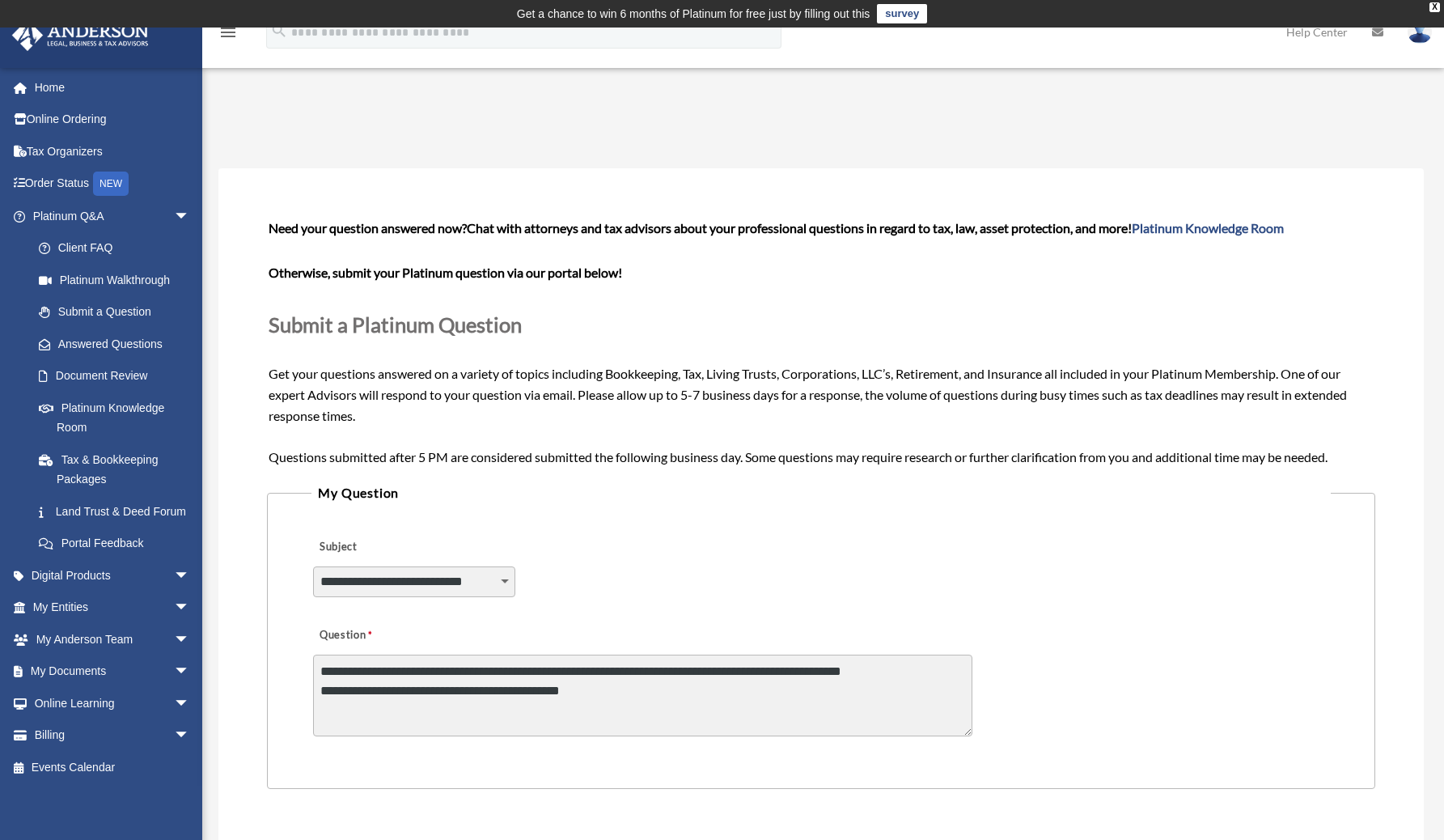
click at [943, 665] on textarea "**********" at bounding box center [642, 695] width 659 height 82
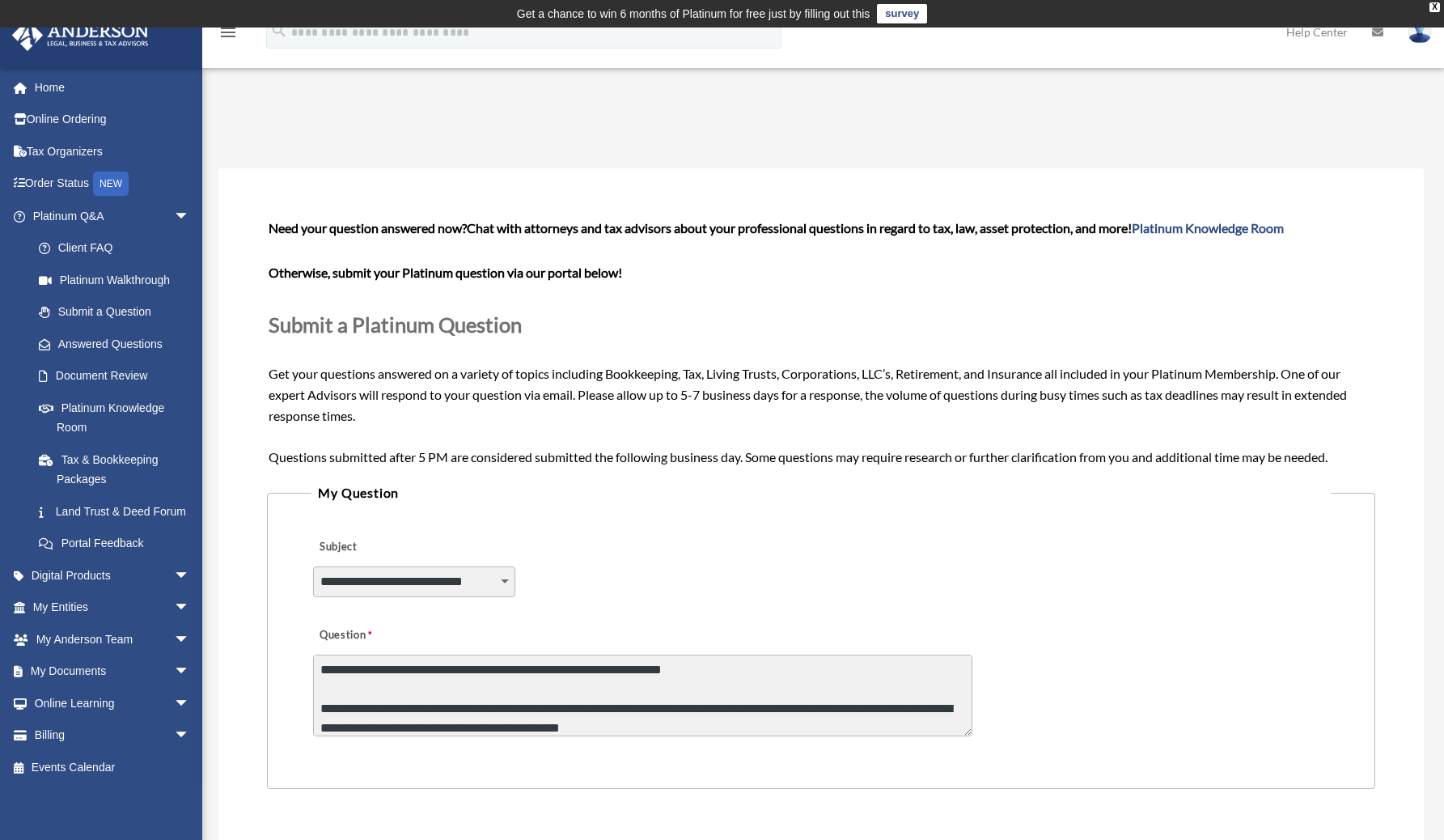
scroll to position [108, 0]
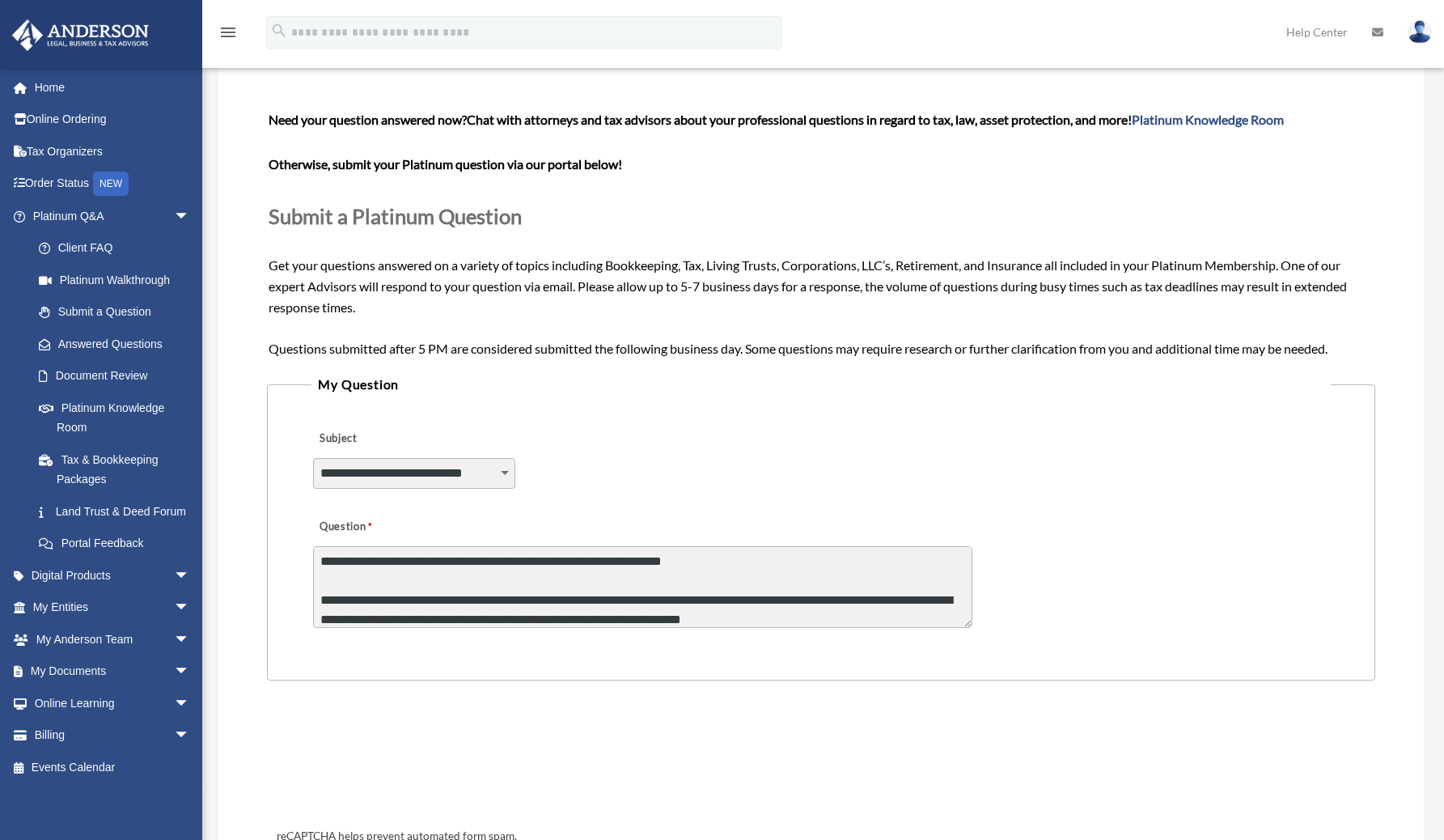
drag, startPoint x: 969, startPoint y: 623, endPoint x: 972, endPoint y: 681, distance: 58.1
click at [972, 681] on fieldset "**********" at bounding box center [821, 526] width 1109 height 307
drag, startPoint x: 966, startPoint y: 621, endPoint x: 971, endPoint y: 641, distance: 20.6
click at [971, 641] on fieldset "**********" at bounding box center [821, 526] width 1109 height 307
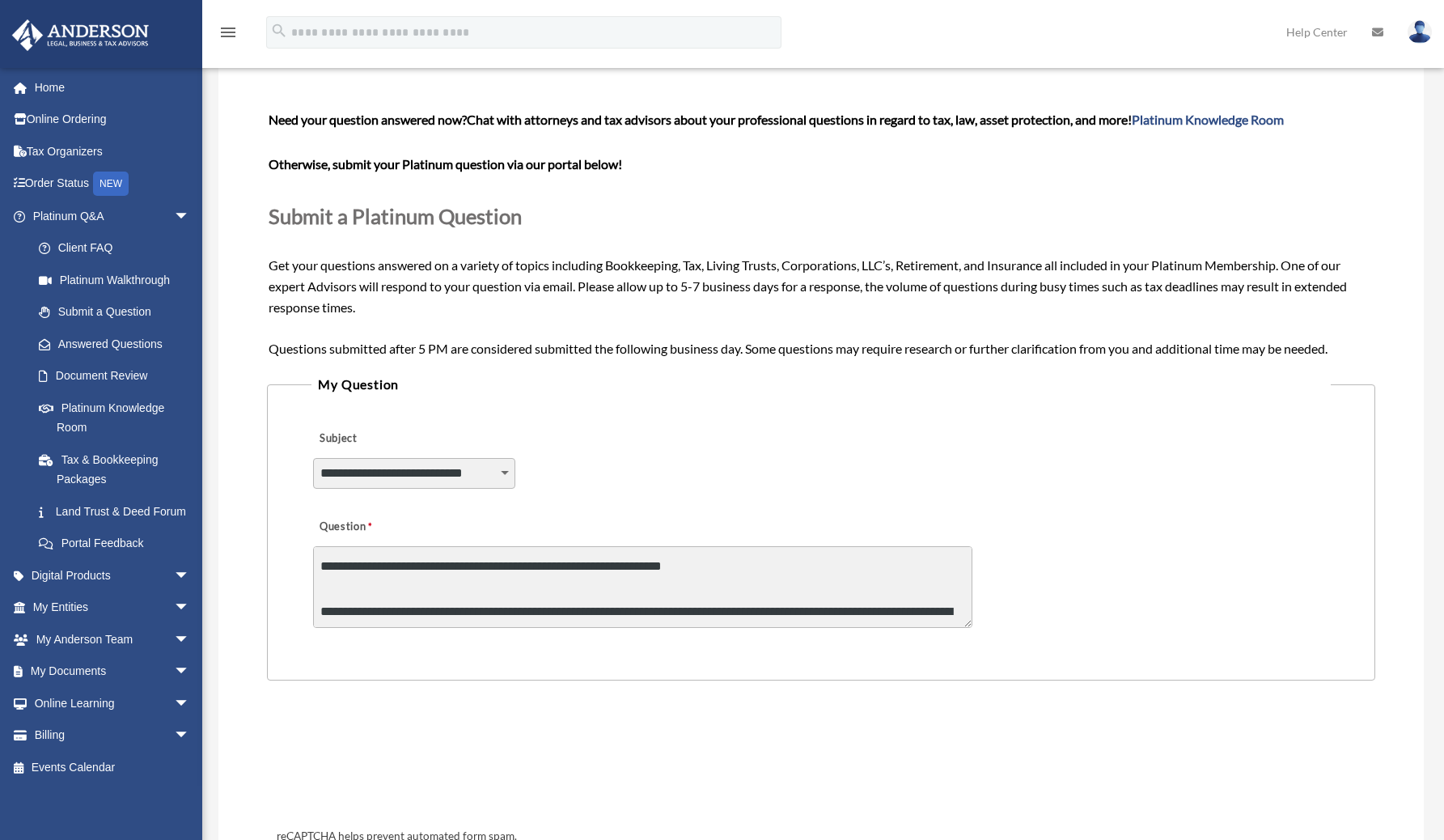
scroll to position [23, 0]
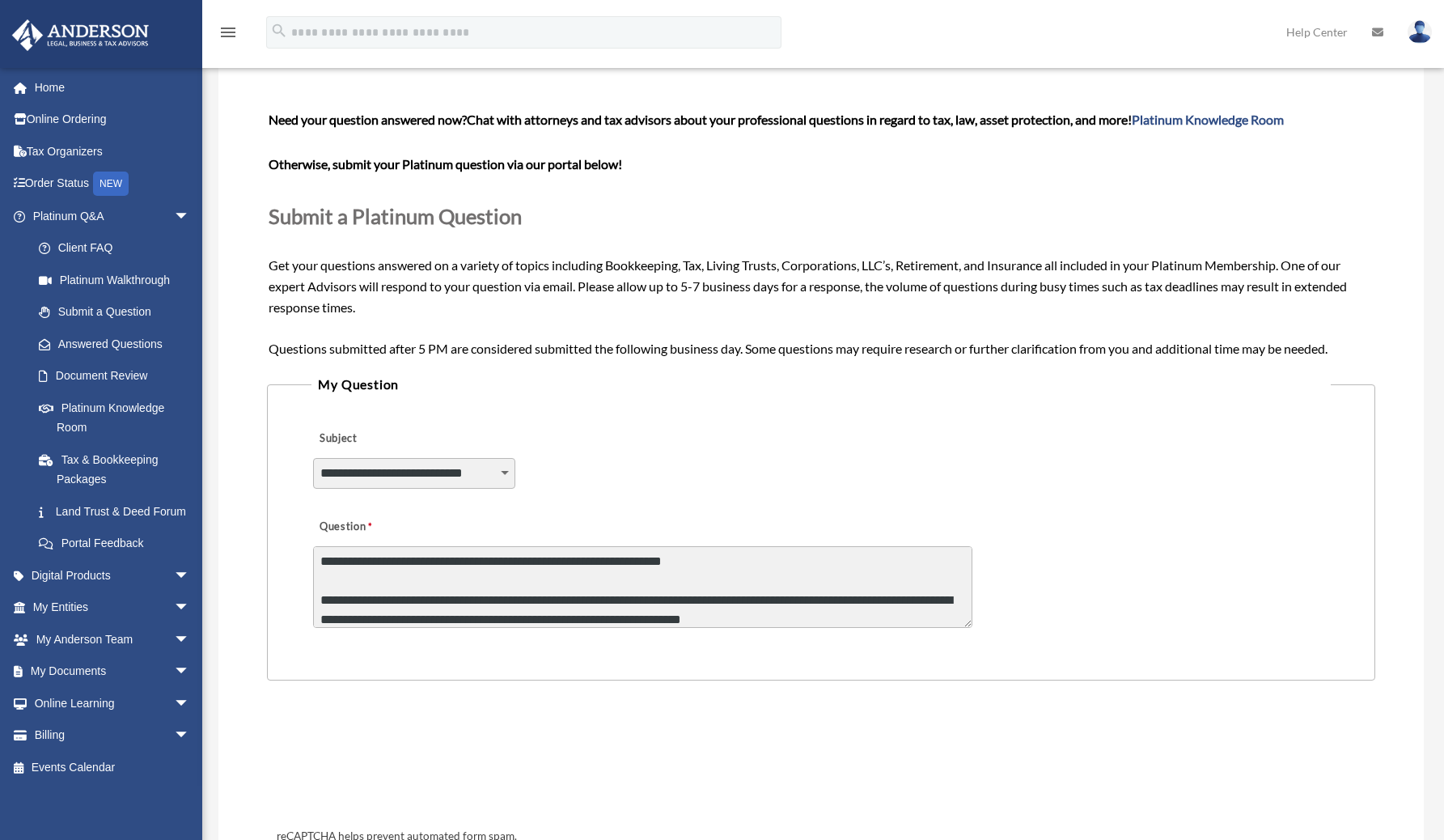
click at [917, 600] on textarea "**********" at bounding box center [642, 587] width 659 height 82
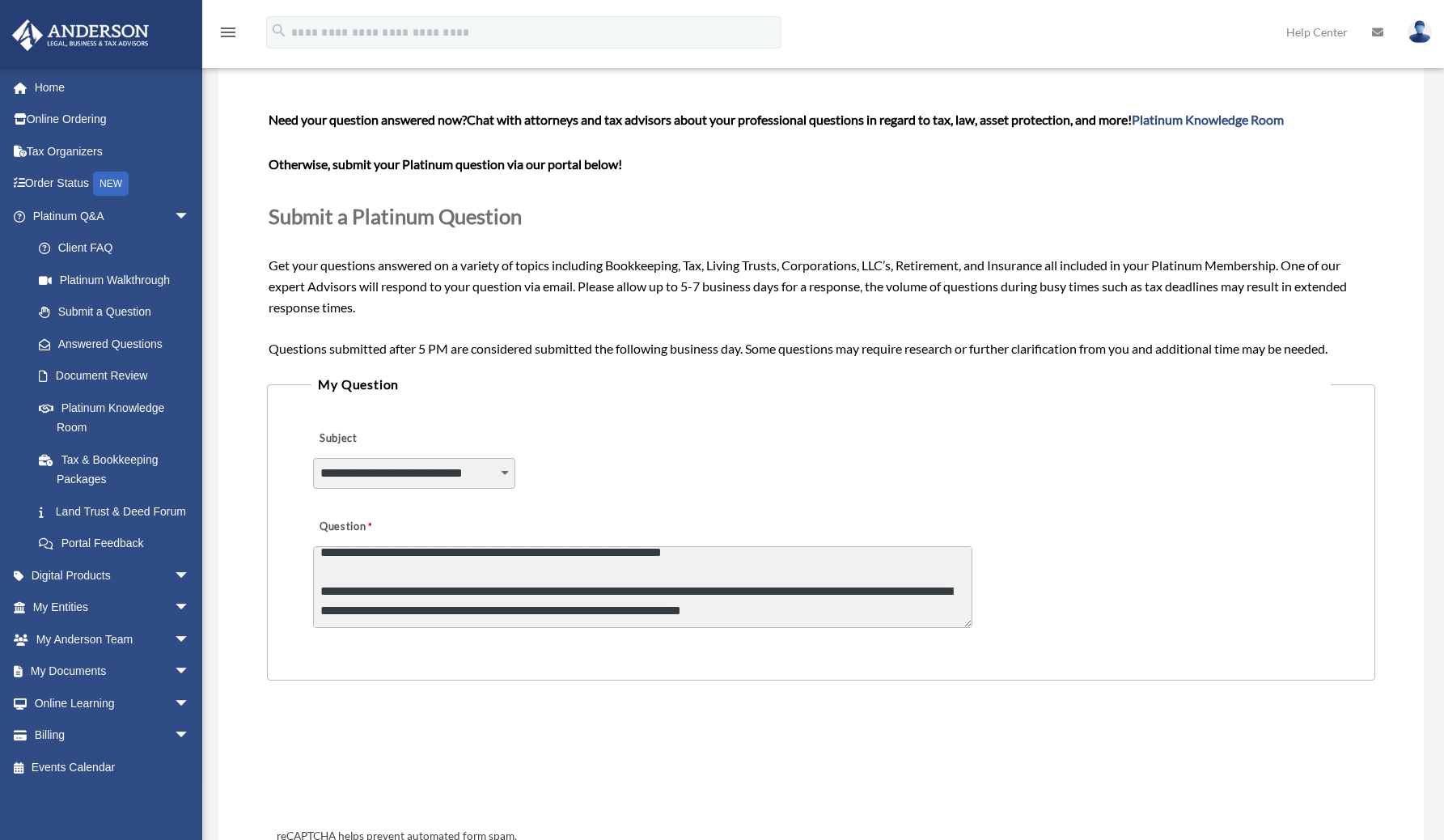
click at [901, 606] on textarea "**********" at bounding box center [642, 587] width 659 height 82
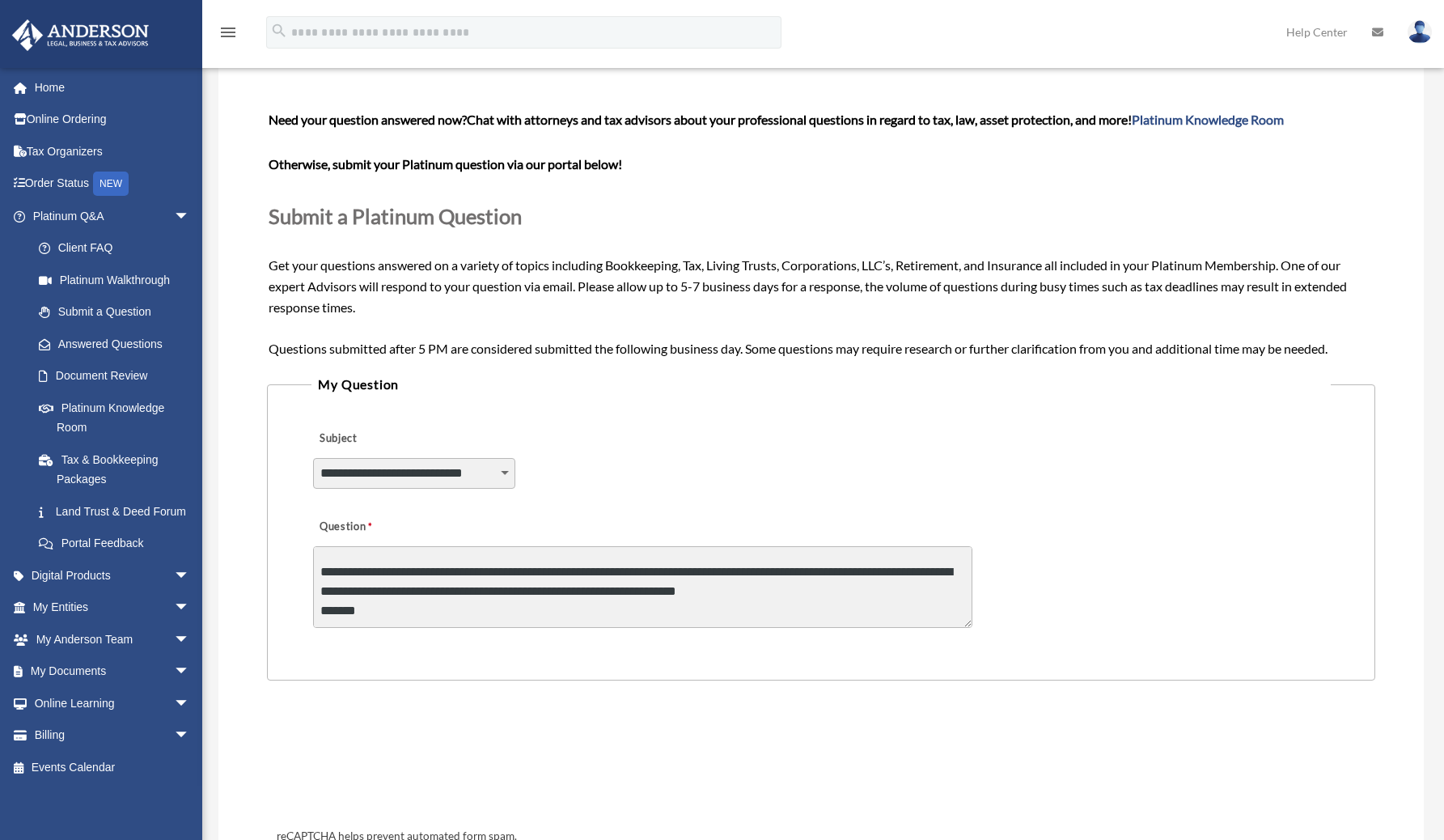
scroll to position [456, 0]
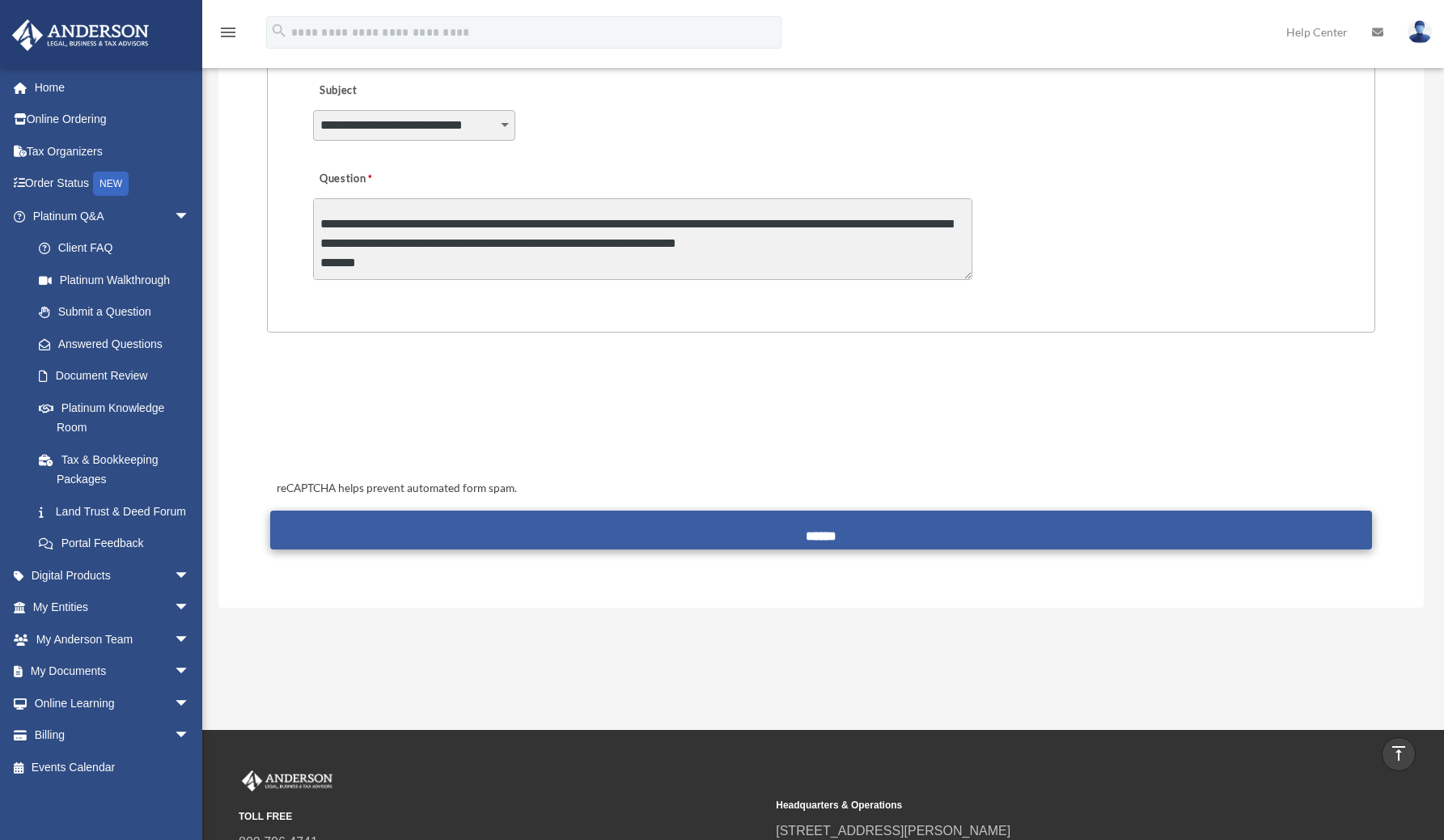
type textarea "**********"
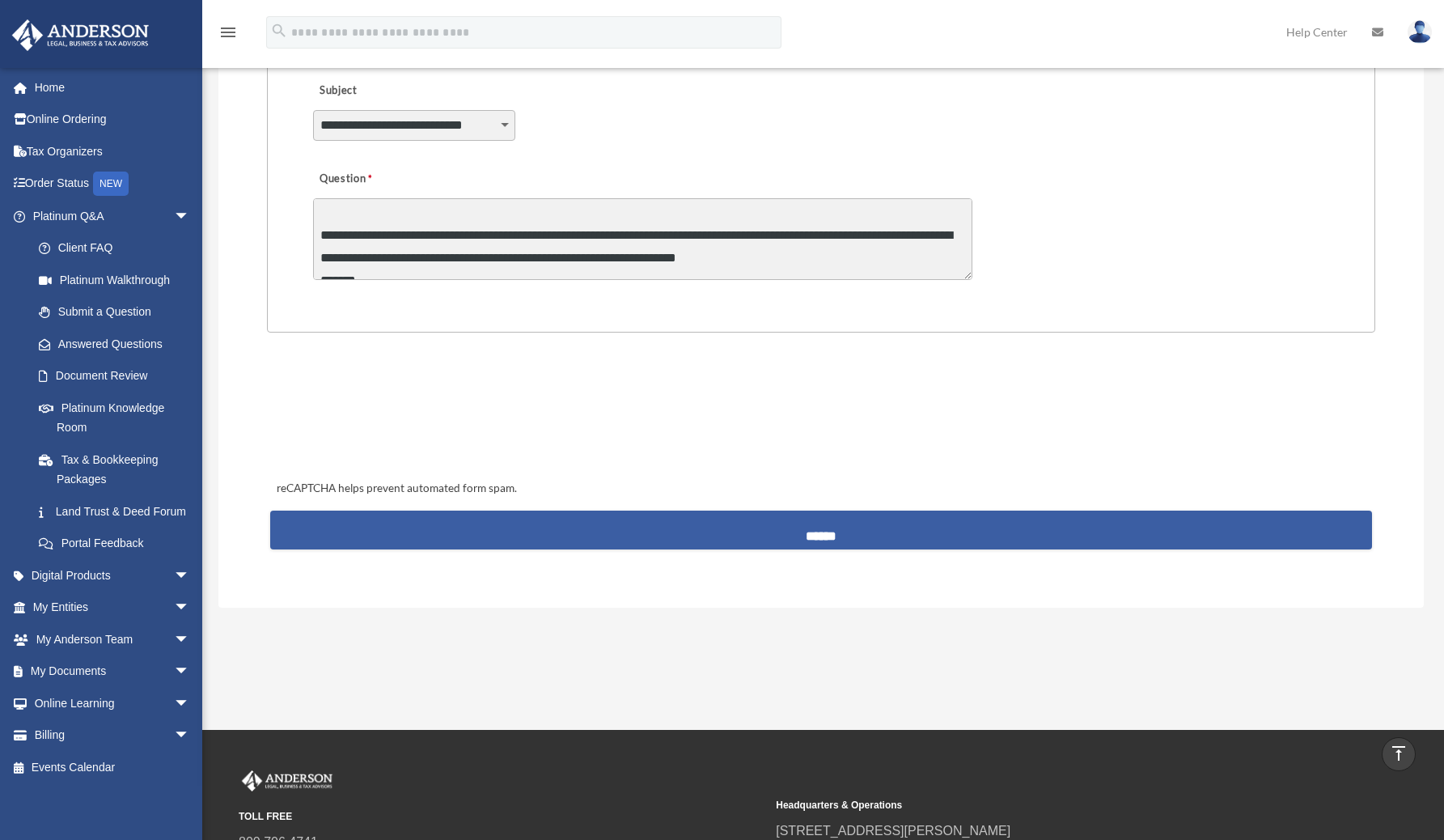
click at [802, 538] on input "******" at bounding box center [821, 530] width 1103 height 39
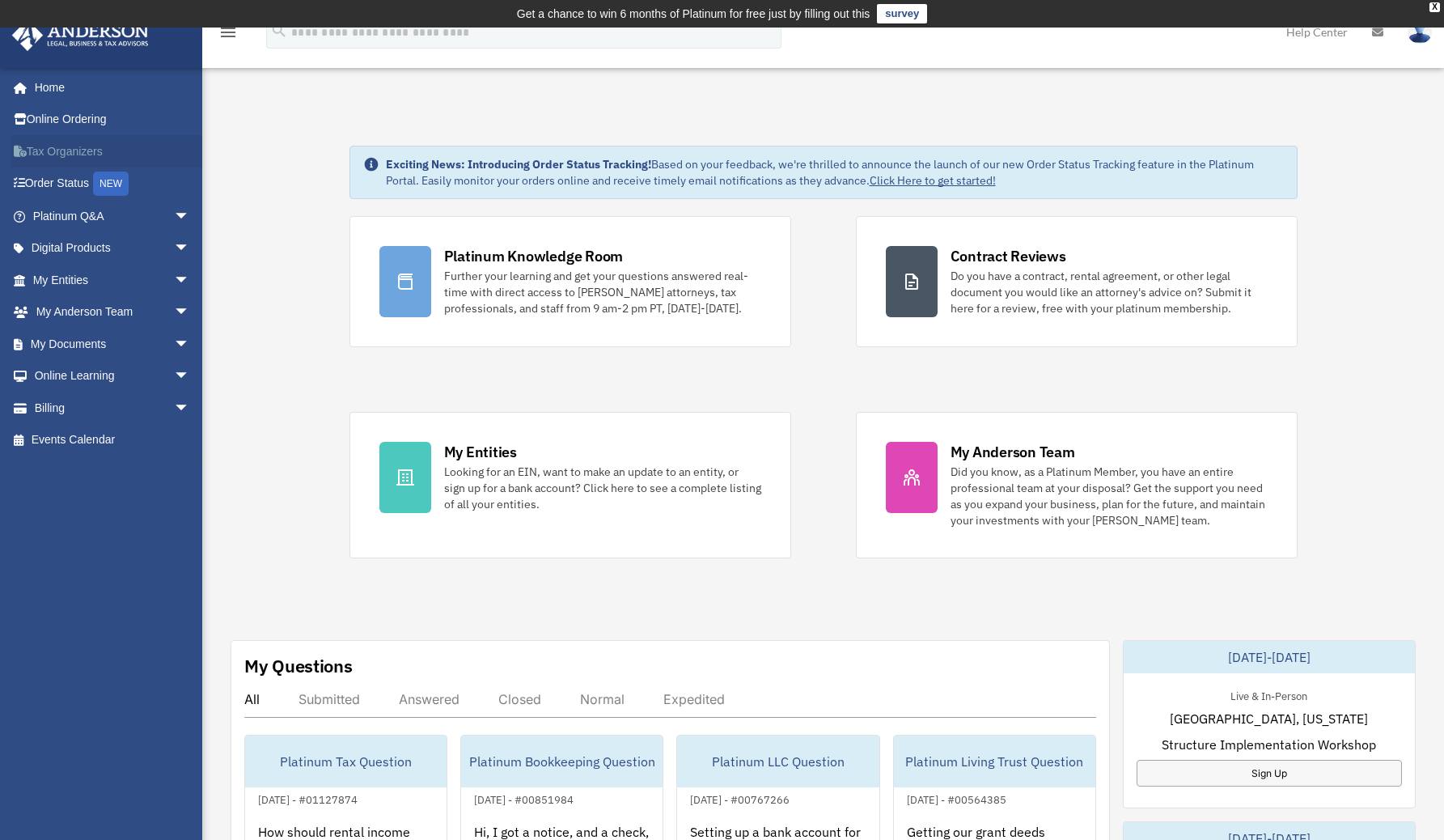
click at [100, 157] on link "Tax Organizers" at bounding box center [113, 151] width 203 height 32
